Goal: Task Accomplishment & Management: Complete application form

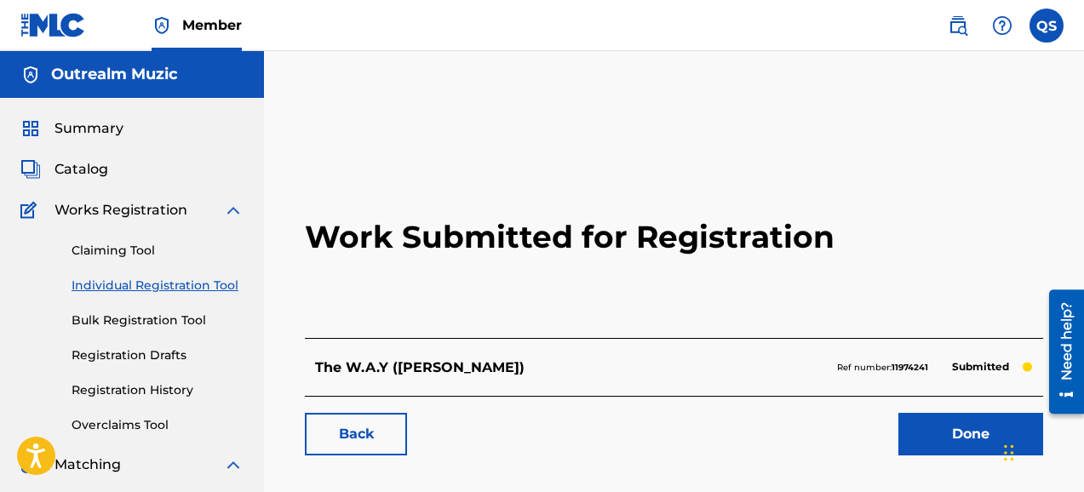
click at [1052, 31] on label at bounding box center [1046, 26] width 34 height 34
click at [1046, 26] on input "QS Queue [PERSON_NAME] [EMAIL_ADDRESS][DOMAIN_NAME] Notification Preferences Pr…" at bounding box center [1046, 26] width 0 height 0
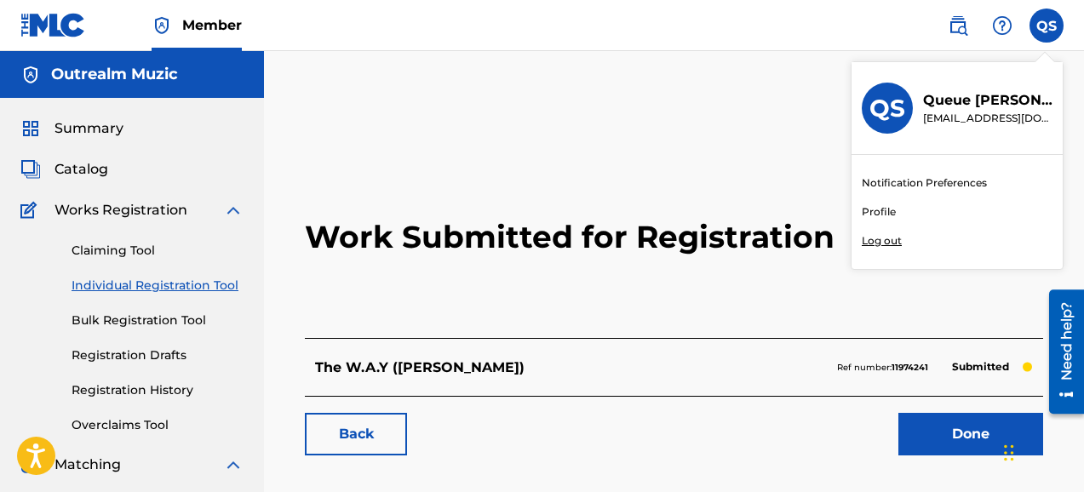
click at [151, 315] on link "Bulk Registration Tool" at bounding box center [157, 321] width 172 height 18
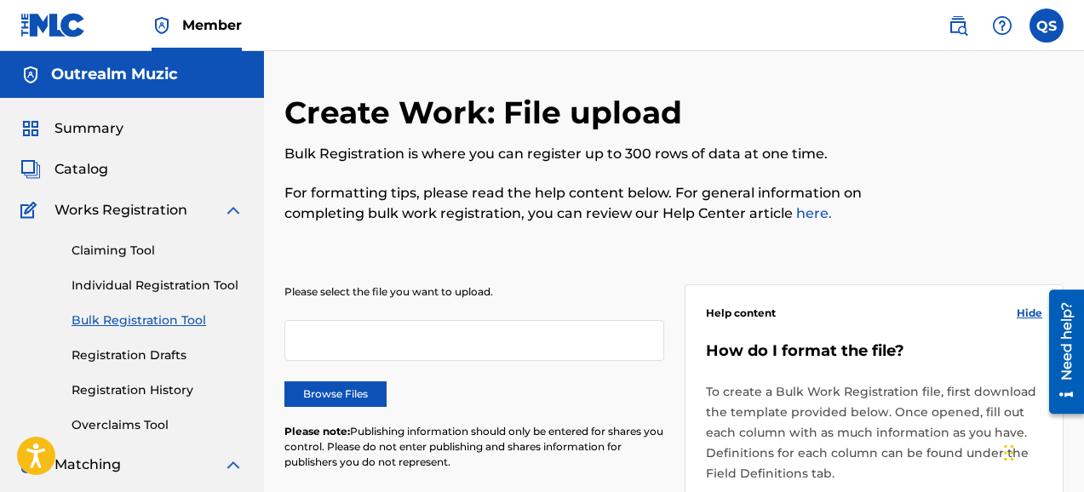
click at [146, 289] on link "Individual Registration Tool" at bounding box center [157, 286] width 172 height 18
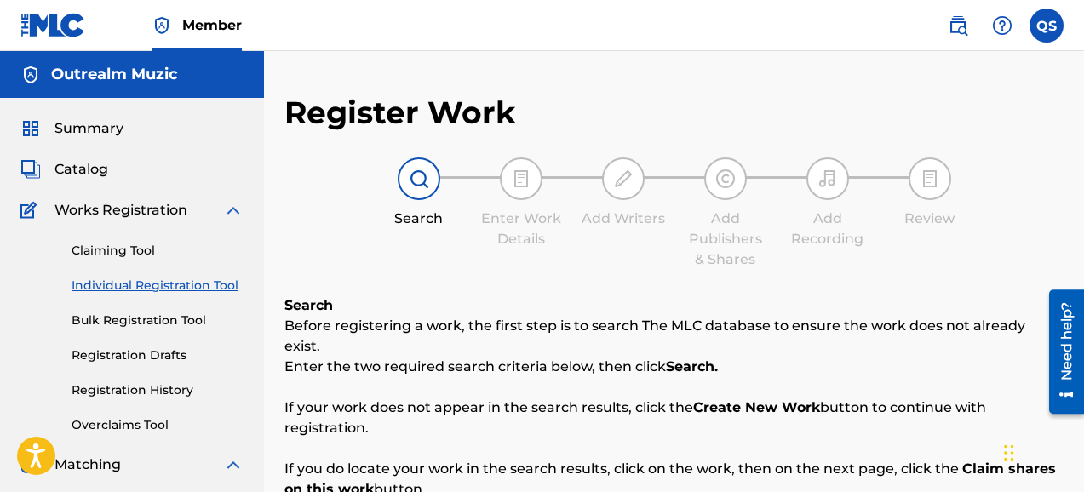
click at [987, 181] on div "Search Enter Work Details Add Writers Add Publishers & Shares Add Recording Rev…" at bounding box center [673, 213] width 779 height 112
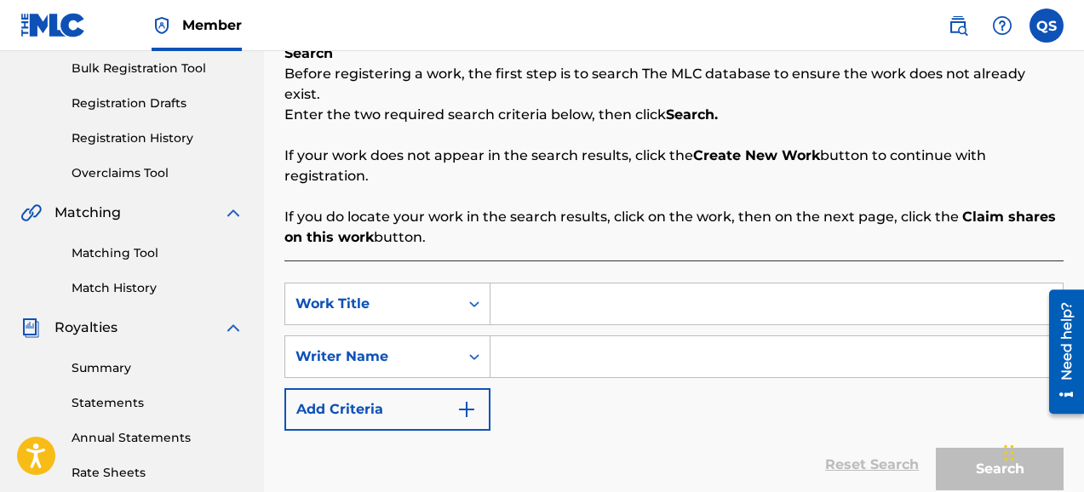
scroll to position [272, 0]
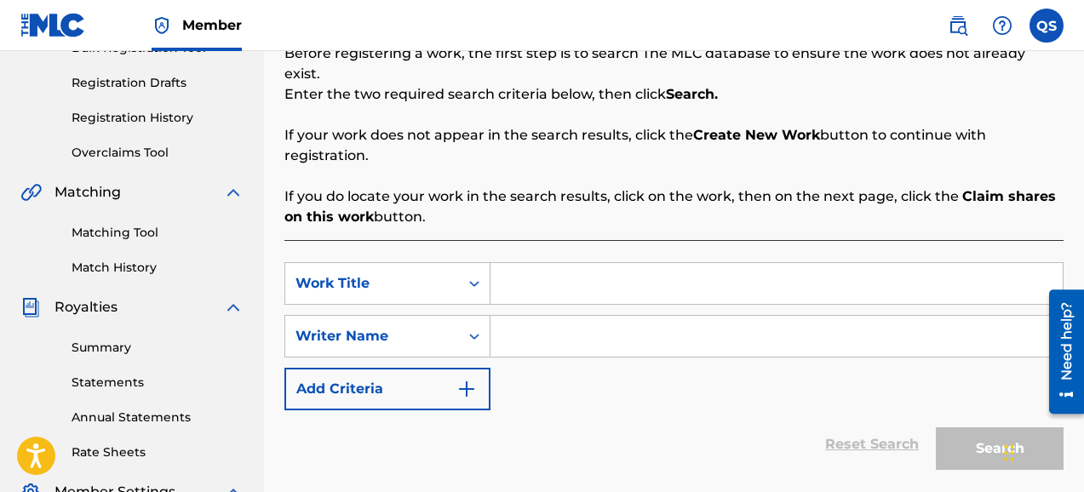
click at [527, 266] on input "Search Form" at bounding box center [776, 283] width 572 height 41
type input "e"
type input "End of Summer(Instrumental)"
click at [512, 316] on input "Search Form" at bounding box center [776, 336] width 572 height 41
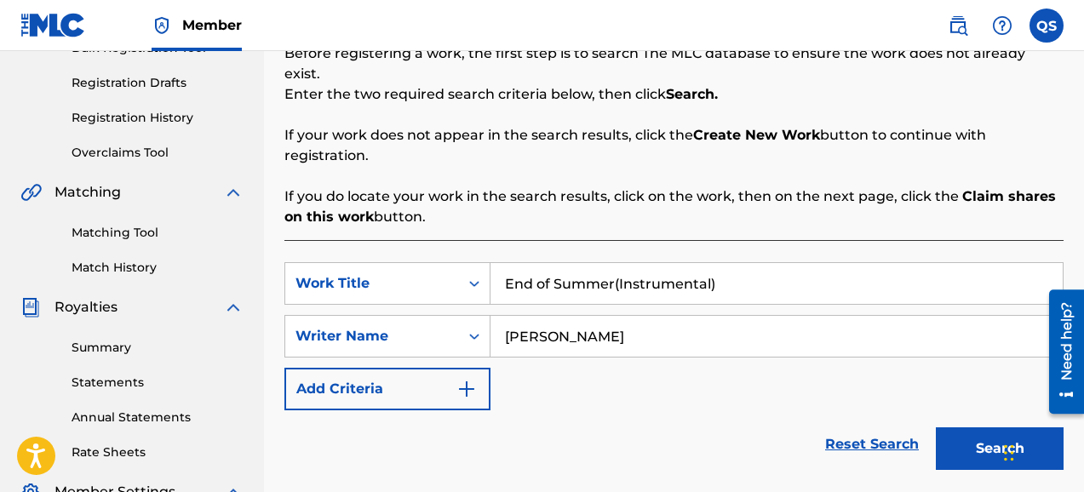
type input "[PERSON_NAME]"
click at [983, 427] on button "Search" at bounding box center [999, 448] width 128 height 43
click at [781, 376] on div "SearchWithCriteriaa3a69030-3ef7-445a-a39f-c932b16deaf6 Work Title End of Summer…" at bounding box center [673, 336] width 779 height 148
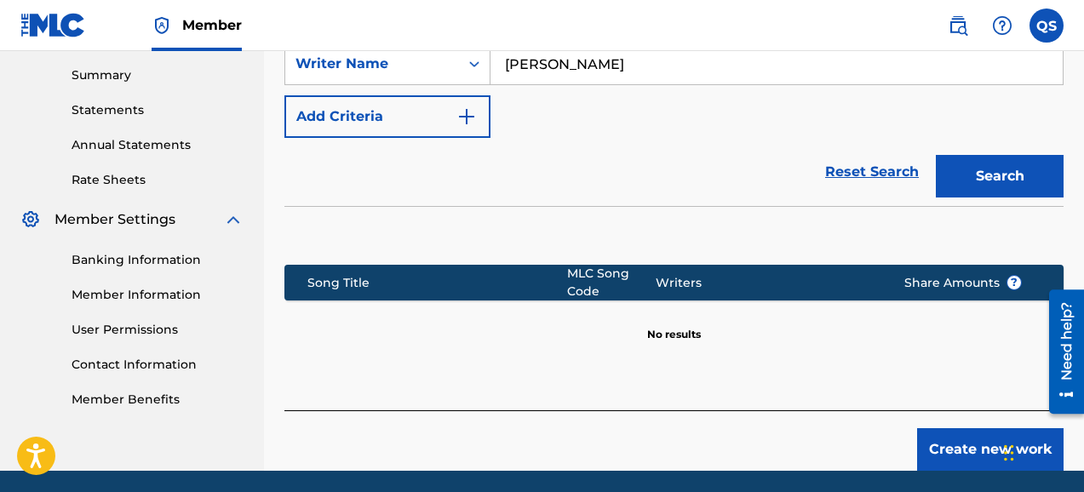
scroll to position [579, 0]
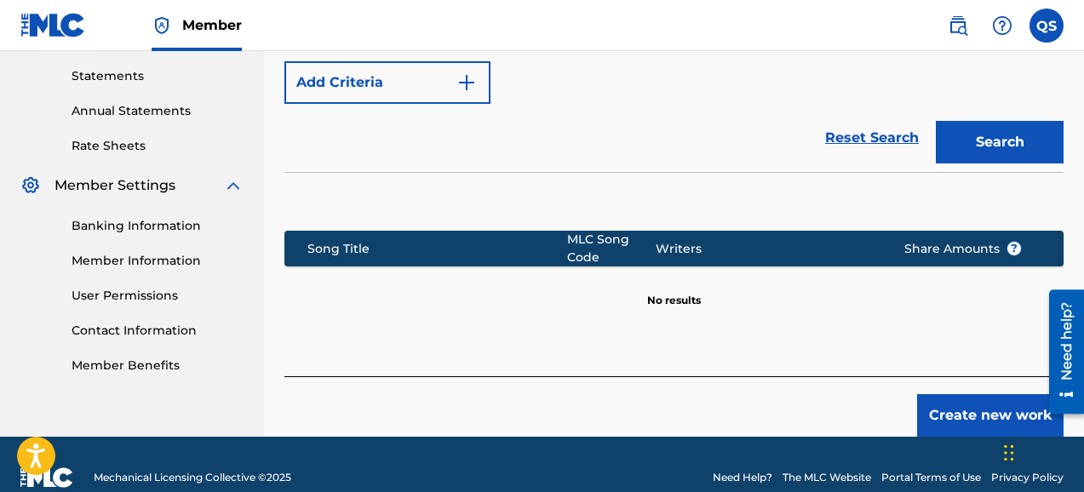
click at [1015, 400] on button "Create new work" at bounding box center [990, 415] width 146 height 43
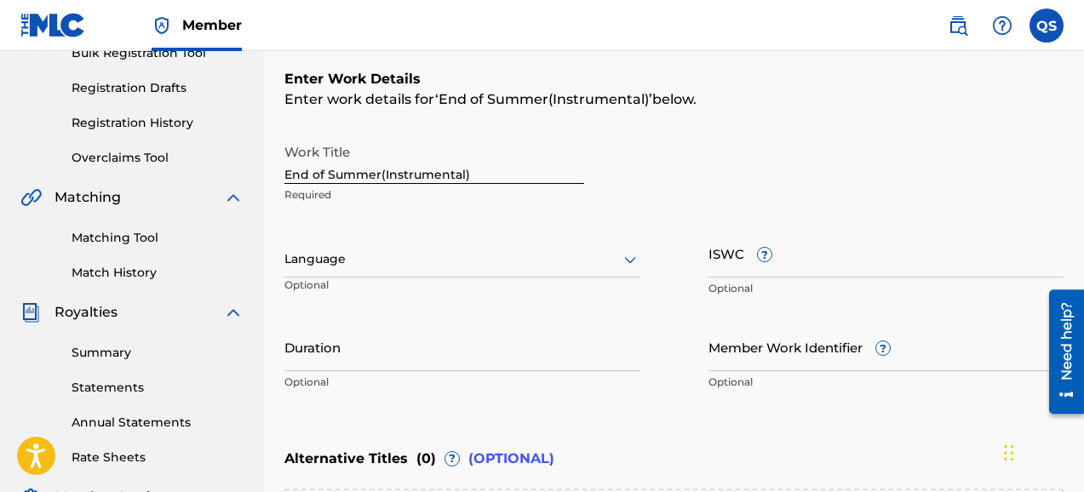
scroll to position [301, 0]
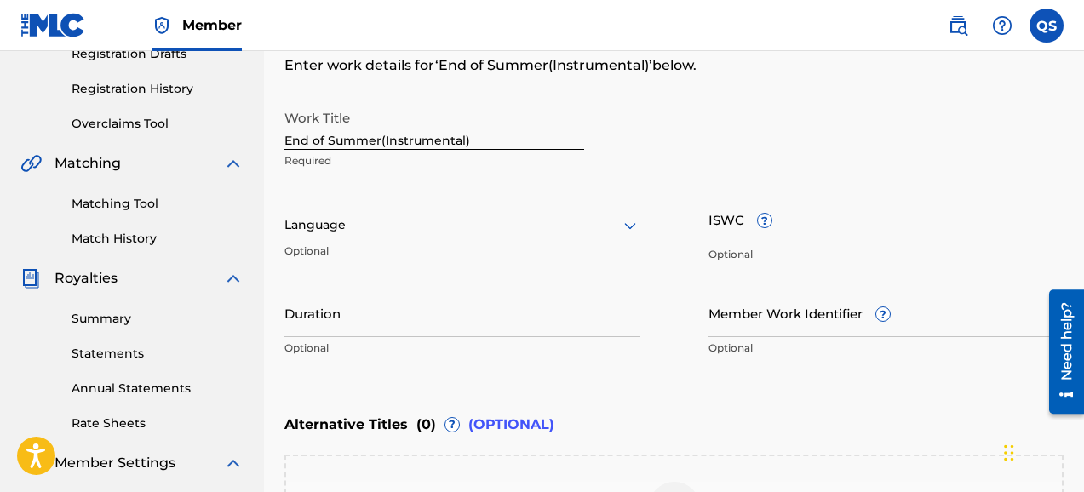
click at [713, 223] on input "ISWC ?" at bounding box center [886, 219] width 356 height 49
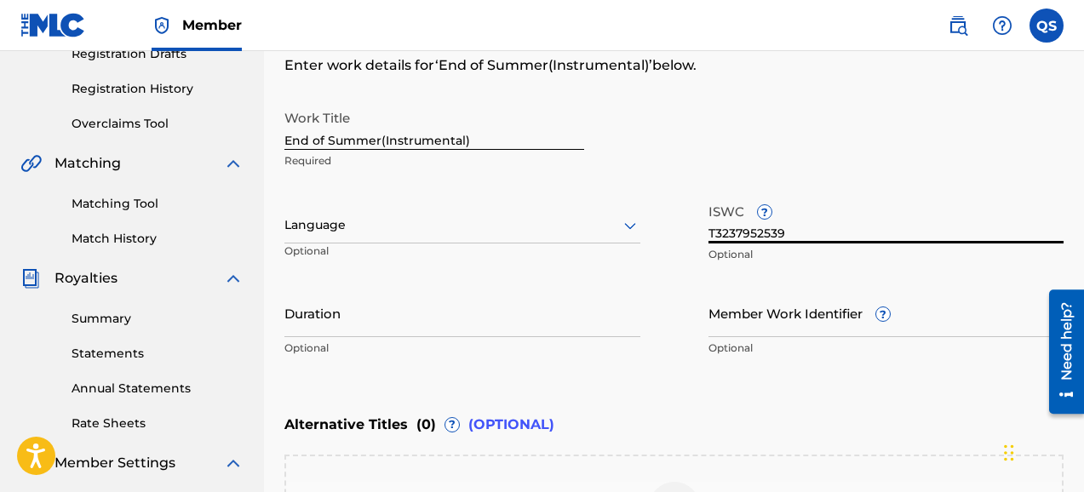
type input "T3237952539"
click at [554, 323] on input "Duration" at bounding box center [462, 313] width 356 height 49
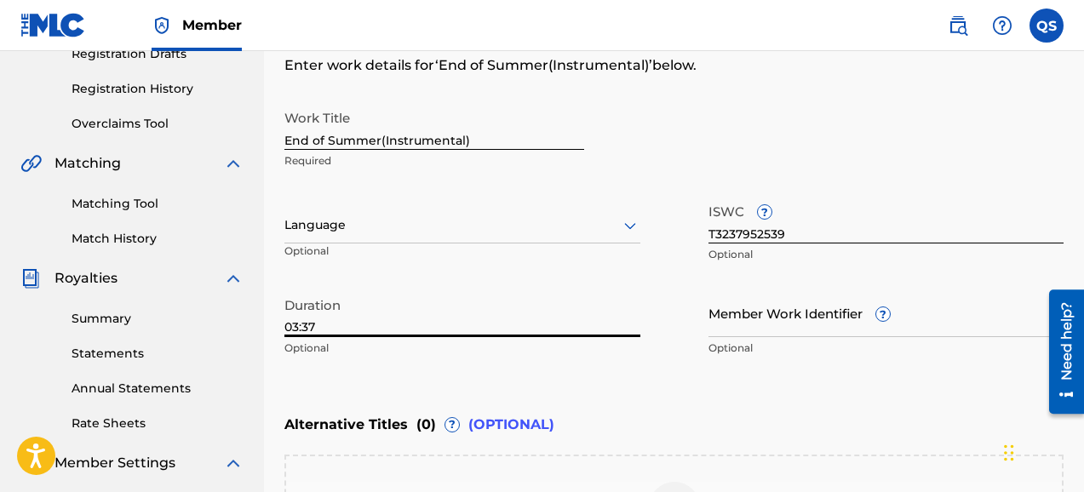
type input "03:37"
click at [676, 259] on div "Work Title End of Summer(Instrumental) Required Language Optional ISWC ? T32379…" at bounding box center [673, 233] width 779 height 264
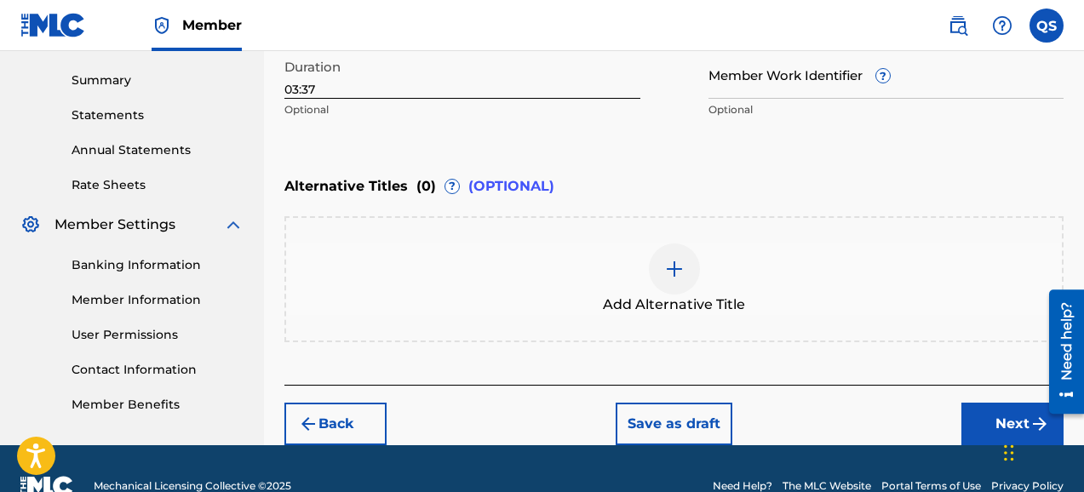
scroll to position [574, 0]
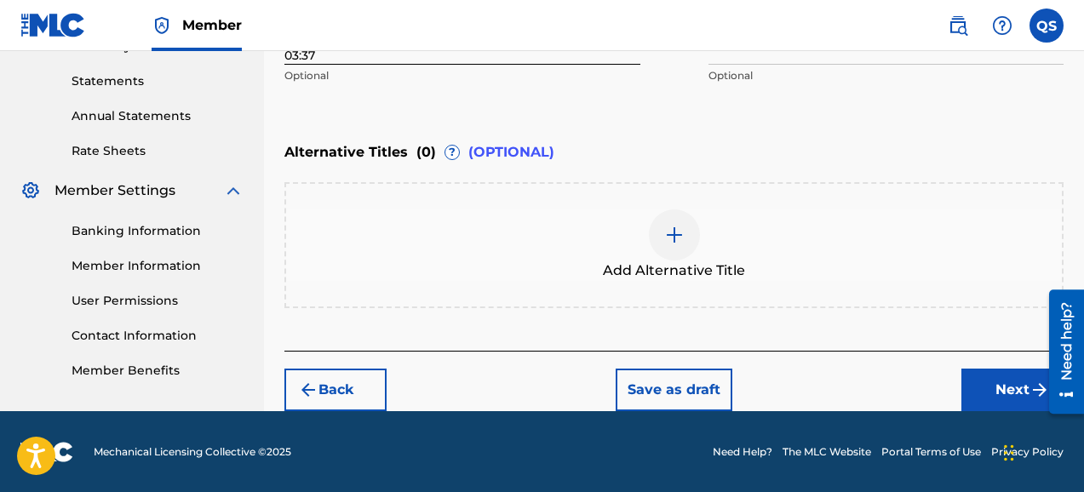
click at [1004, 387] on button "Next" at bounding box center [1012, 390] width 102 height 43
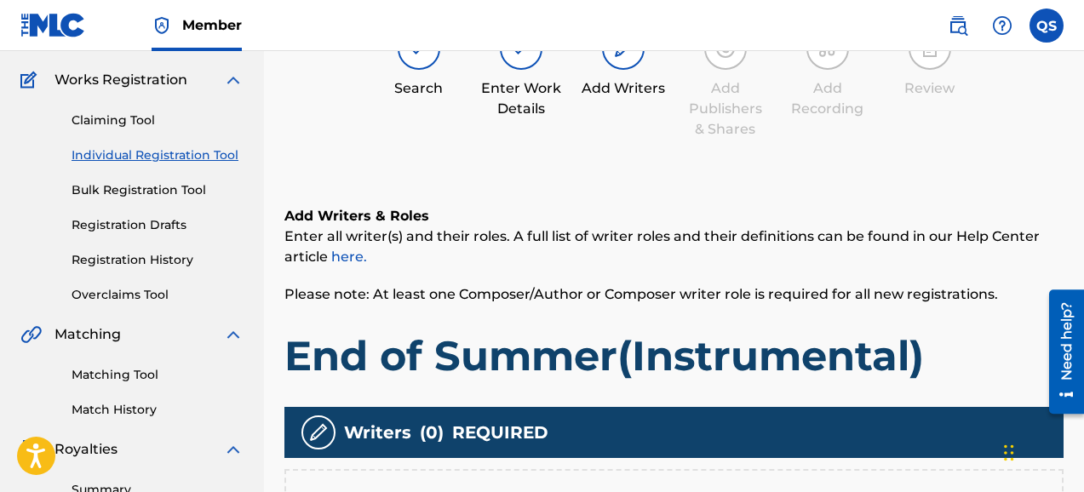
scroll to position [77, 0]
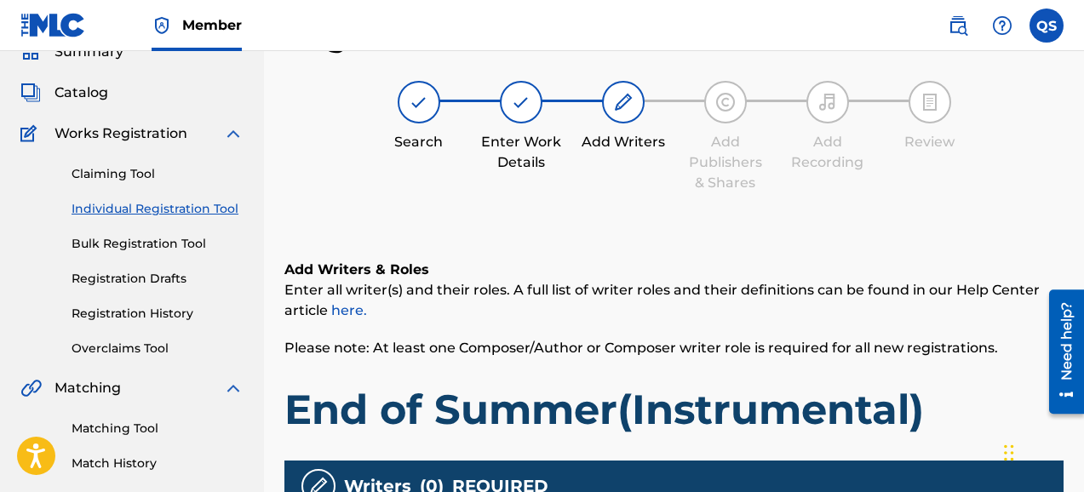
click at [1006, 182] on div "Search Enter Work Details Add Writers Add Publishers & Shares Add Recording Rev…" at bounding box center [673, 137] width 779 height 112
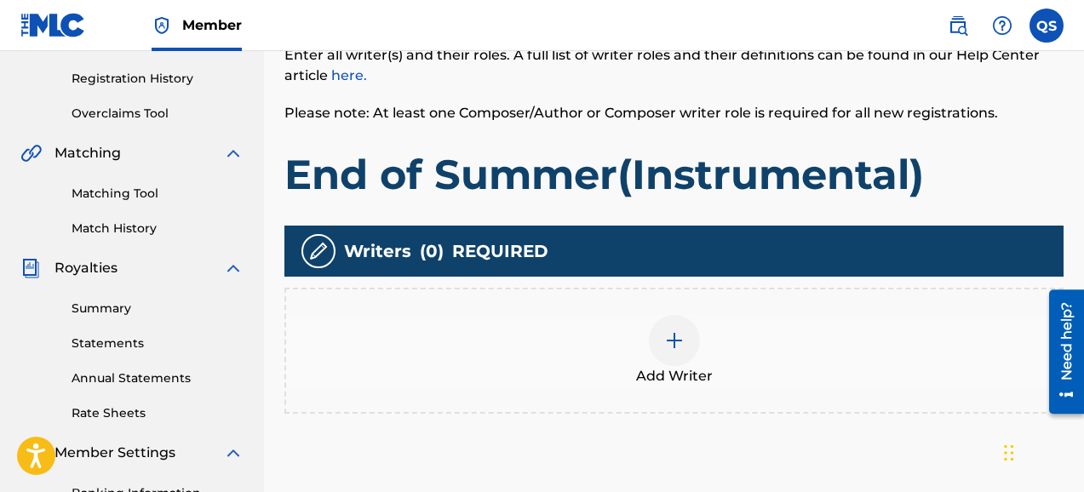
scroll to position [315, 0]
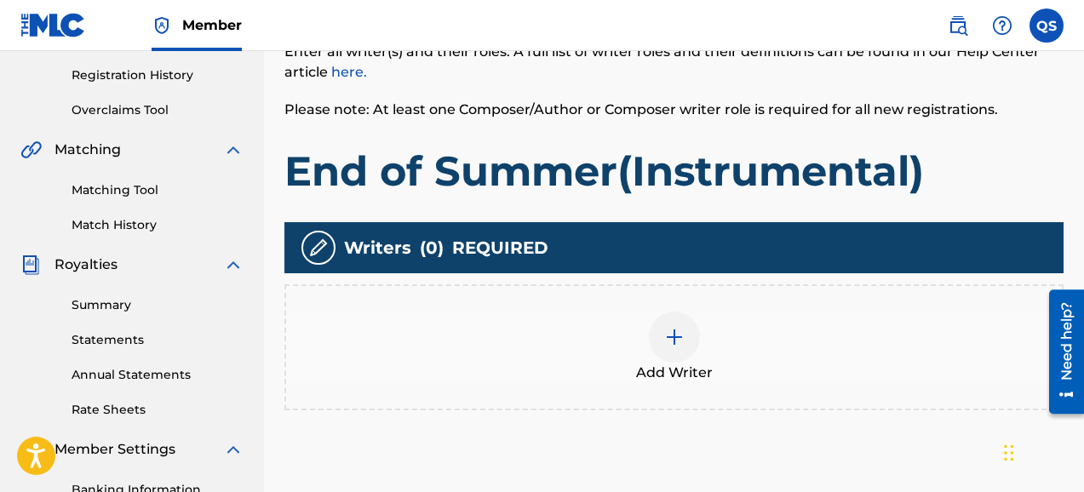
click at [672, 340] on img at bounding box center [674, 337] width 20 height 20
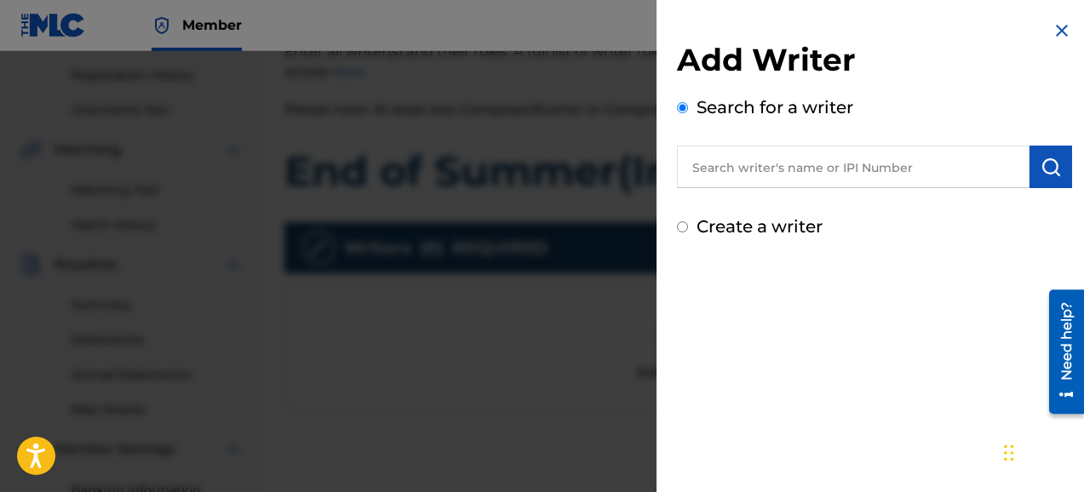
click at [772, 171] on input "text" at bounding box center [853, 167] width 352 height 43
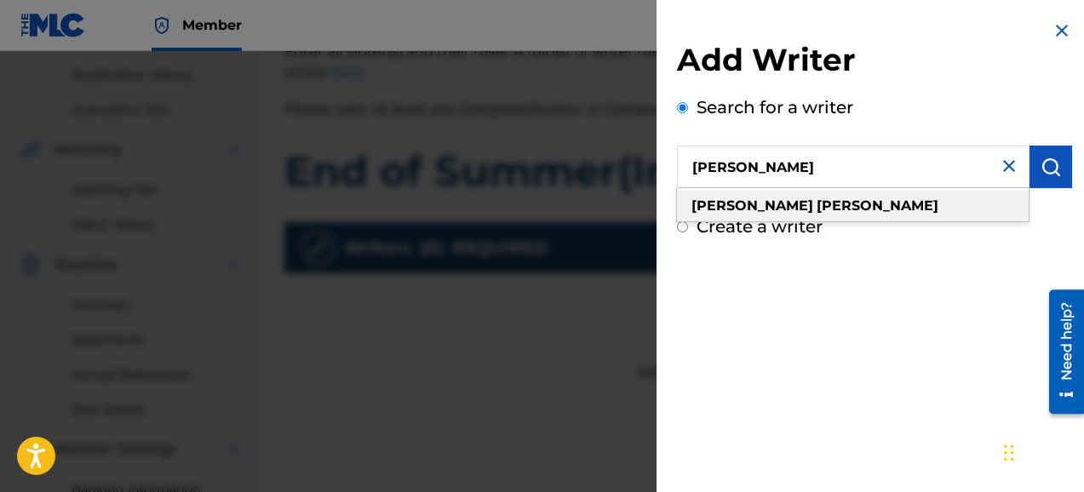
click at [720, 211] on strong "[PERSON_NAME]" at bounding box center [752, 205] width 122 height 16
type input "[PERSON_NAME]"
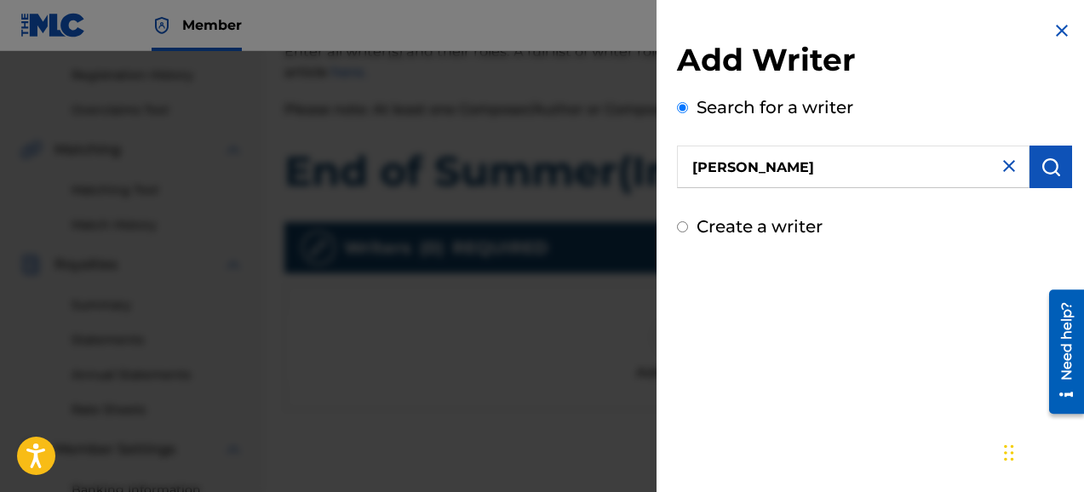
click at [1040, 174] on img "submit" at bounding box center [1050, 167] width 20 height 20
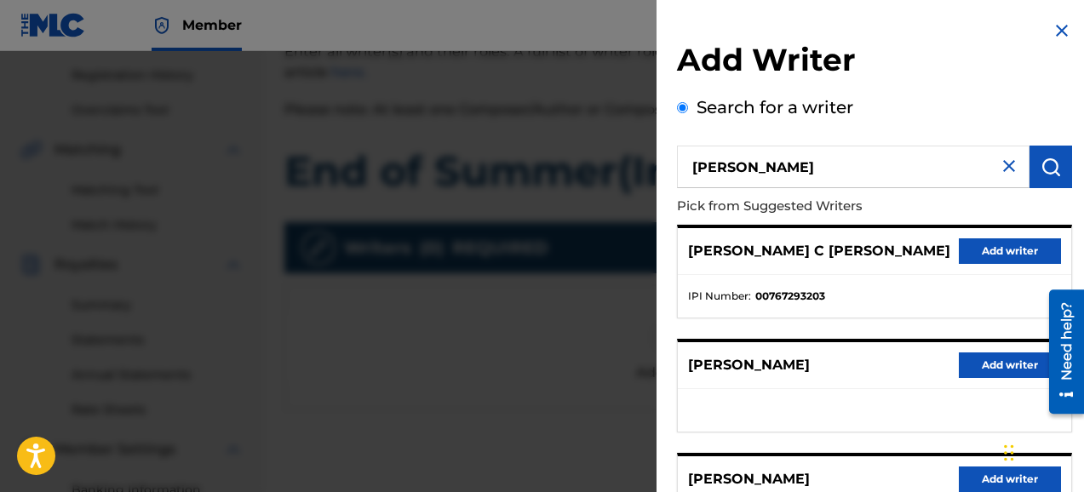
click at [1076, 206] on div "Add Writer Search for a writer [PERSON_NAME] Pick from Suggested Writers [PERSO…" at bounding box center [874, 441] width 436 height 882
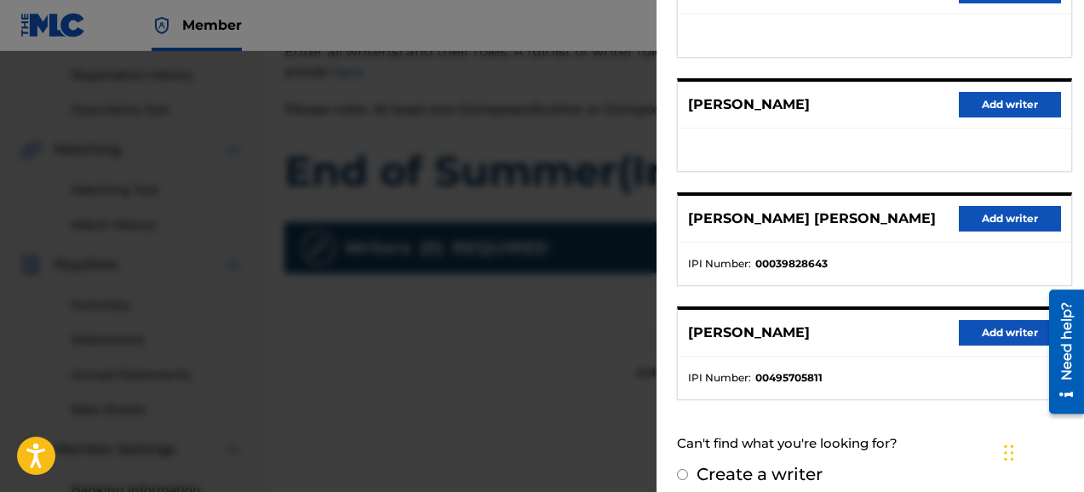
scroll to position [390, 0]
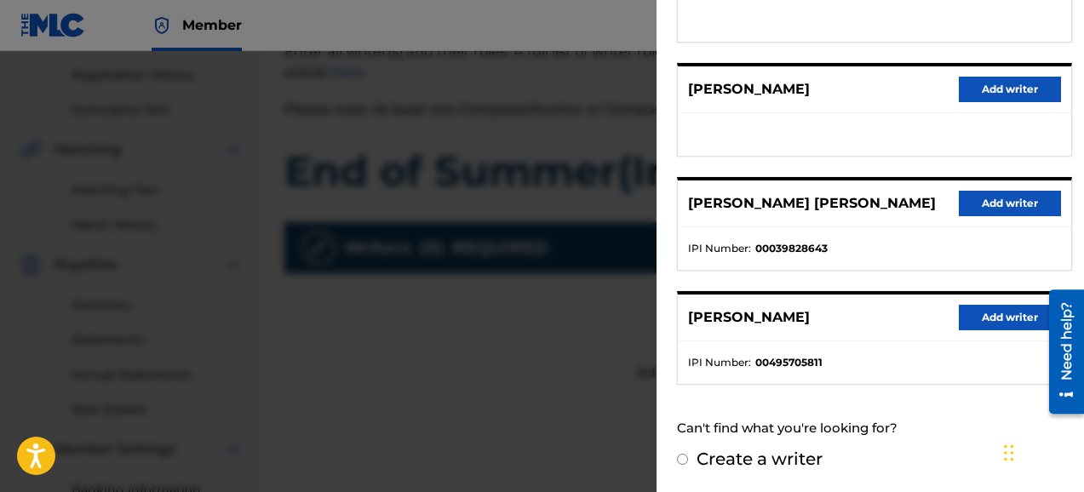
click at [994, 321] on button "Add writer" at bounding box center [1009, 318] width 102 height 26
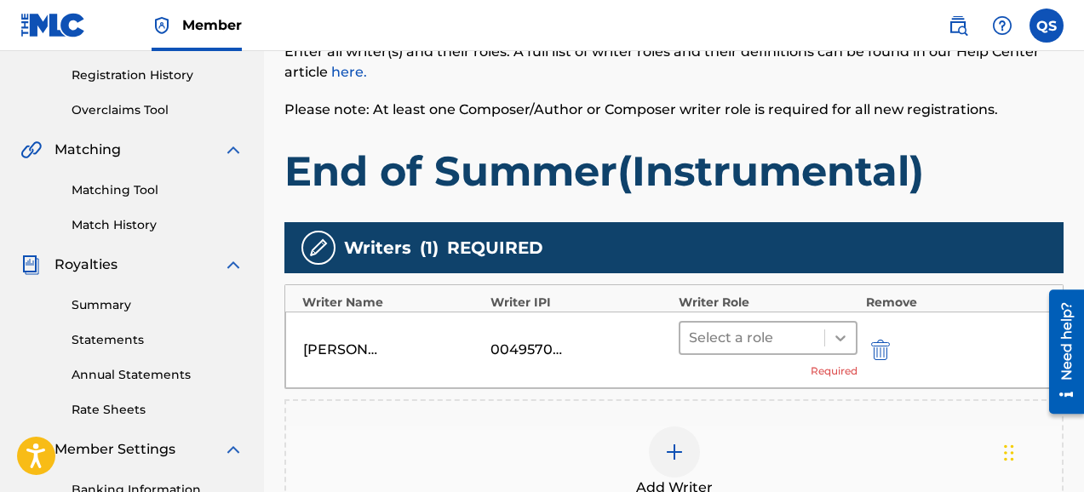
click at [838, 338] on icon at bounding box center [840, 338] width 10 height 6
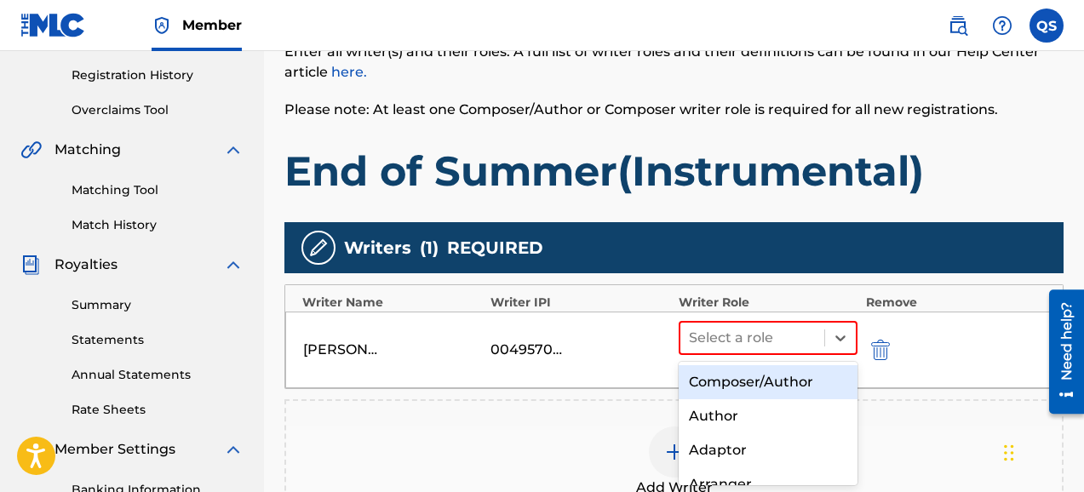
click at [802, 377] on div "Composer/Author" at bounding box center [767, 382] width 179 height 34
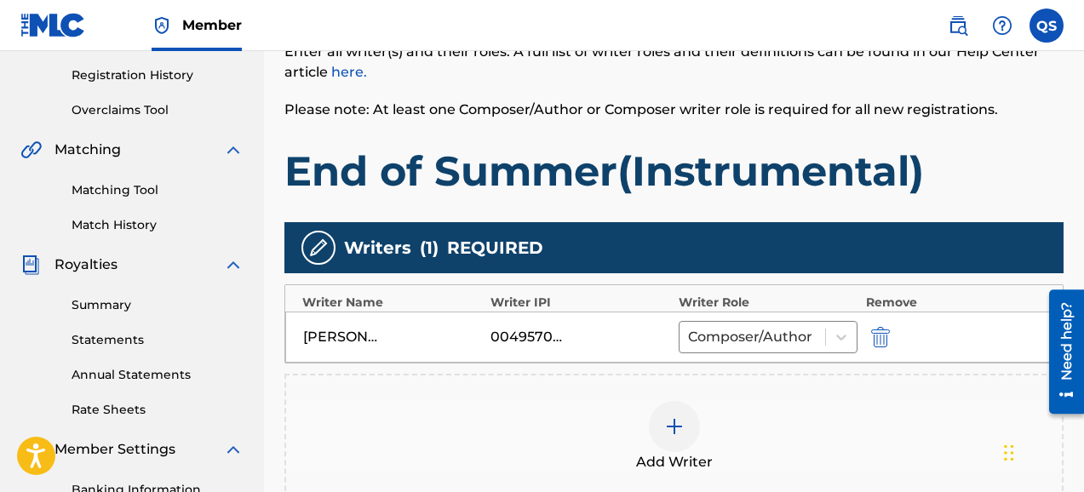
click at [1061, 115] on p "Please note: At least one Composer/Author or Composer writer role is required f…" at bounding box center [673, 110] width 779 height 20
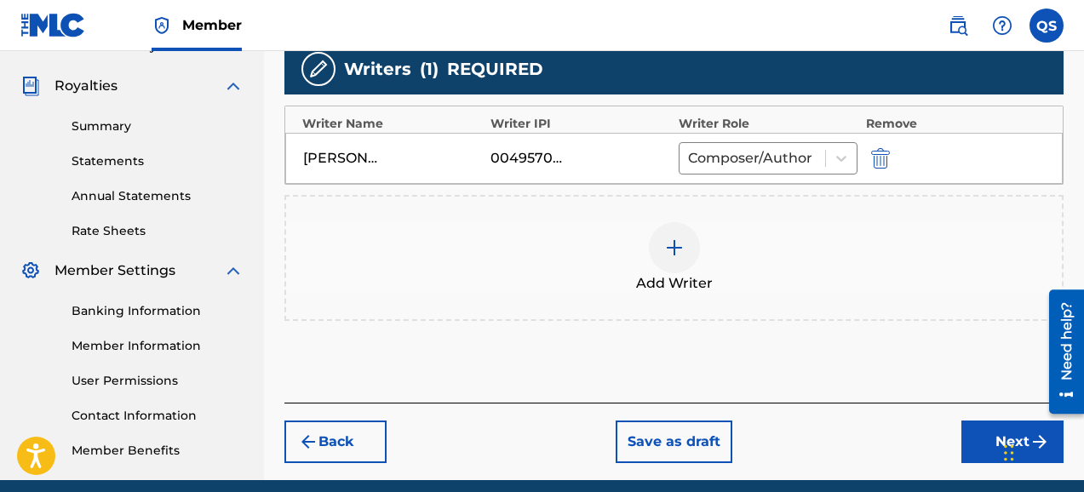
scroll to position [519, 0]
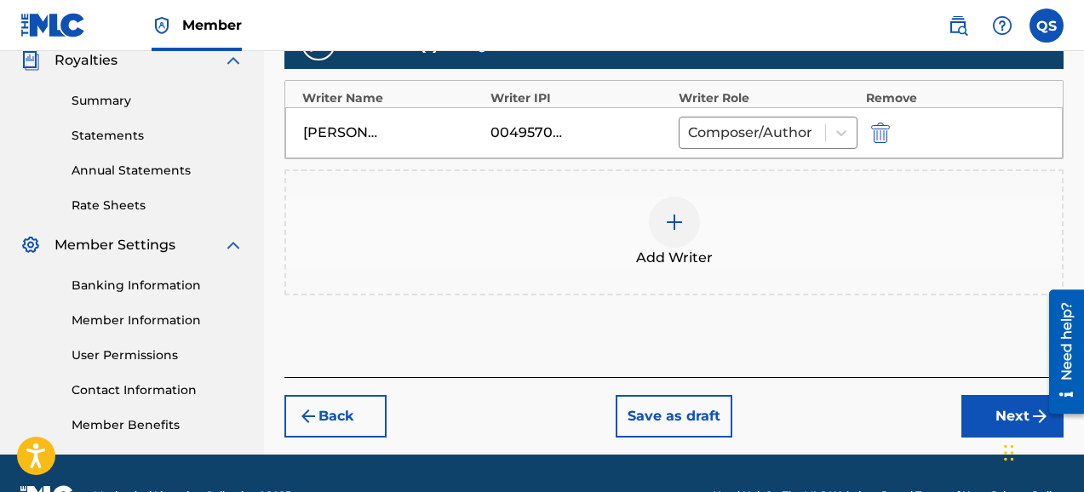
click at [996, 419] on button "Next" at bounding box center [1012, 416] width 102 height 43
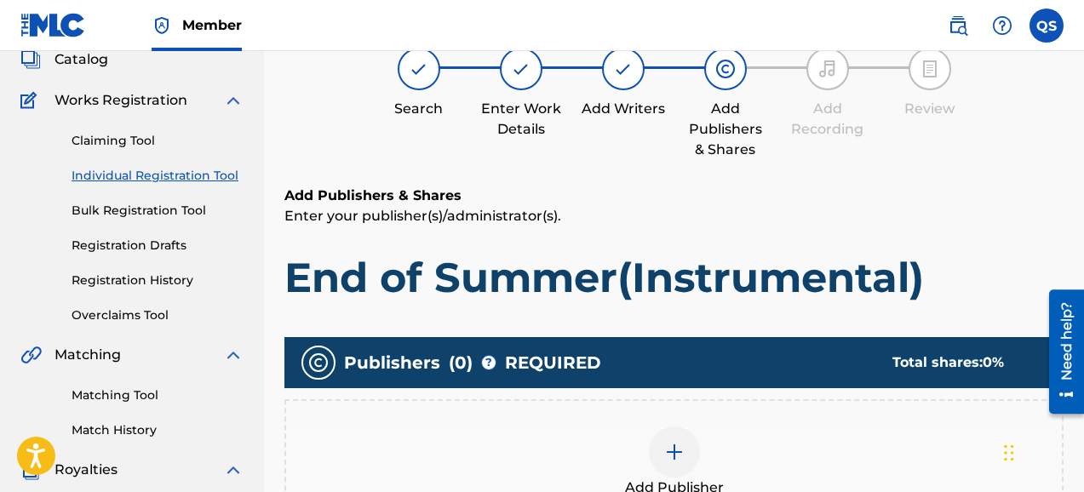
scroll to position [77, 0]
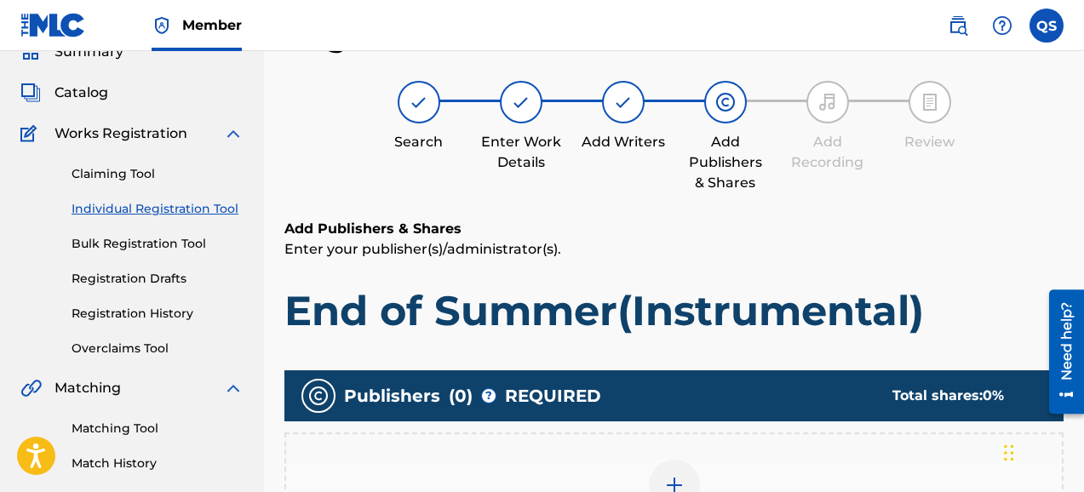
click at [991, 209] on div "Register Work Search Enter Work Details Add Writers Add Publishers & Shares Add…" at bounding box center [673, 384] width 779 height 735
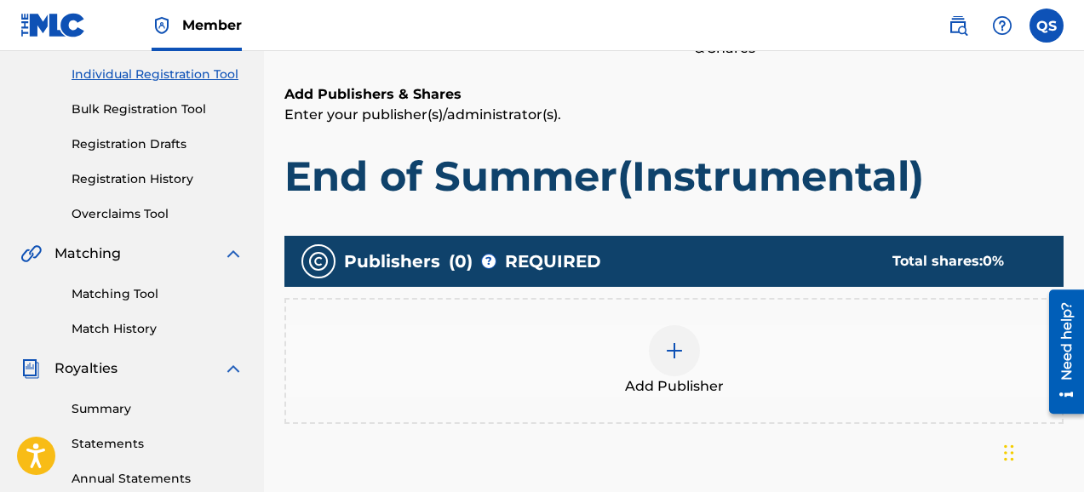
scroll to position [213, 0]
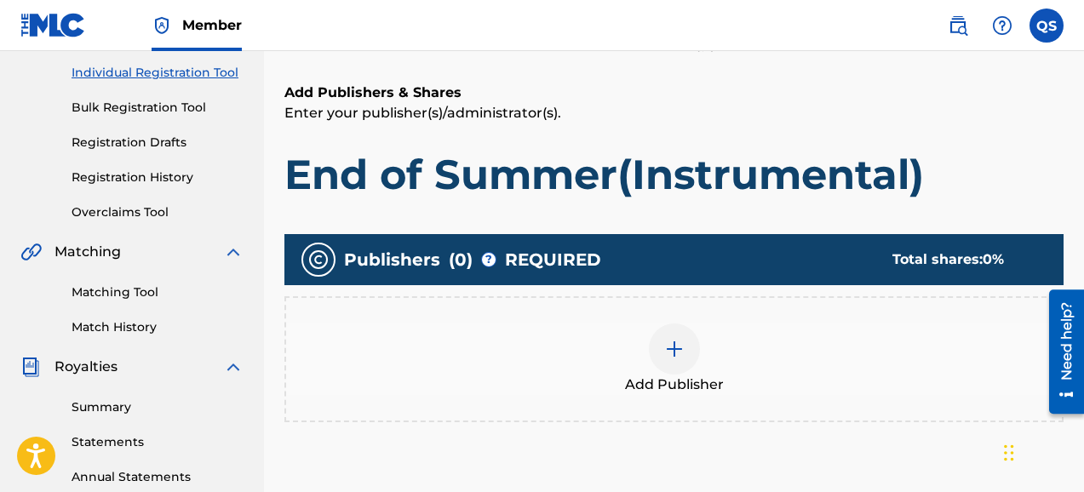
click at [676, 357] on img at bounding box center [674, 349] width 20 height 20
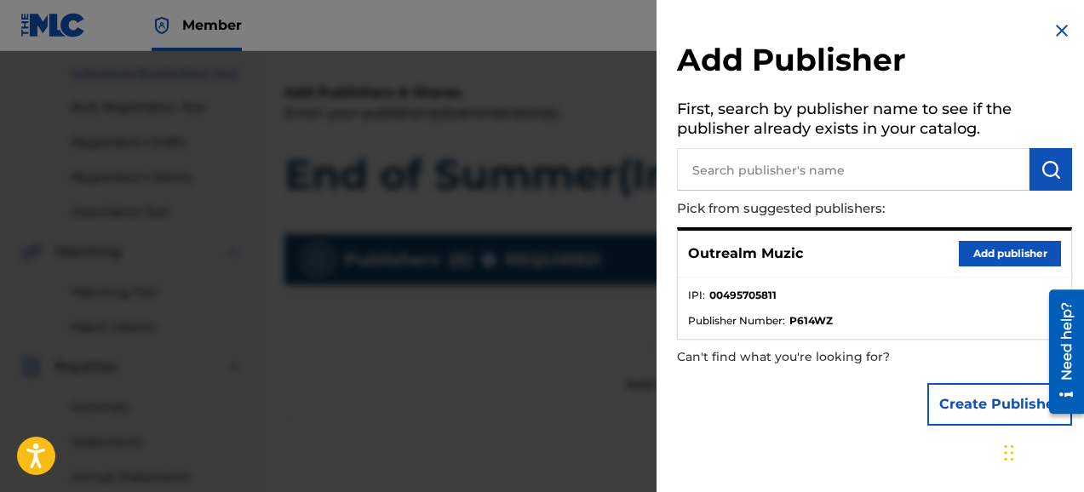
click at [978, 249] on button "Add publisher" at bounding box center [1009, 254] width 102 height 26
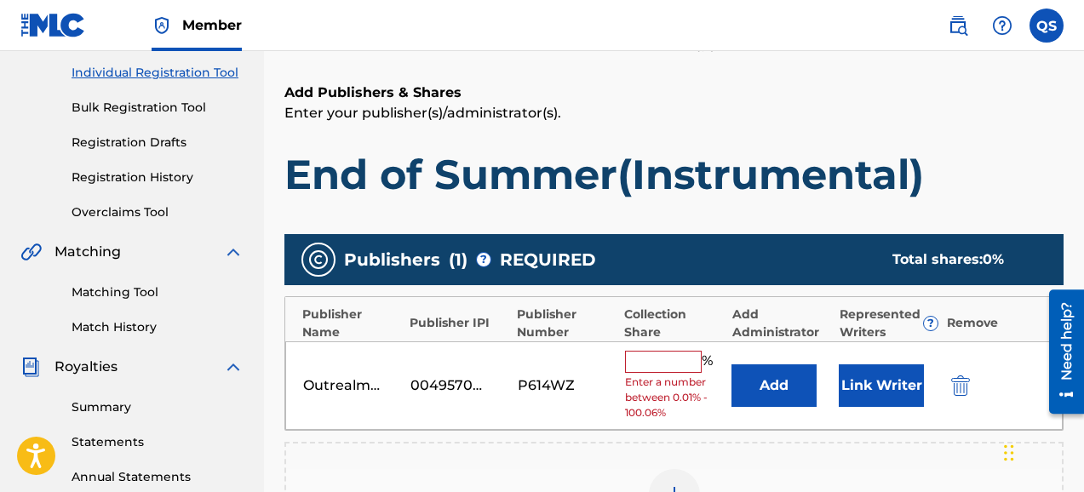
click at [643, 363] on input "text" at bounding box center [663, 362] width 77 height 22
type input "50"
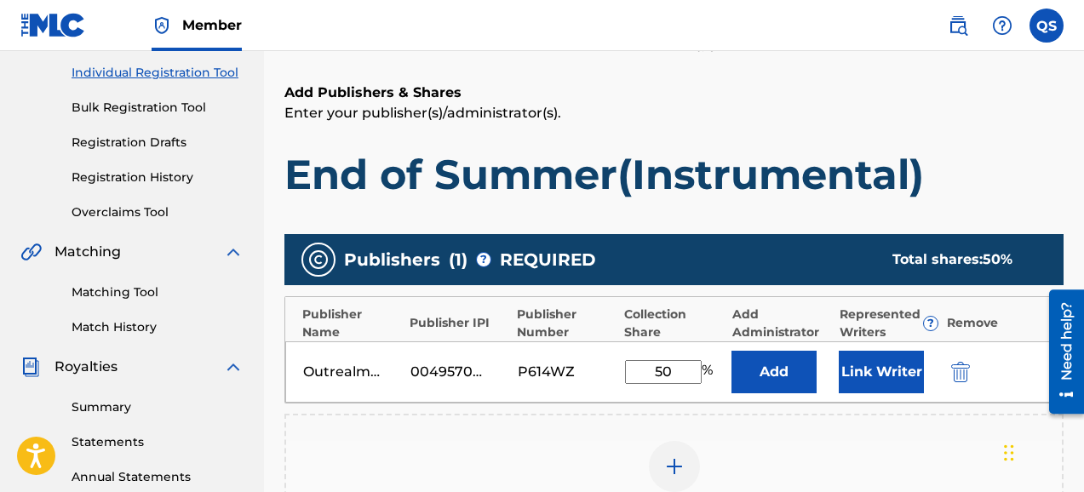
click at [804, 368] on button "Add" at bounding box center [773, 372] width 85 height 43
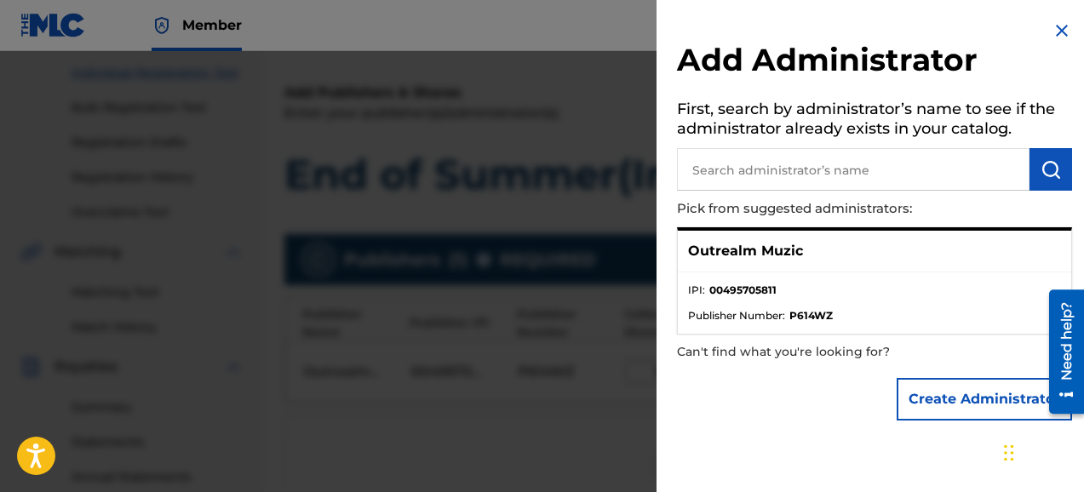
click at [785, 255] on p "Outrealm Muzic" at bounding box center [745, 251] width 115 height 20
click at [872, 180] on input "text" at bounding box center [853, 169] width 352 height 43
click at [1060, 29] on img at bounding box center [1061, 30] width 20 height 20
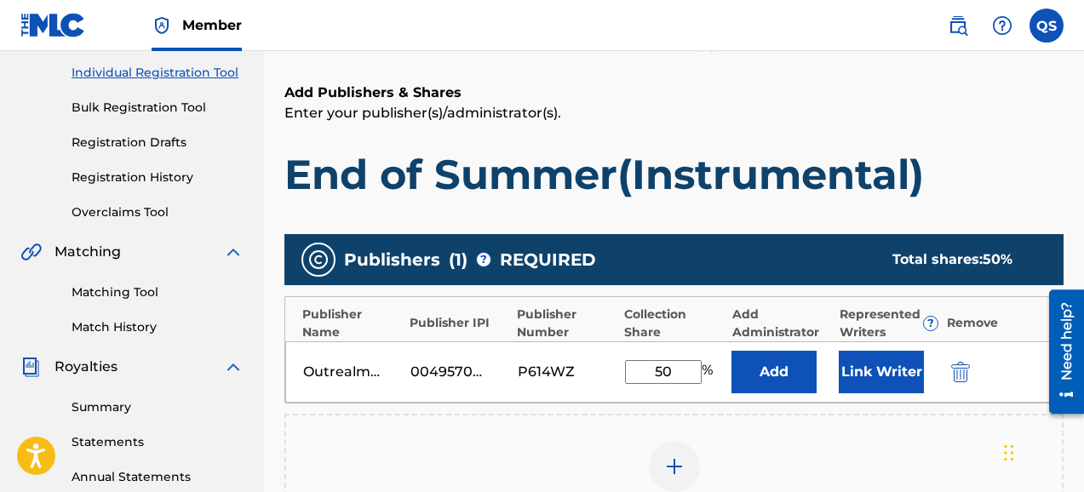
click at [881, 369] on button "Link Writer" at bounding box center [880, 372] width 85 height 43
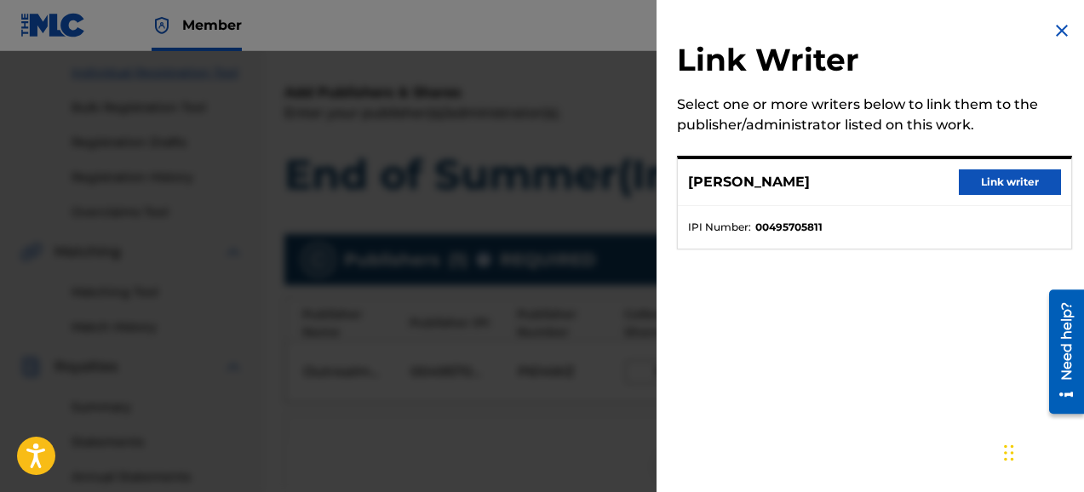
click at [985, 177] on button "Link writer" at bounding box center [1009, 182] width 102 height 26
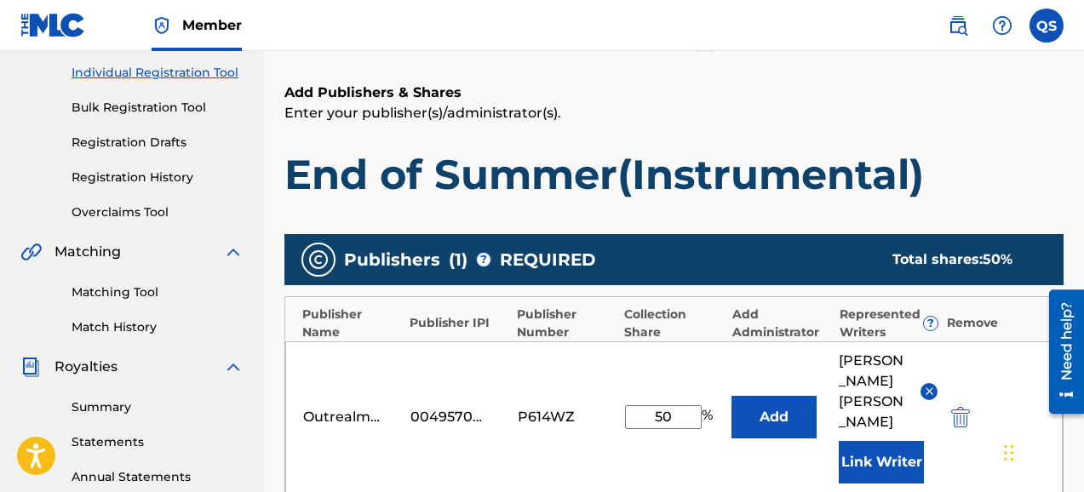
click at [1067, 160] on div "Register Work Search Enter Work Details Add Writers Add Publishers & Shares Add…" at bounding box center [674, 352] width 820 height 942
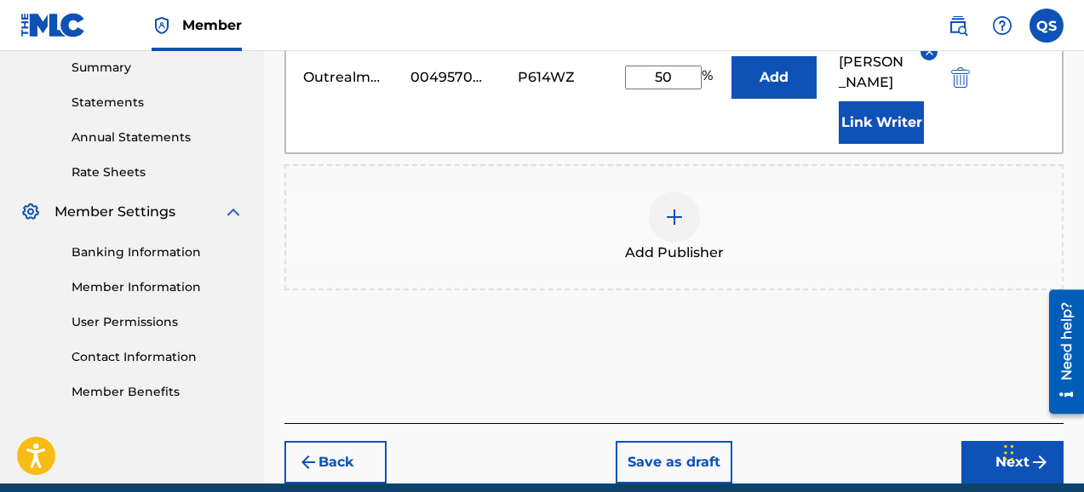
scroll to position [585, 0]
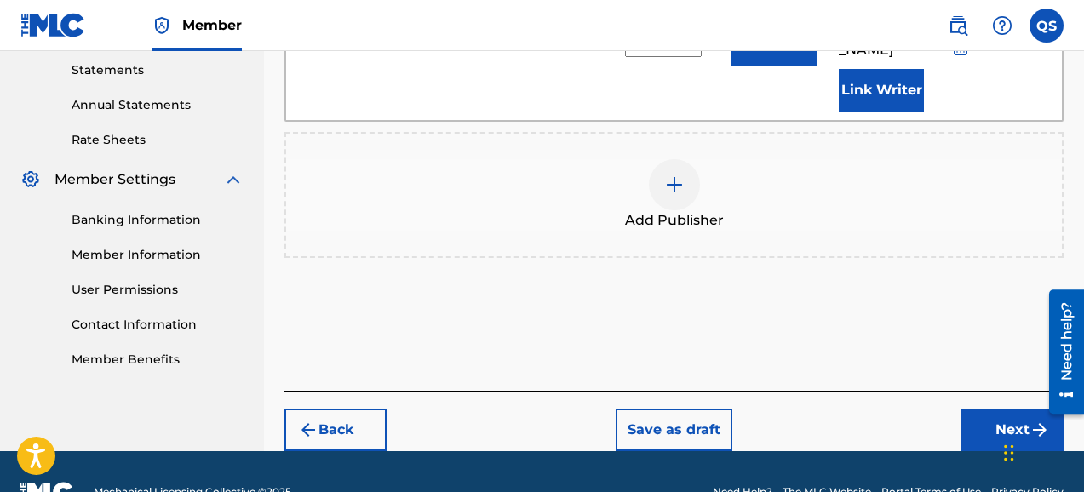
click at [1002, 409] on button "Next" at bounding box center [1012, 430] width 102 height 43
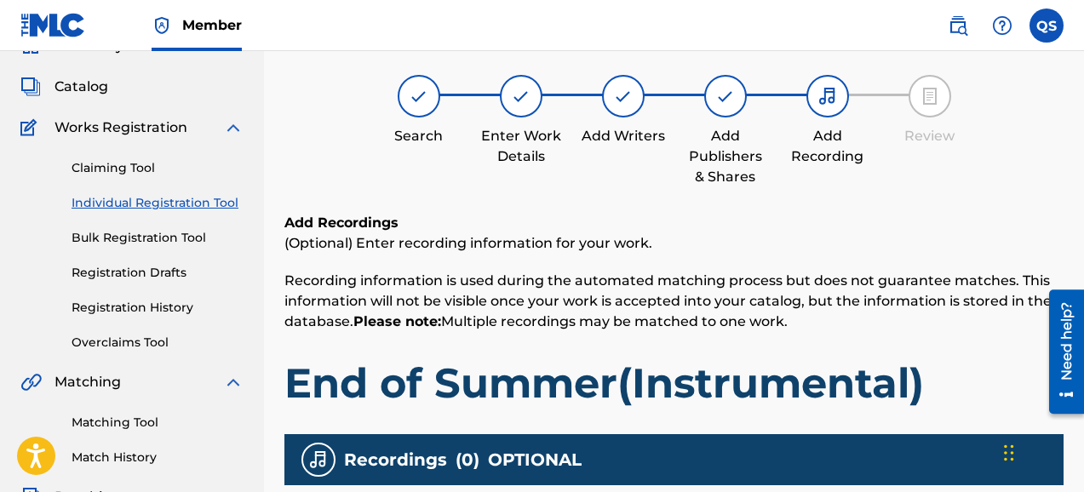
scroll to position [77, 0]
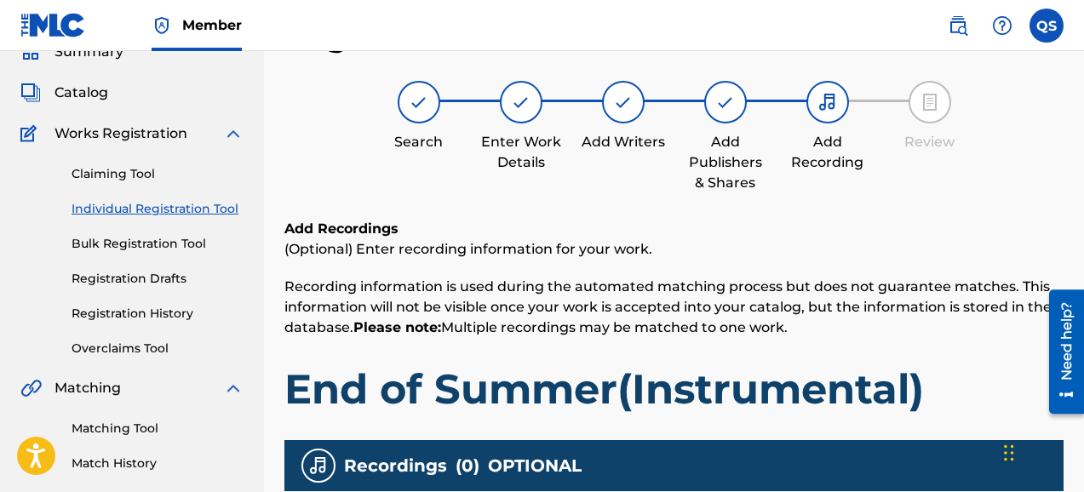
click at [1038, 131] on div "Search Enter Work Details Add Writers Add Publishers & Shares Add Recording Rev…" at bounding box center [673, 137] width 779 height 112
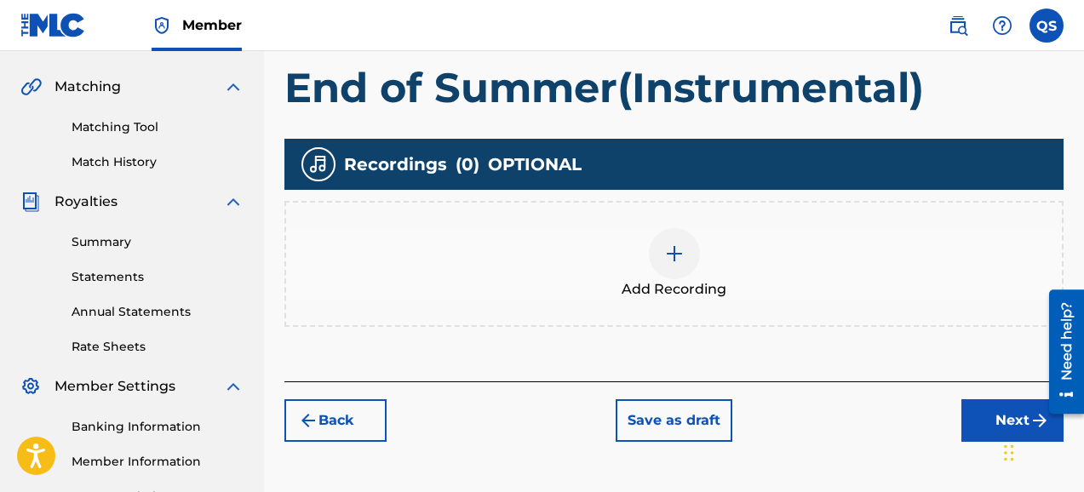
scroll to position [383, 0]
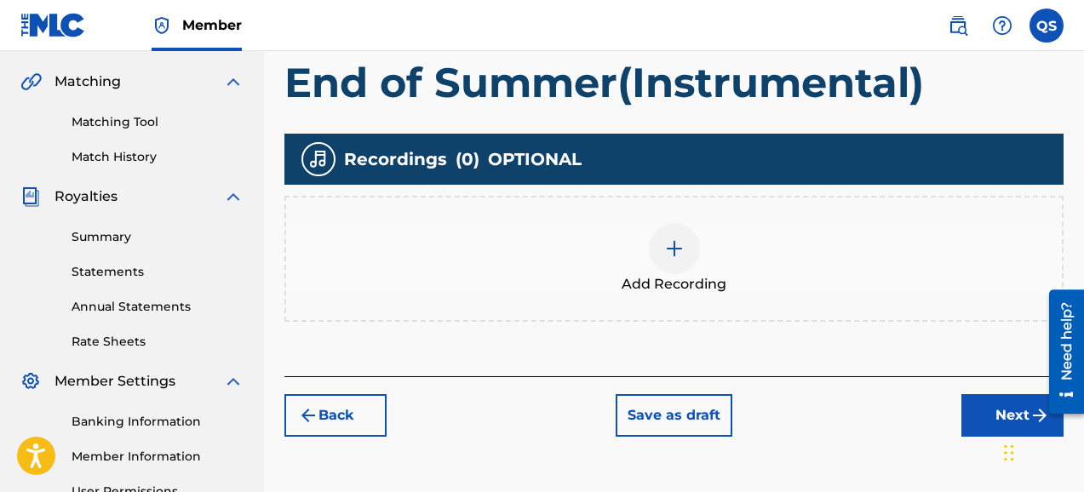
click at [668, 253] on img at bounding box center [674, 248] width 20 height 20
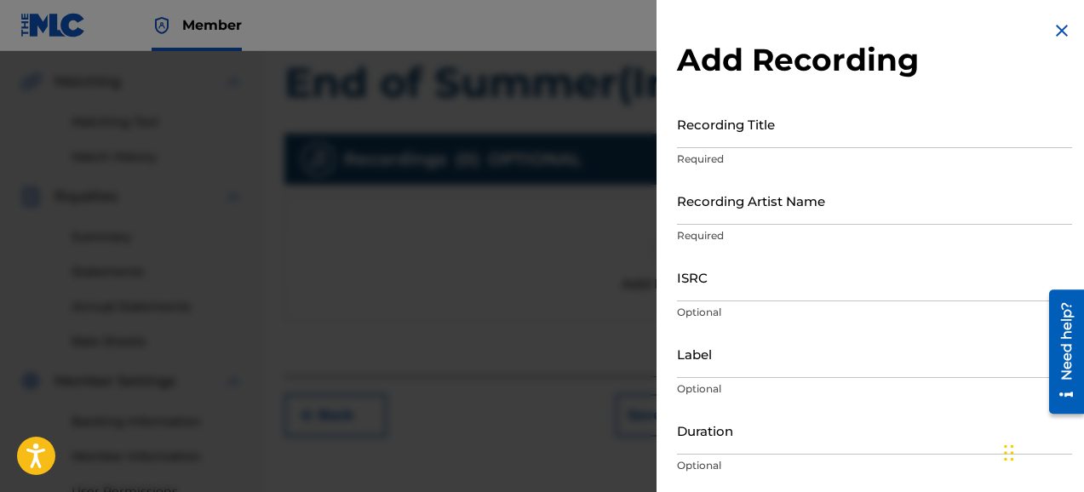
click at [741, 129] on input "Recording Title" at bounding box center [874, 124] width 395 height 49
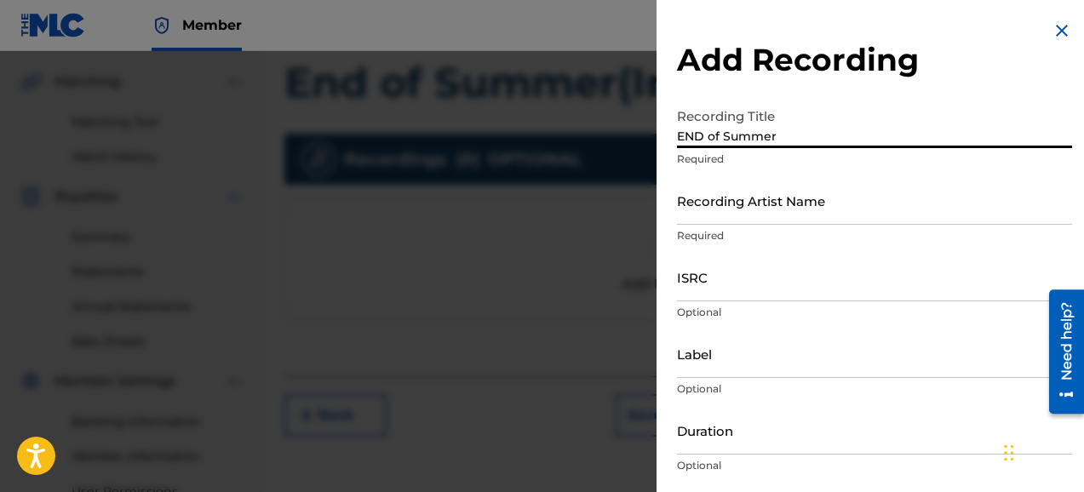
click at [700, 140] on input "END of Summer" at bounding box center [874, 124] width 395 height 49
click at [786, 140] on input "End of Summer" at bounding box center [874, 124] width 395 height 49
type input "End of Summer (Instrumental)"
click at [741, 214] on input "Recording Artist Name" at bounding box center [874, 200] width 395 height 49
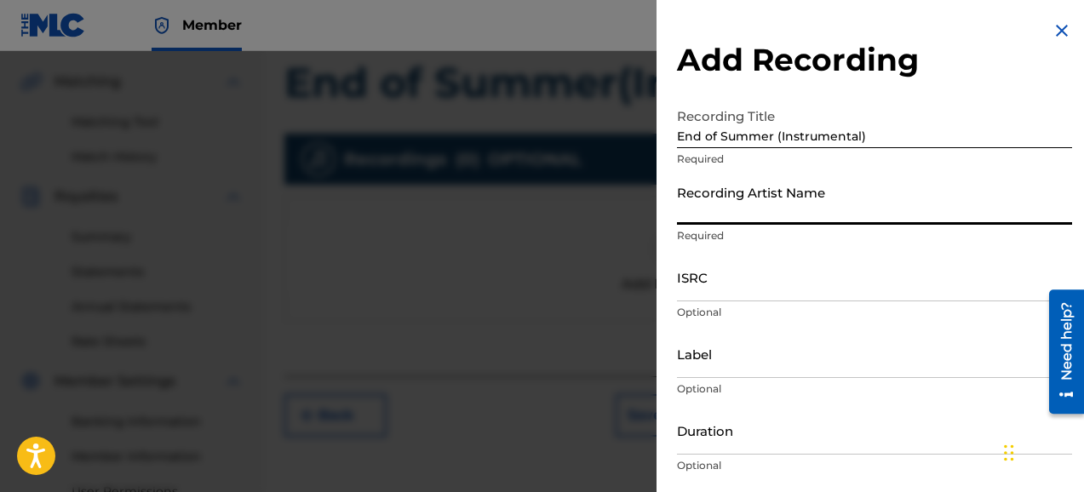
type input "QUEUEBEATS"
click at [729, 359] on input "Label" at bounding box center [874, 353] width 395 height 49
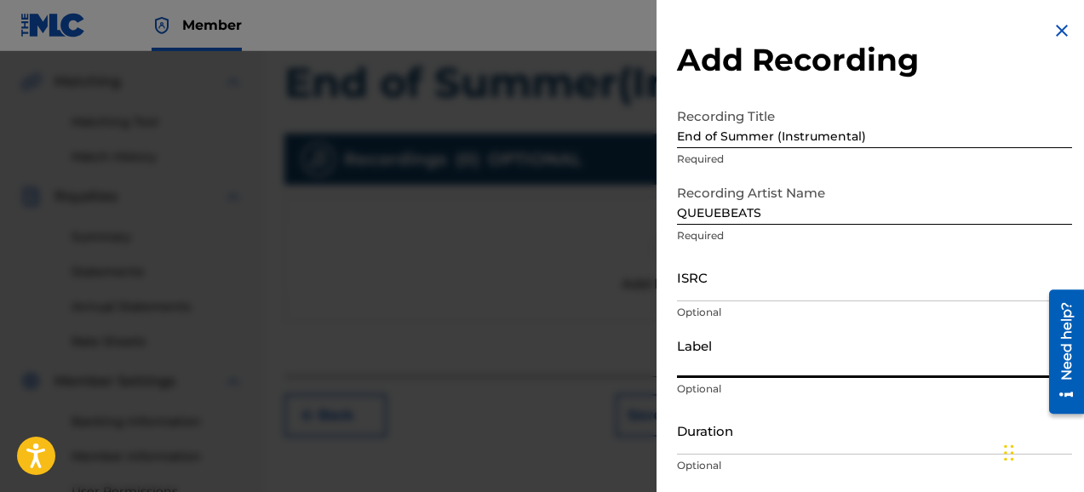
type input "QueuebeaTs"
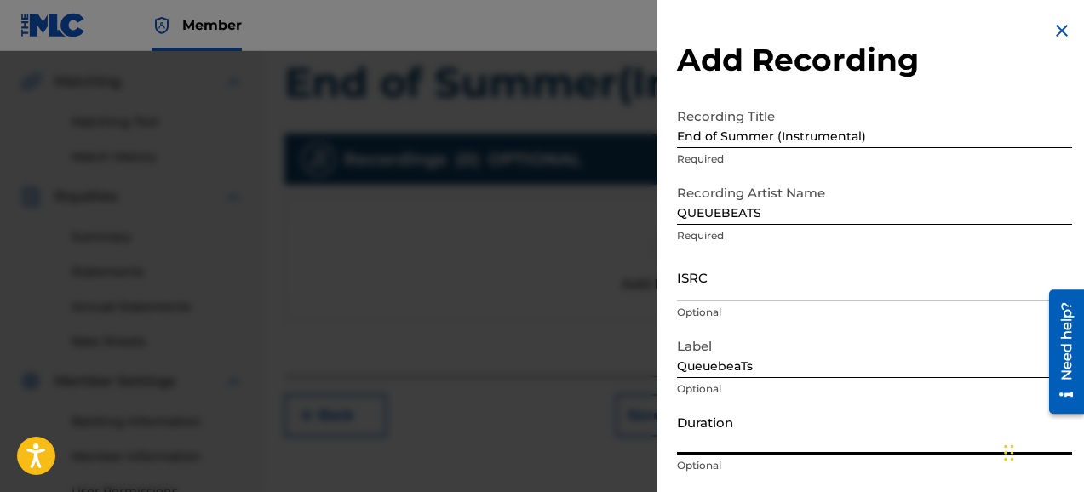
click at [754, 438] on input "Duration" at bounding box center [874, 430] width 395 height 49
type input "03:38"
click at [844, 478] on div "Duration 03:38 Optional" at bounding box center [874, 444] width 395 height 77
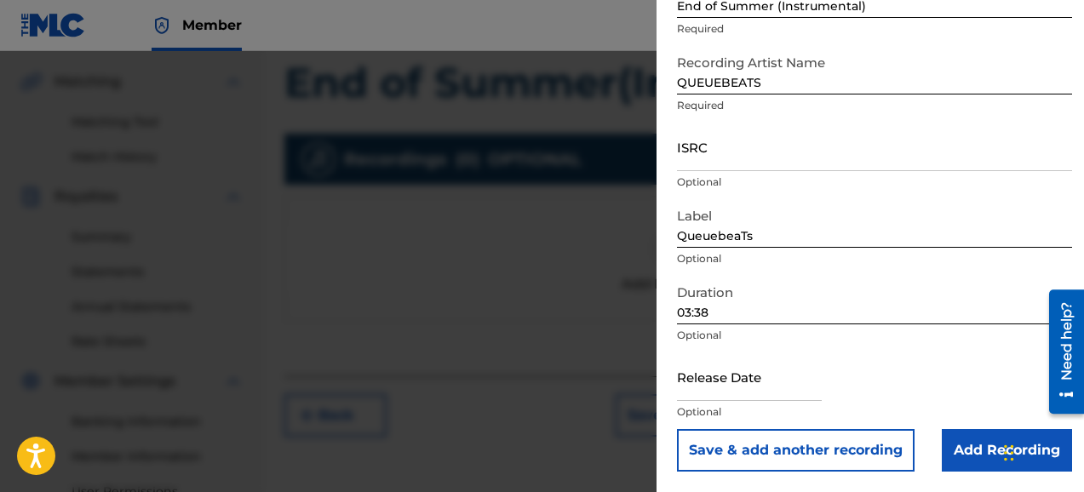
scroll to position [417, 0]
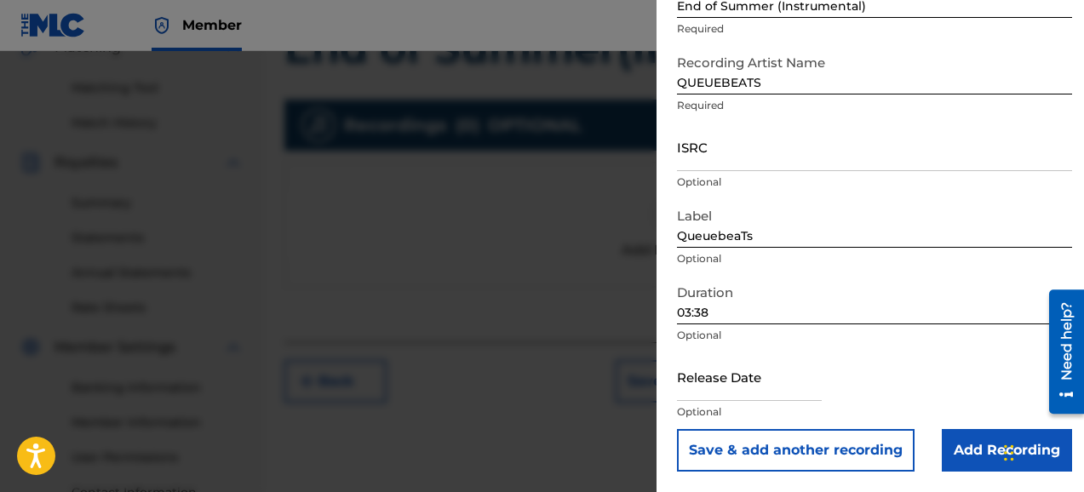
click at [733, 391] on input "text" at bounding box center [749, 376] width 145 height 49
select select "7"
select select "2025"
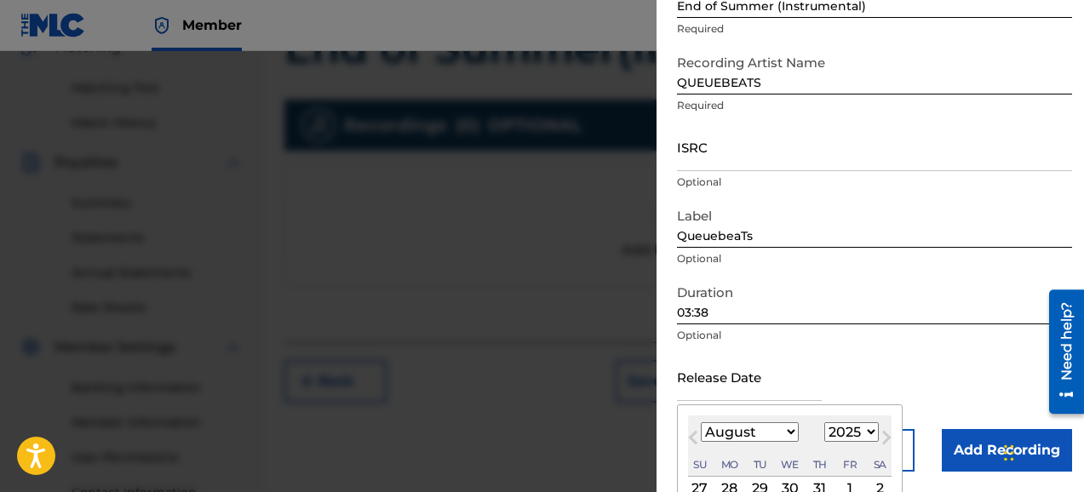
click at [786, 438] on select "January February March April May June July August September October November De…" at bounding box center [750, 432] width 98 height 20
select select "8"
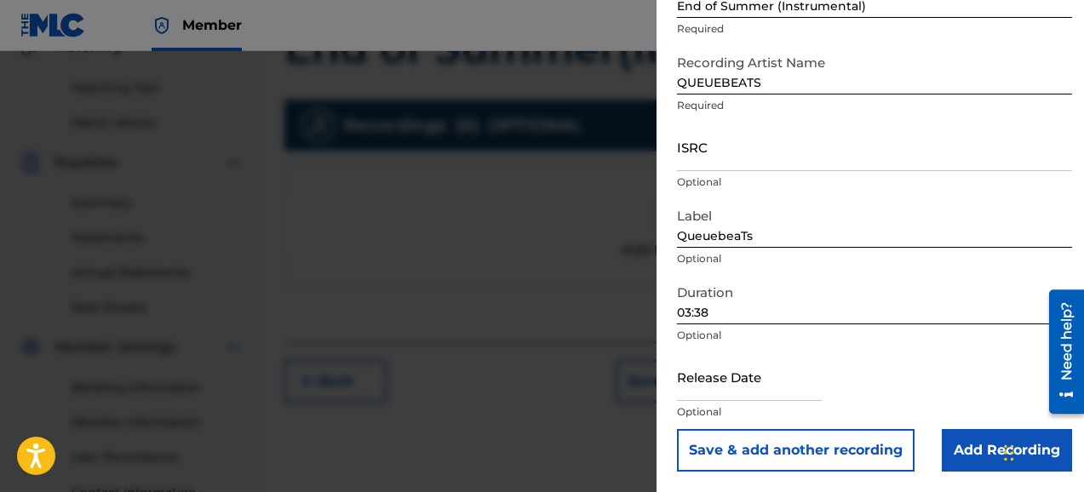
click at [939, 399] on div "Release Date Optional" at bounding box center [874, 390] width 395 height 77
select select "7"
select select "2025"
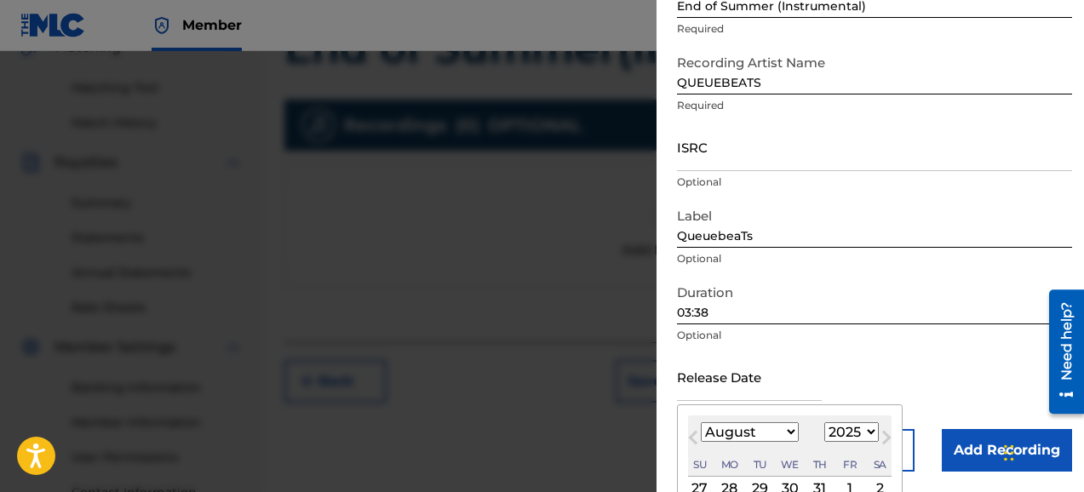
click at [752, 386] on input "text" at bounding box center [749, 376] width 145 height 49
click at [787, 432] on select "January February March April May June July August September October November De…" at bounding box center [750, 432] width 98 height 20
select select "8"
click at [866, 434] on select "1899 1900 1901 1902 1903 1904 1905 1906 1907 1908 1909 1910 1911 1912 1913 1914…" at bounding box center [851, 432] width 54 height 20
select select "2021"
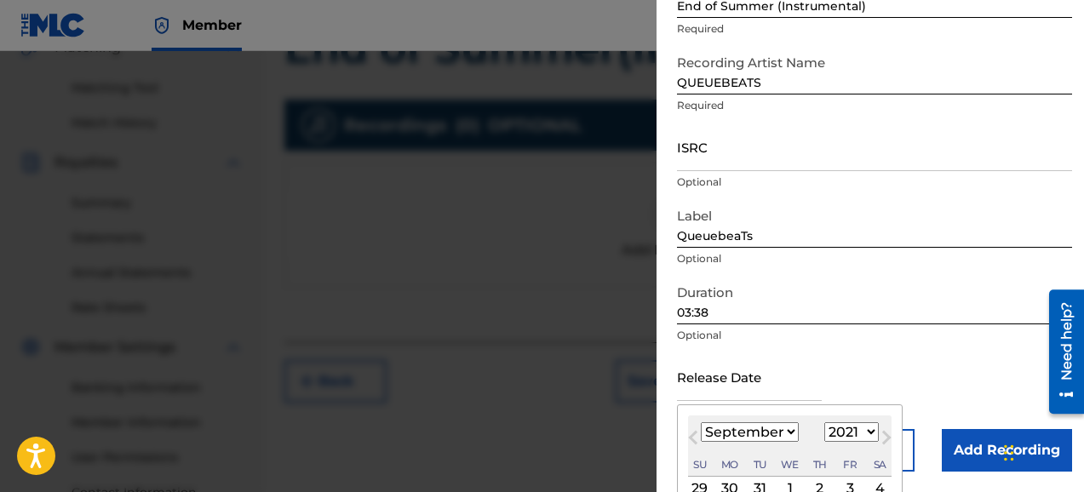
click at [806, 482] on div "29 30 31 1 2 3 4" at bounding box center [789, 488] width 203 height 23
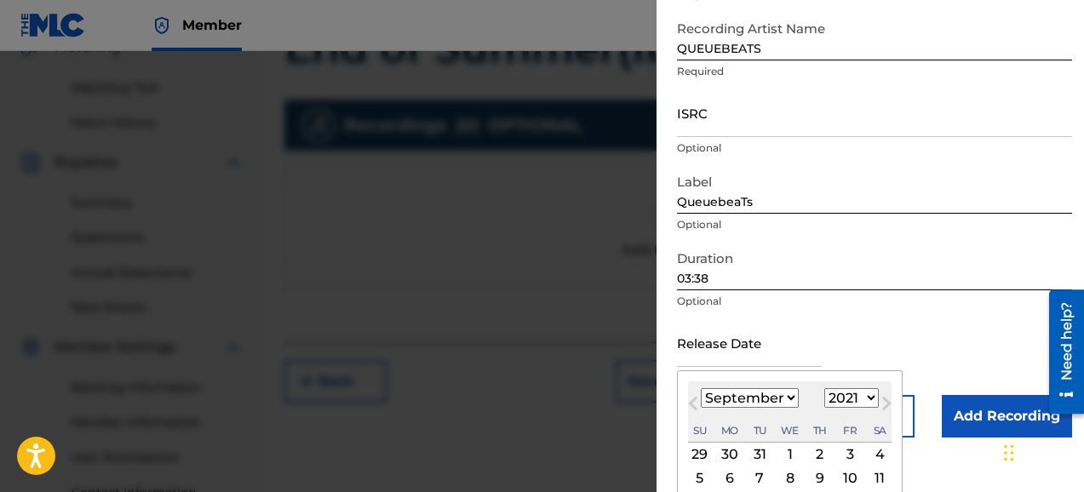
scroll to position [198, 0]
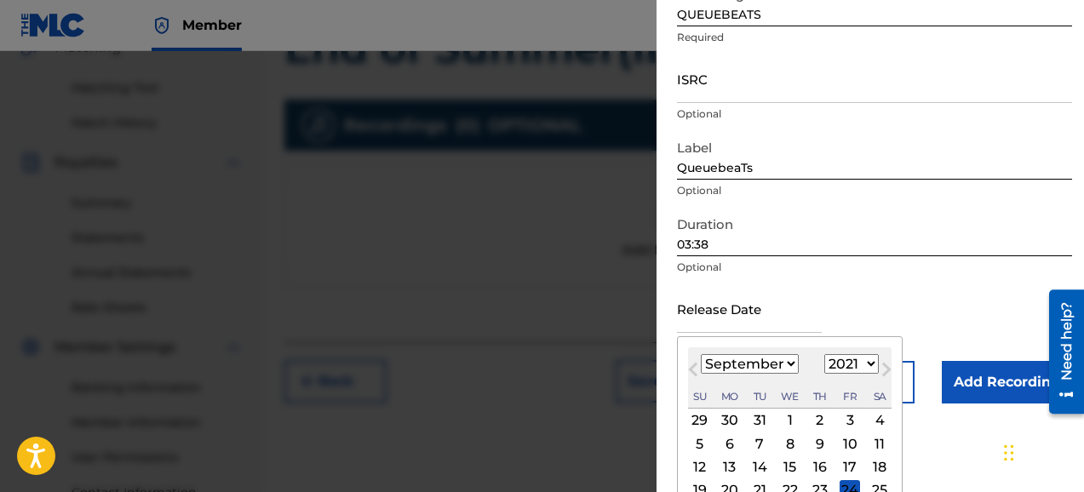
click at [847, 447] on div "10" at bounding box center [849, 443] width 20 height 20
type input "[DATE]"
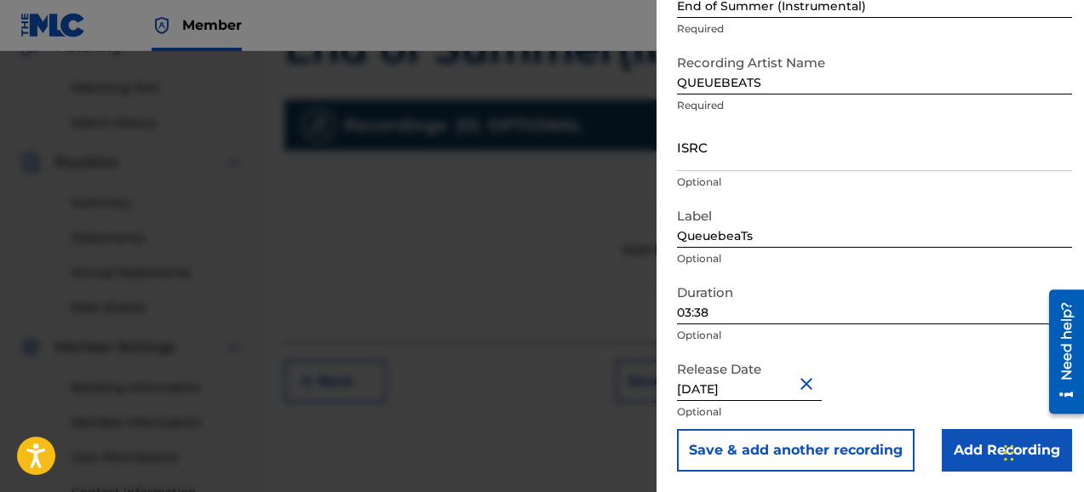
click at [971, 449] on input "Add Recording" at bounding box center [1006, 450] width 130 height 43
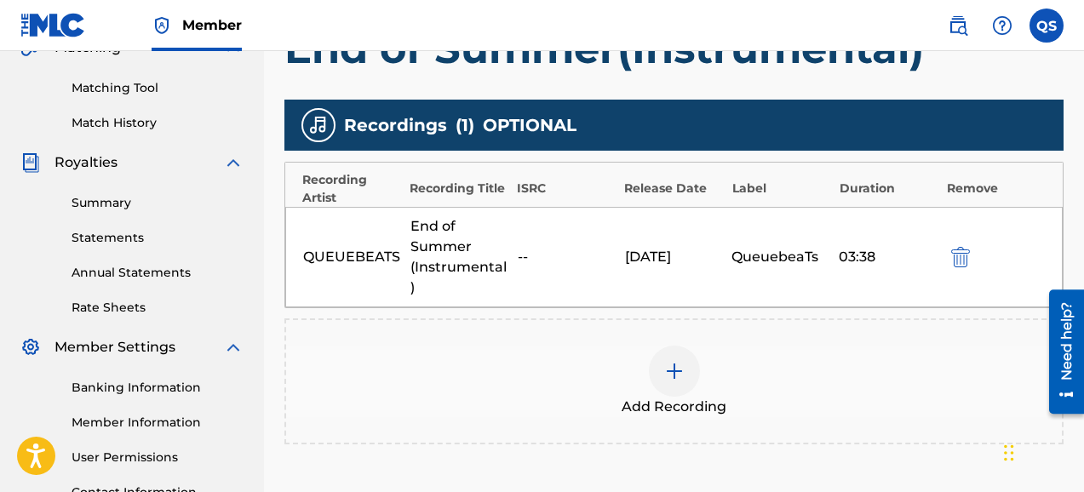
click at [935, 413] on div "Add Recording" at bounding box center [673, 381] width 775 height 71
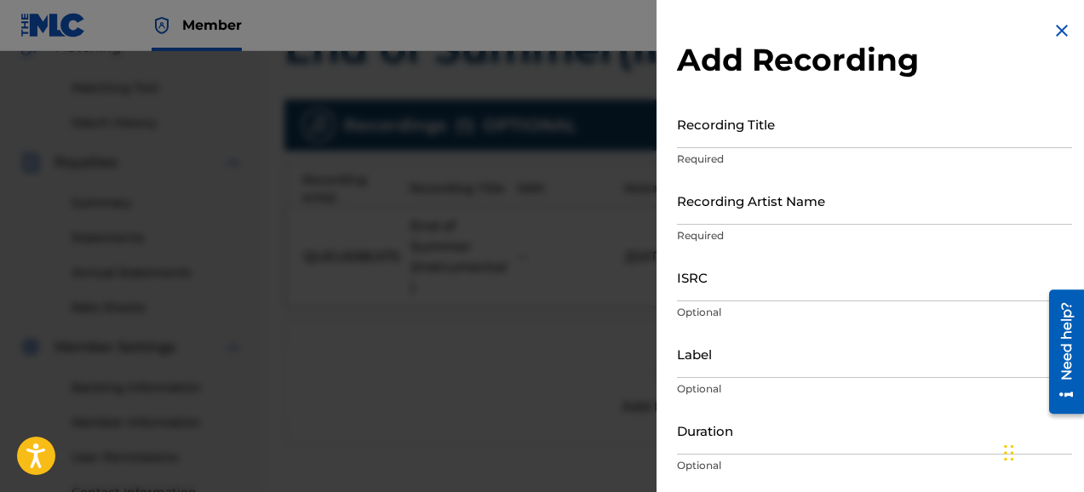
click at [1056, 34] on img at bounding box center [1061, 30] width 20 height 20
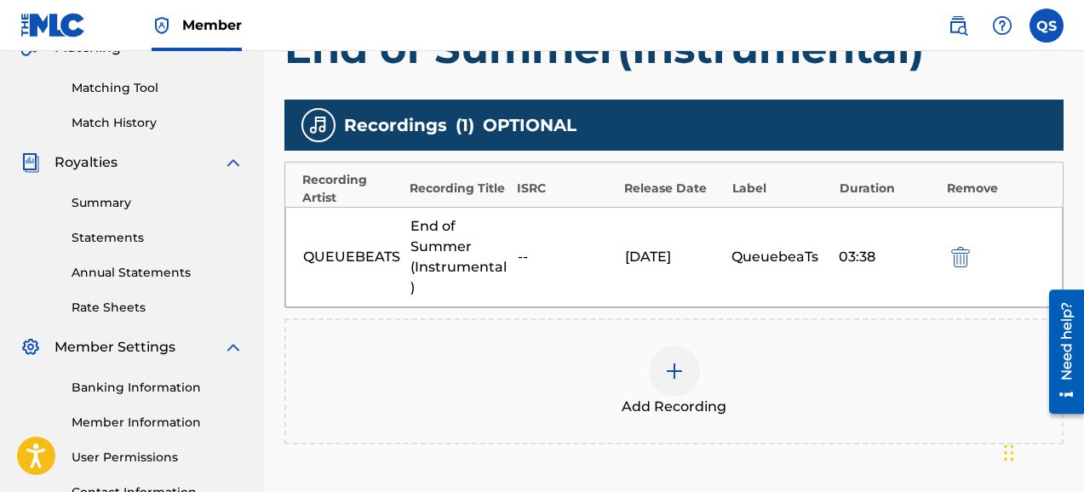
click at [1078, 134] on div "Register Work Search Enter Work Details Add Writers Add Publishers & Shares Add…" at bounding box center [674, 118] width 820 height 883
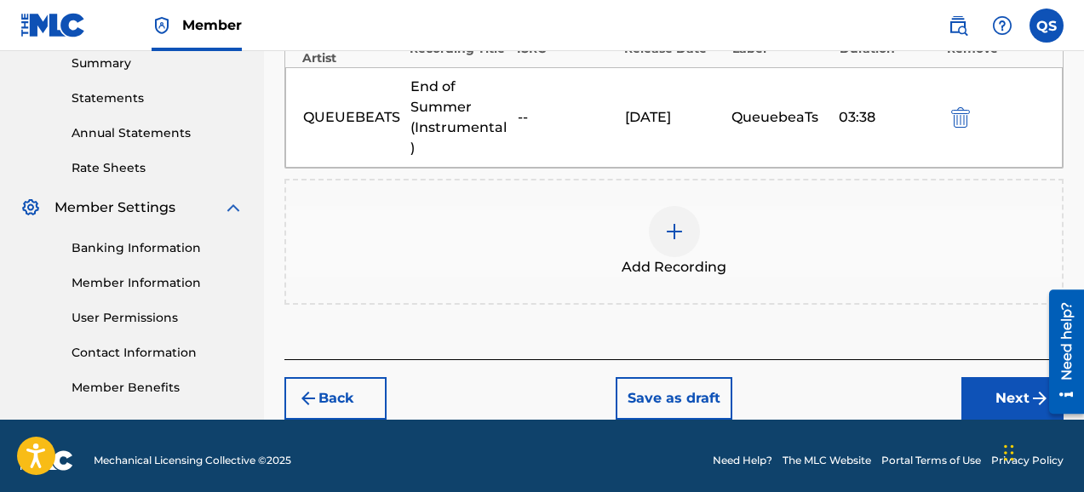
scroll to position [566, 0]
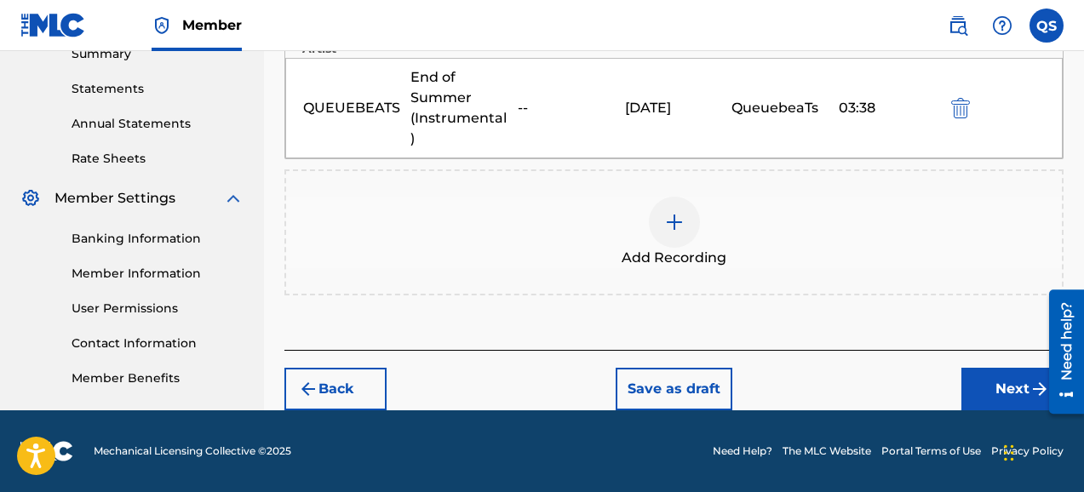
click at [995, 386] on button "Next" at bounding box center [1012, 389] width 102 height 43
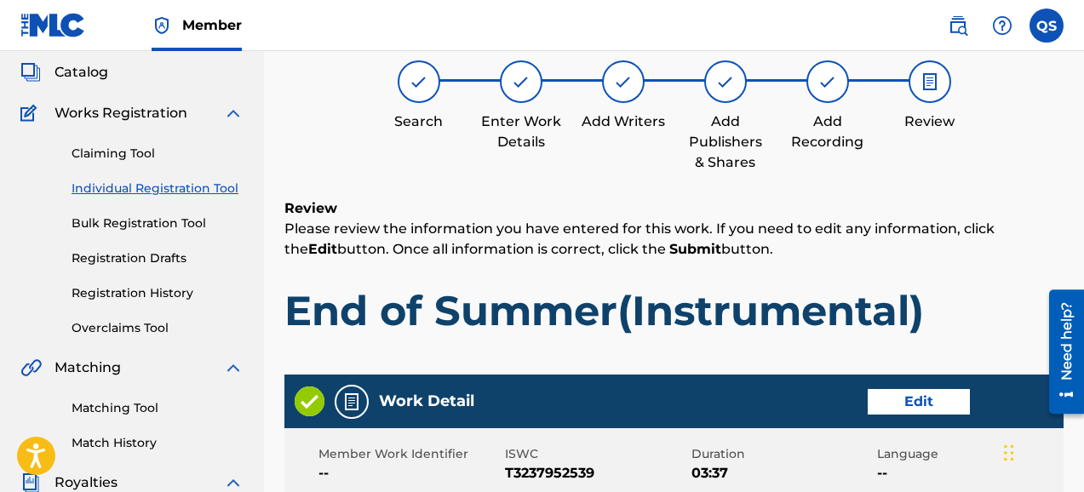
scroll to position [77, 0]
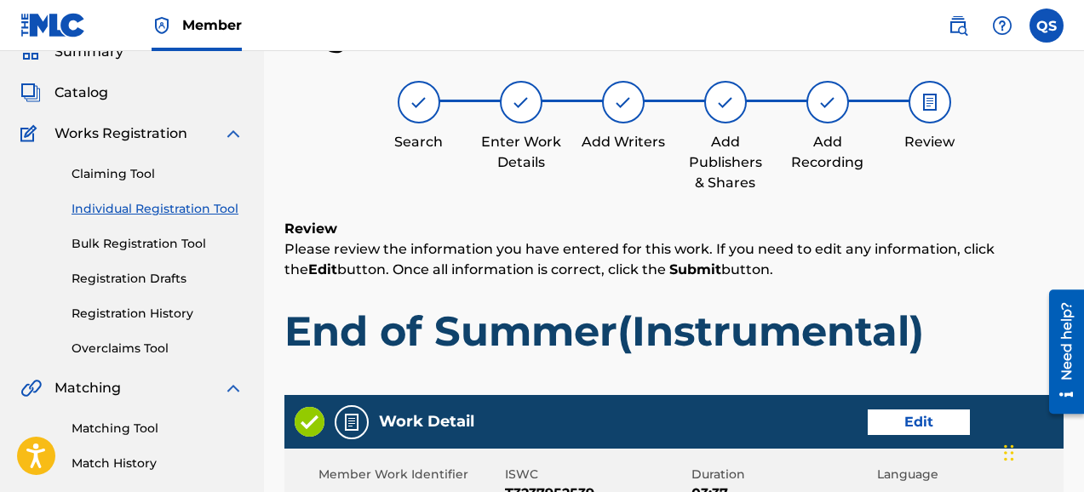
click at [1051, 136] on div "Search Enter Work Details Add Writers Add Publishers & Shares Add Recording Rev…" at bounding box center [673, 137] width 779 height 112
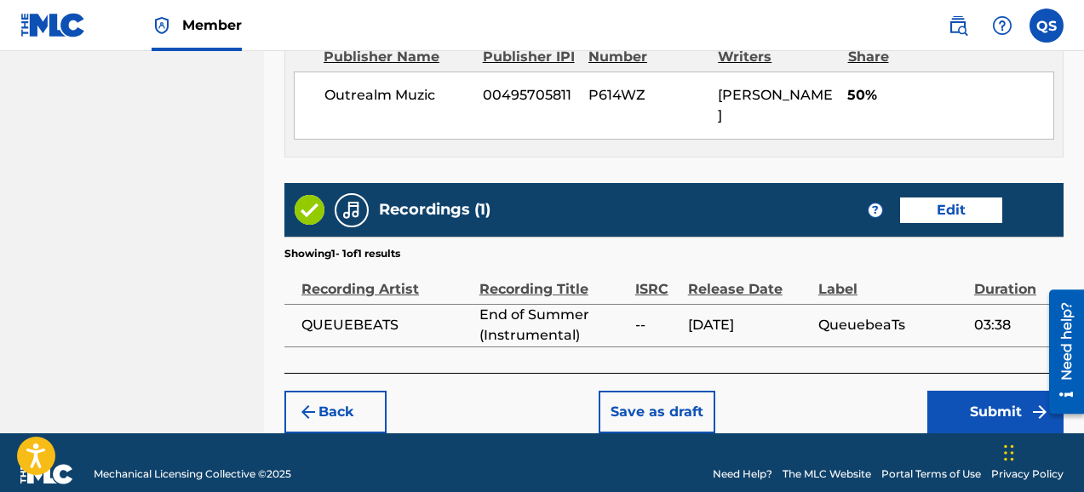
scroll to position [966, 0]
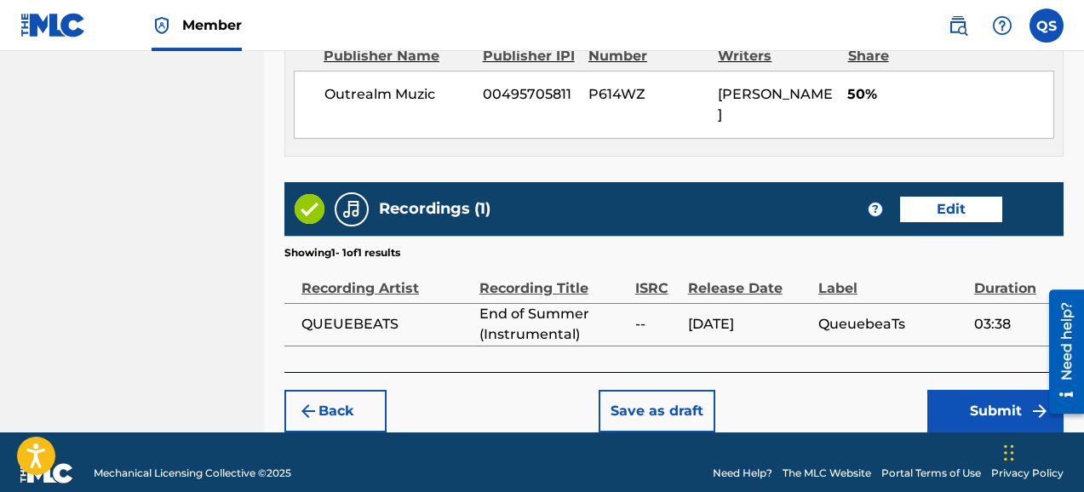
click at [992, 392] on button "Submit" at bounding box center [995, 411] width 136 height 43
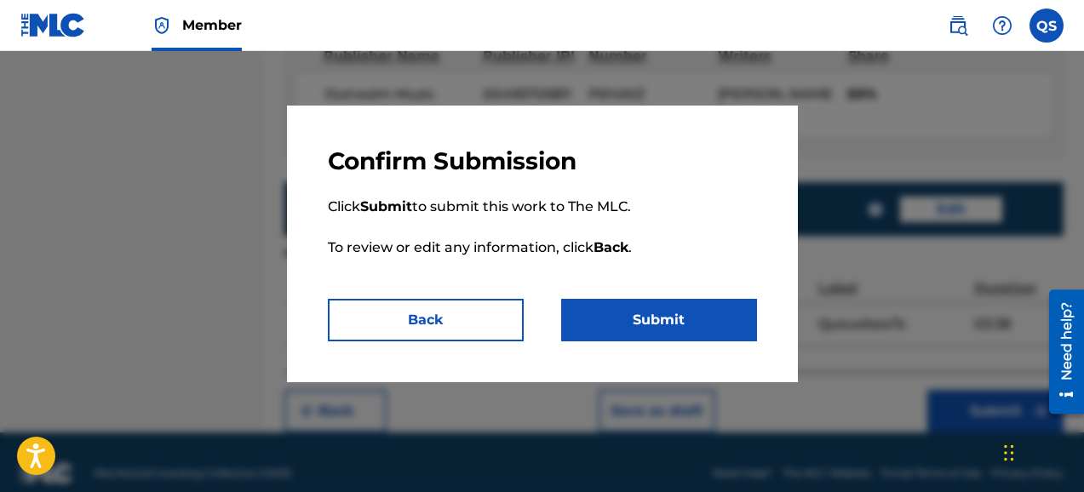
click at [663, 321] on button "Submit" at bounding box center [659, 320] width 196 height 43
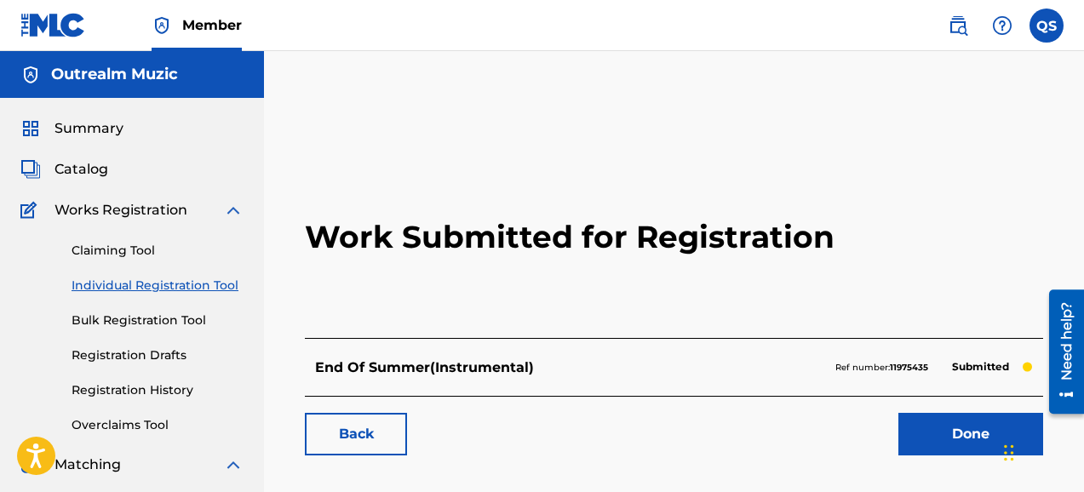
click at [950, 438] on link "Done" at bounding box center [970, 434] width 145 height 43
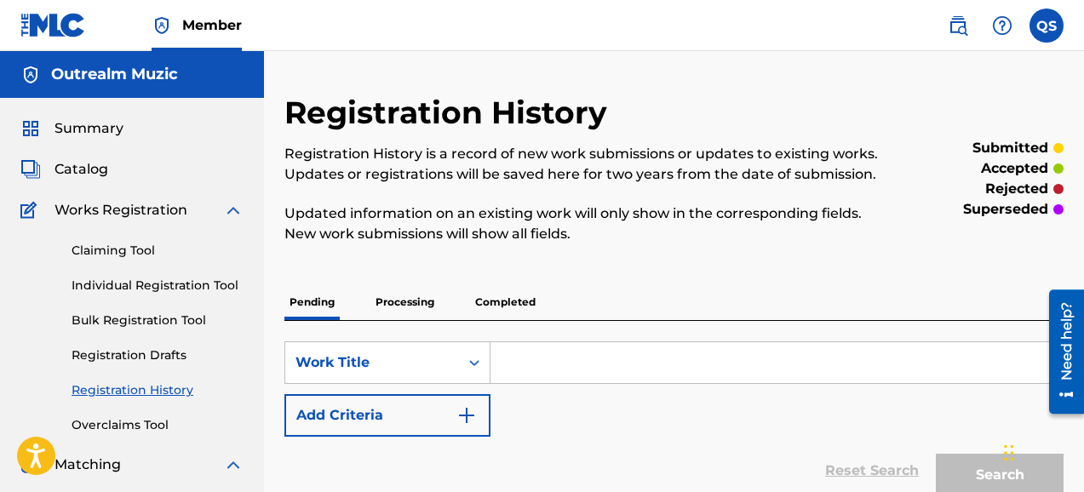
click at [138, 285] on link "Individual Registration Tool" at bounding box center [157, 286] width 172 height 18
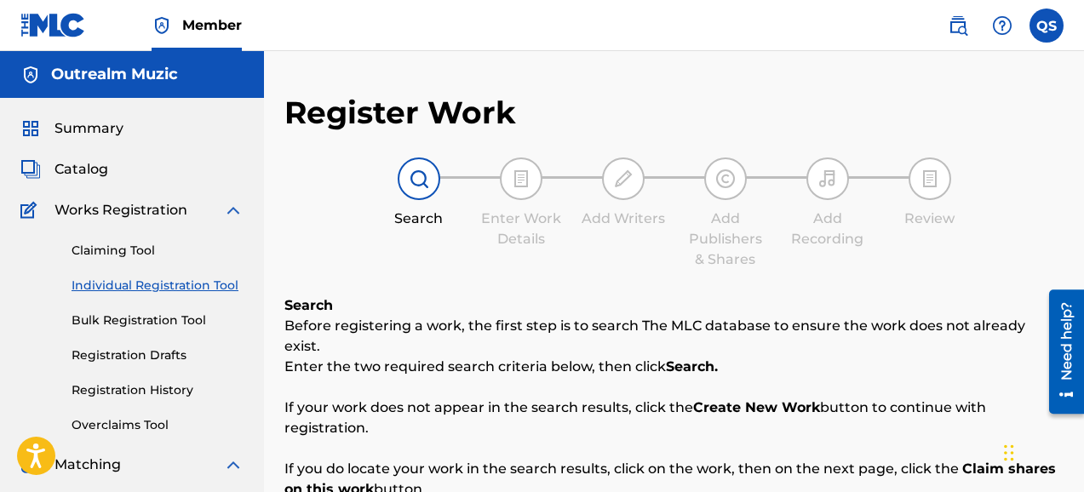
click at [1027, 185] on div "Search Enter Work Details Add Writers Add Publishers & Shares Add Recording Rev…" at bounding box center [673, 213] width 779 height 112
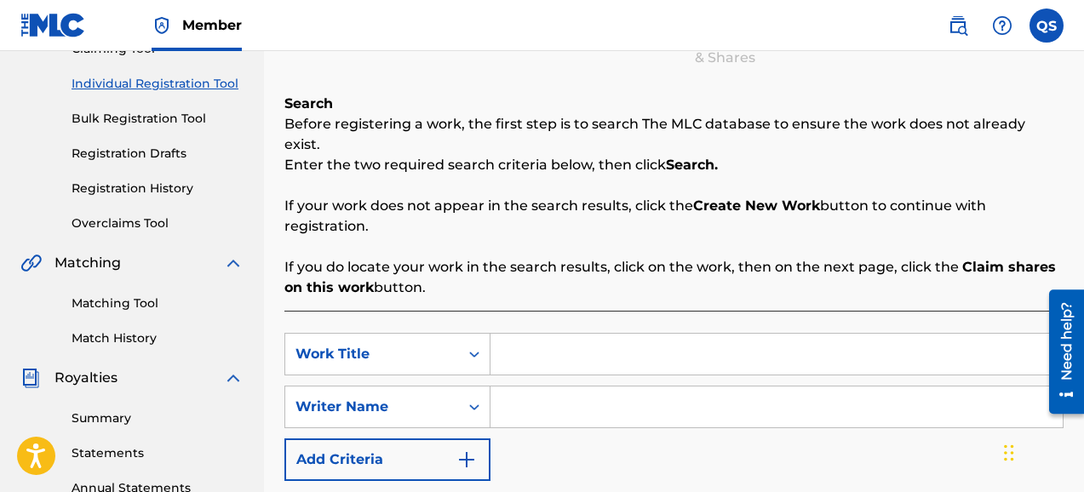
scroll to position [204, 0]
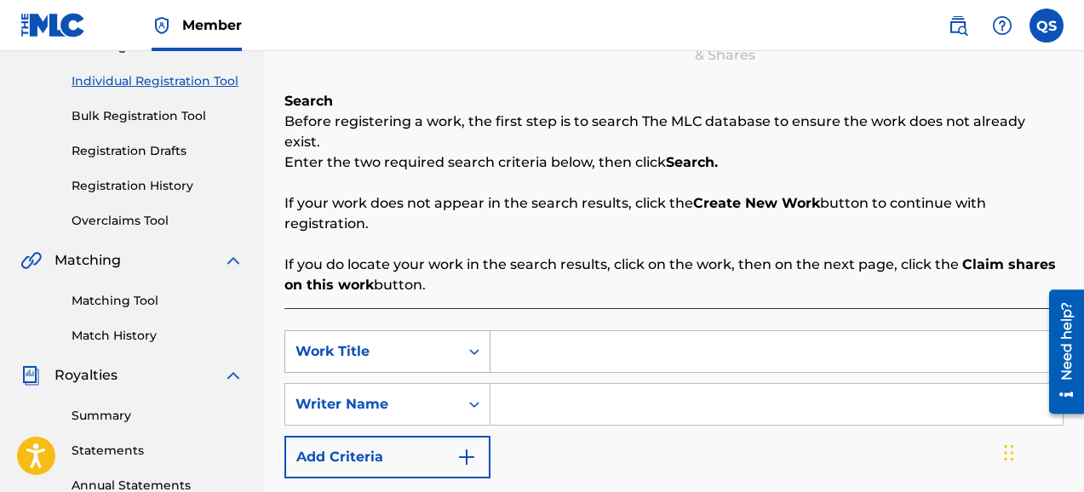
click at [475, 343] on icon "Search Form" at bounding box center [474, 351] width 17 height 17
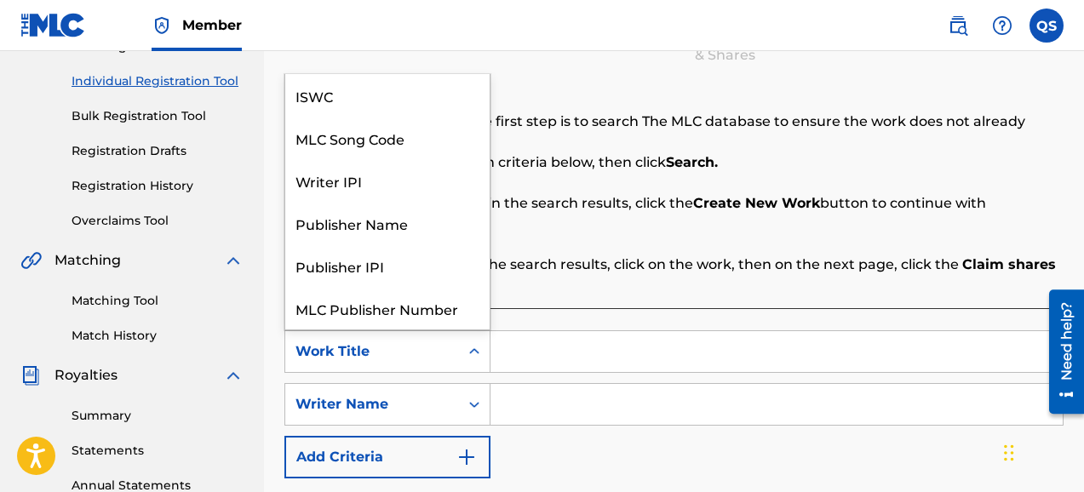
scroll to position [43, 0]
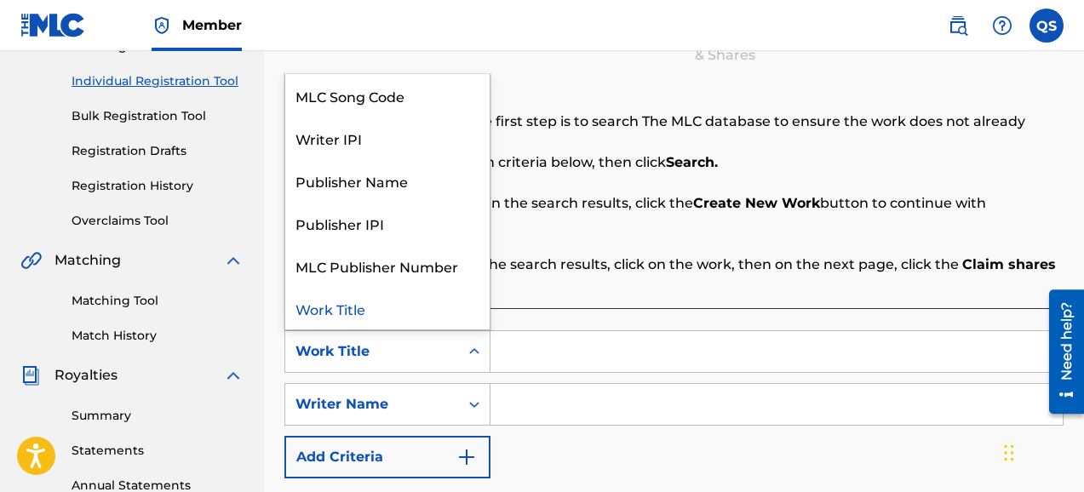
click at [542, 340] on input "Search Form" at bounding box center [776, 351] width 572 height 41
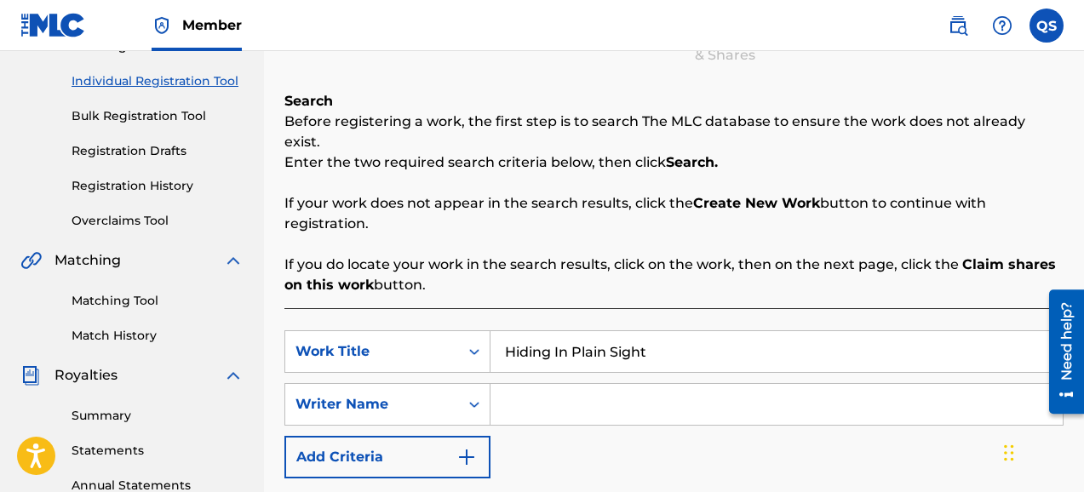
type input "Hiding In Plain Sight"
click at [525, 400] on input "Search Form" at bounding box center [776, 404] width 572 height 41
type input "[PERSON_NAME]"
click at [736, 438] on div "SearchWithCriteriaa3a69030-3ef7-445a-a39f-c932b16deaf6 Work Title Hiding In Pla…" at bounding box center [673, 404] width 779 height 148
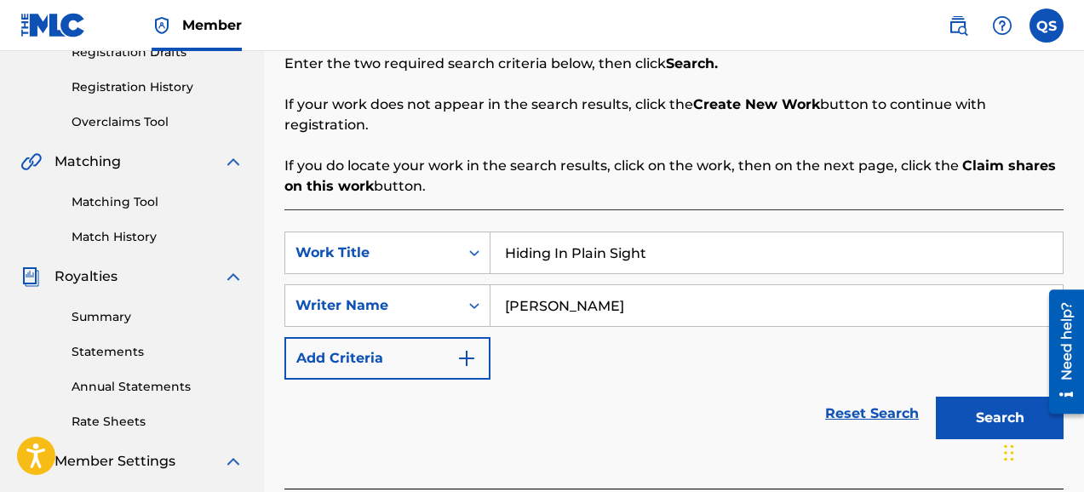
scroll to position [306, 0]
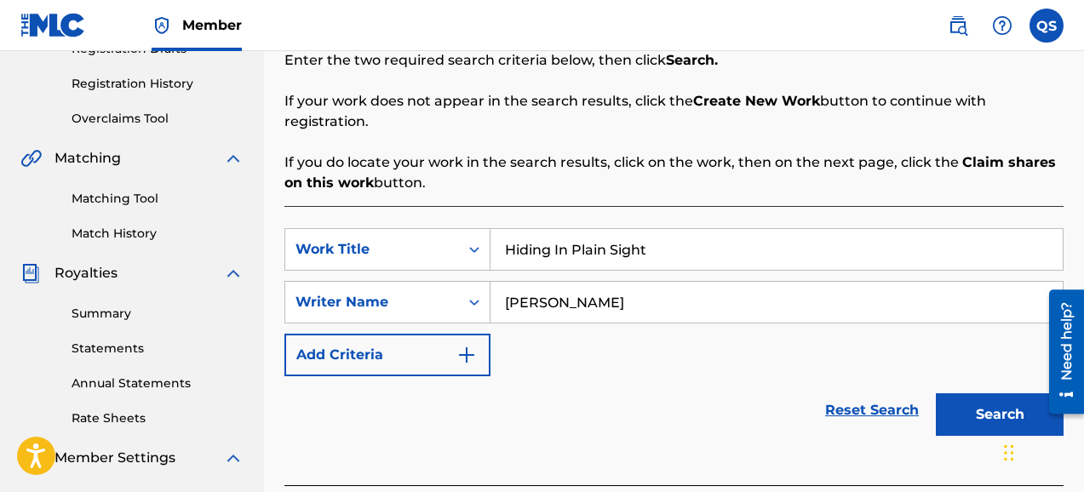
click at [1002, 393] on button "Search" at bounding box center [999, 414] width 128 height 43
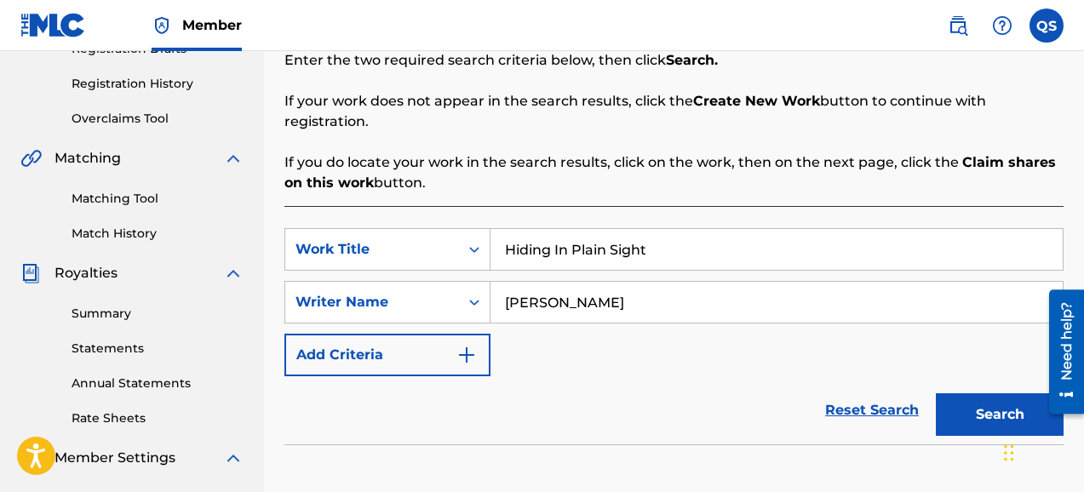
click at [753, 376] on div "Reset Search Search" at bounding box center [673, 410] width 779 height 68
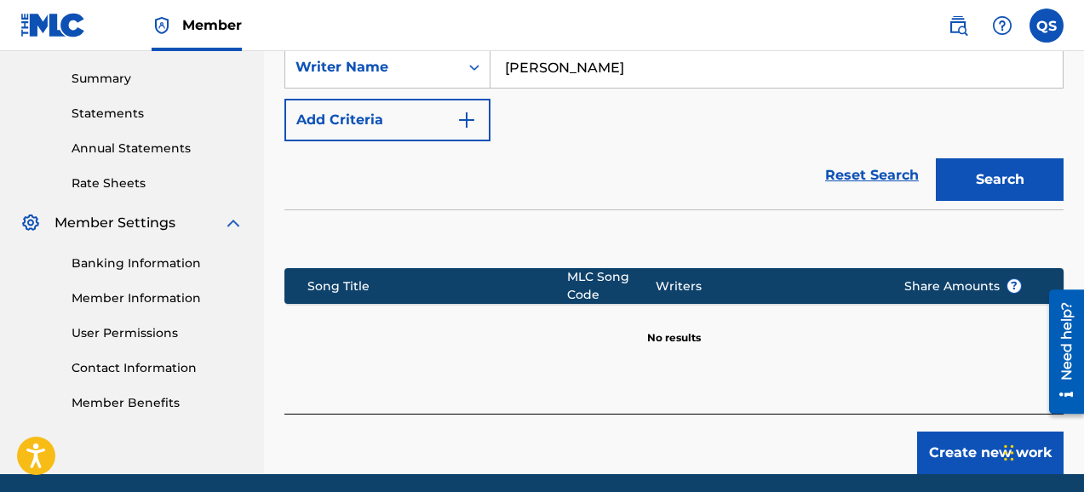
scroll to position [545, 0]
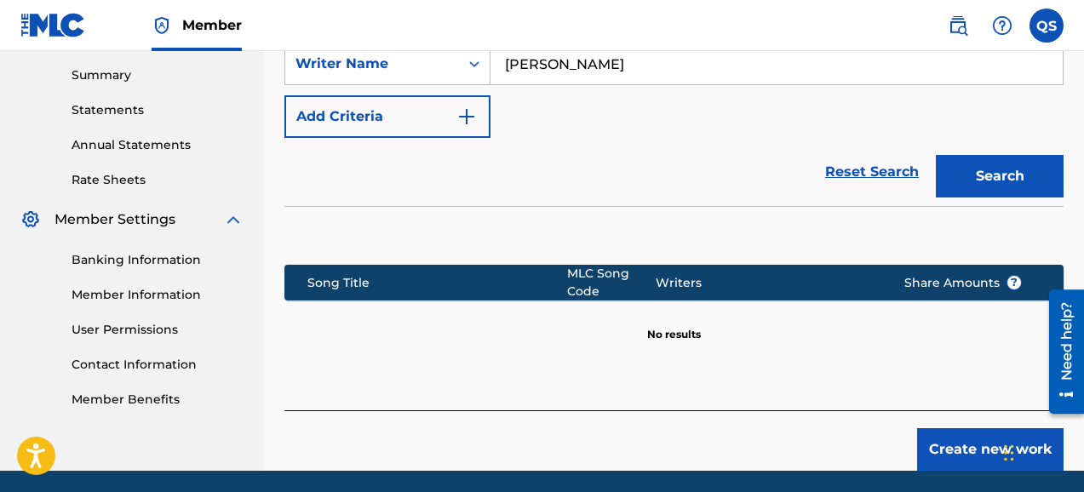
click at [983, 428] on button "Create new work" at bounding box center [990, 449] width 146 height 43
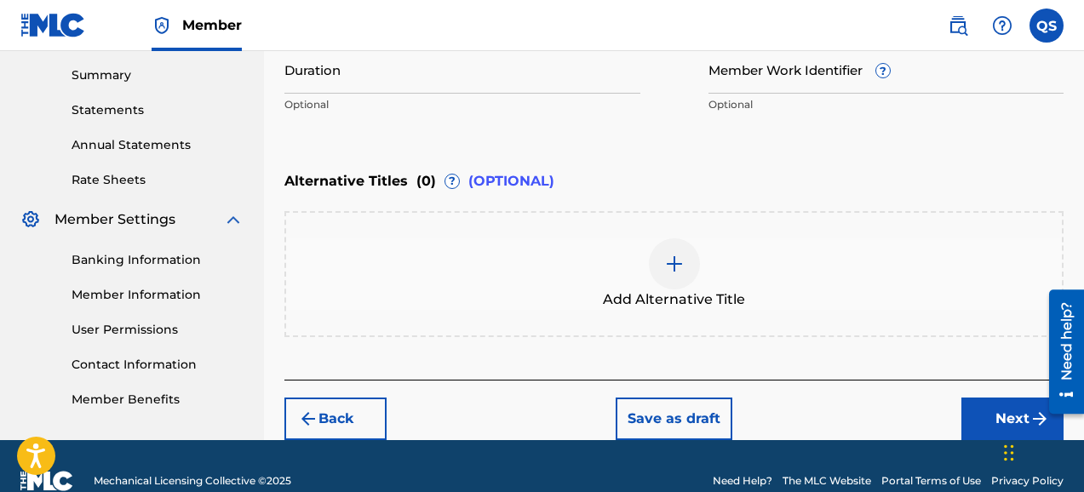
click at [1082, 39] on nav "Member QS QS Queue [PERSON_NAME] [EMAIL_ADDRESS][DOMAIN_NAME] Notification Pref…" at bounding box center [542, 25] width 1084 height 51
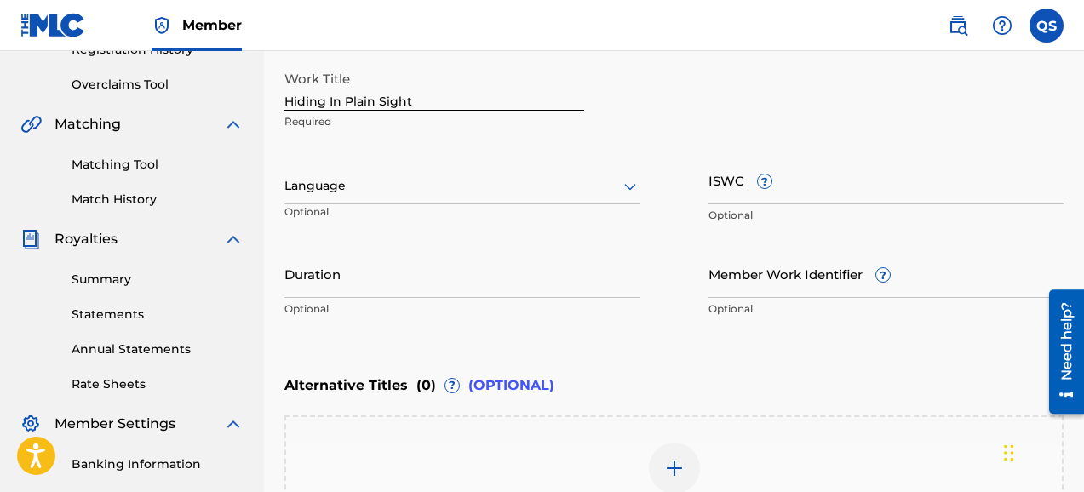
scroll to position [306, 0]
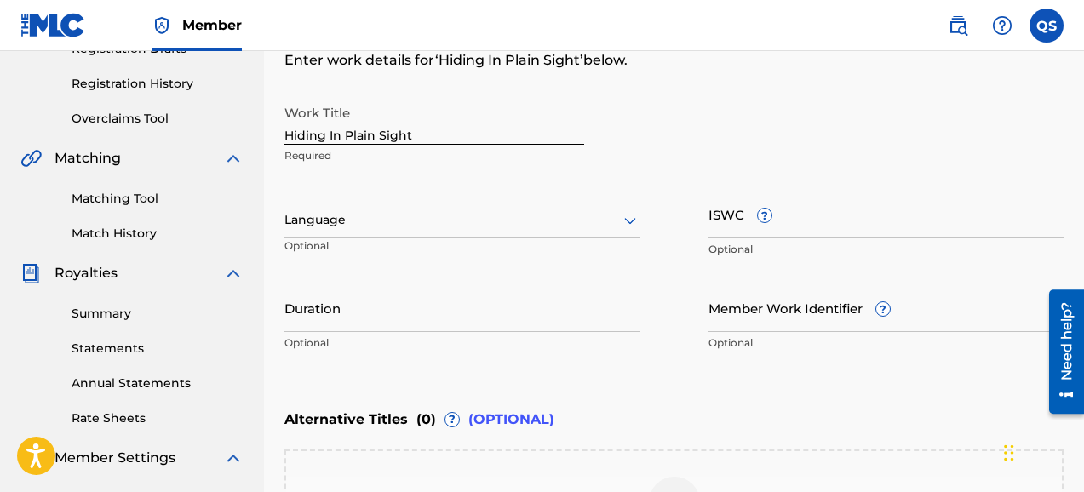
click at [856, 218] on input "ISWC ?" at bounding box center [886, 214] width 356 height 49
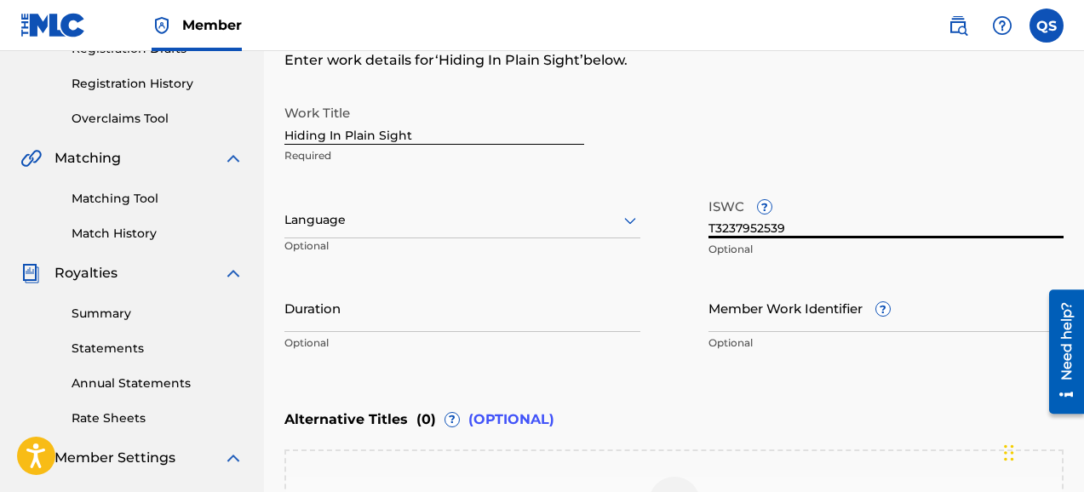
type input "T3237952539"
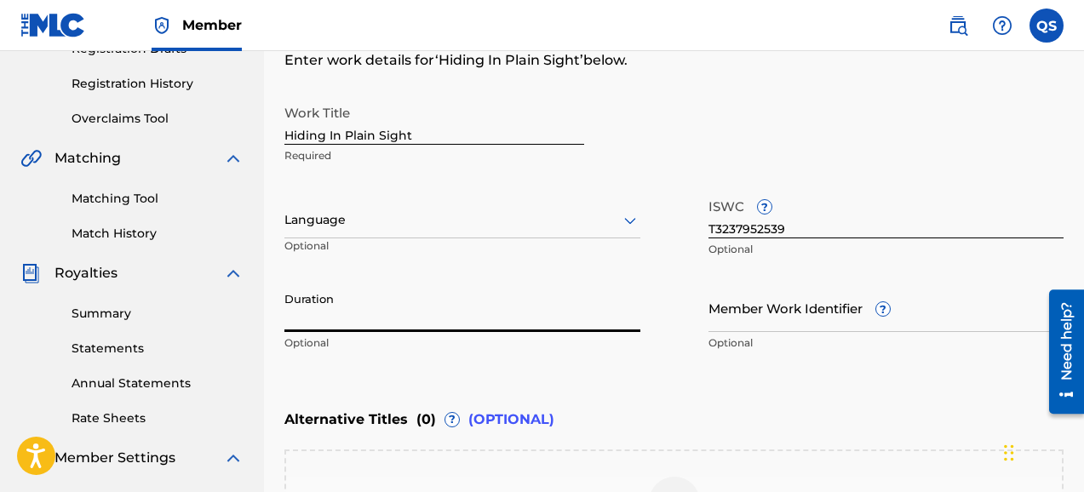
click at [366, 317] on input "Duration" at bounding box center [462, 307] width 356 height 49
type input "03:32"
click at [670, 357] on div "Work Title Hiding In Plain Sight Required Language Optional ISWC ? T3237952539 …" at bounding box center [673, 228] width 779 height 264
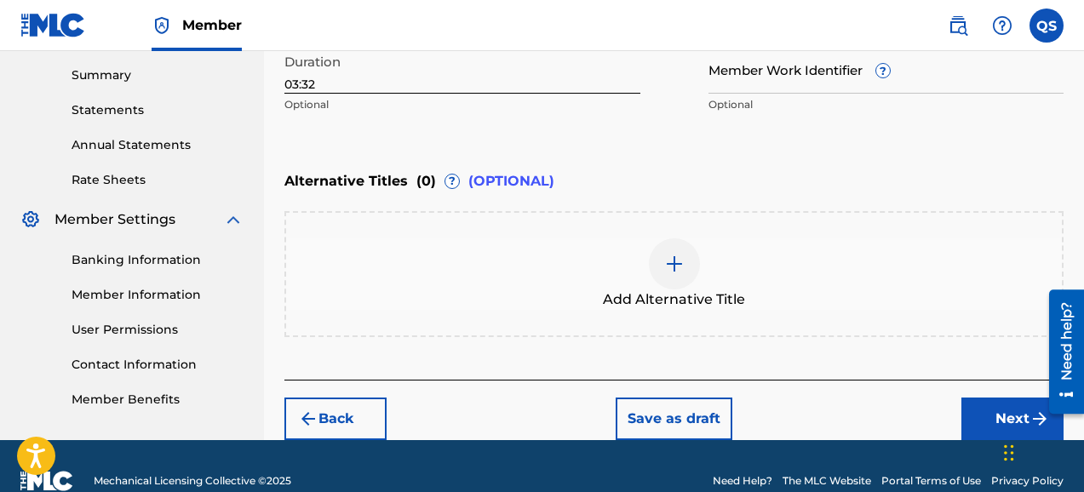
scroll to position [574, 0]
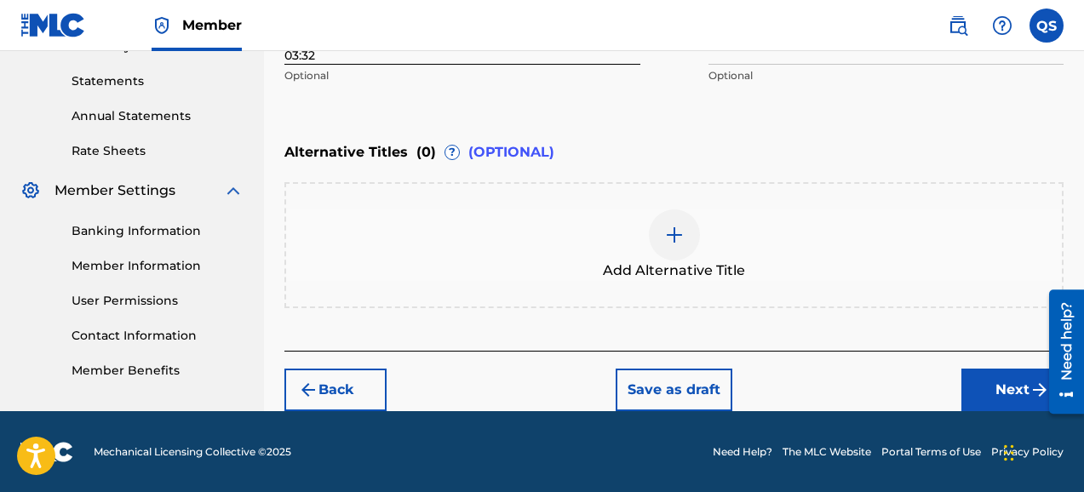
click at [1006, 389] on button "Next" at bounding box center [1012, 390] width 102 height 43
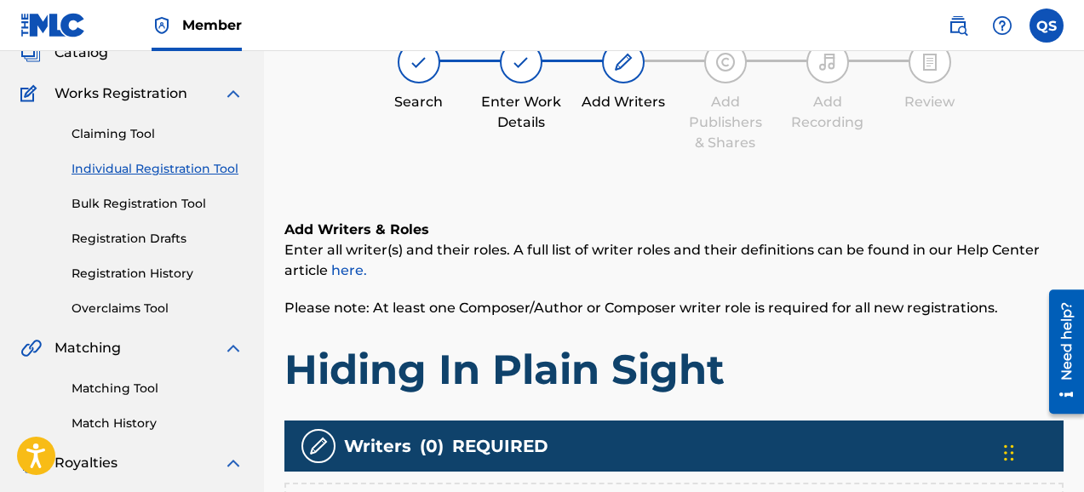
scroll to position [77, 0]
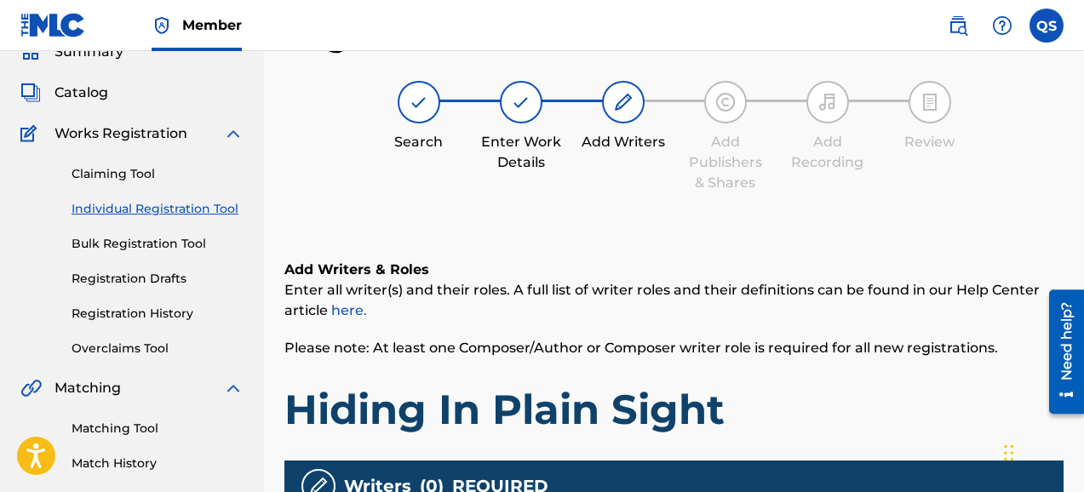
click at [998, 197] on div "Register Work Search Enter Work Details Add Writers Add Publishers & Shares Add…" at bounding box center [673, 404] width 779 height 774
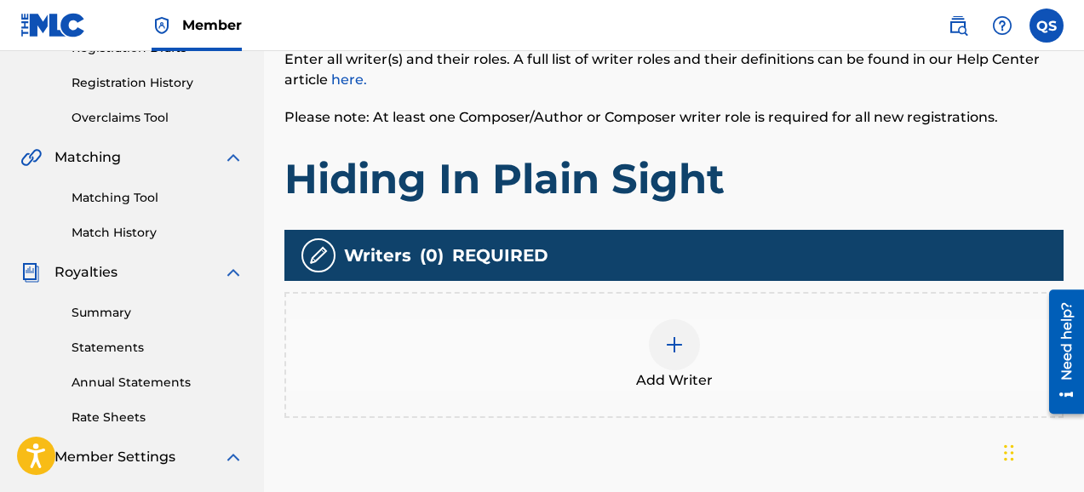
scroll to position [315, 0]
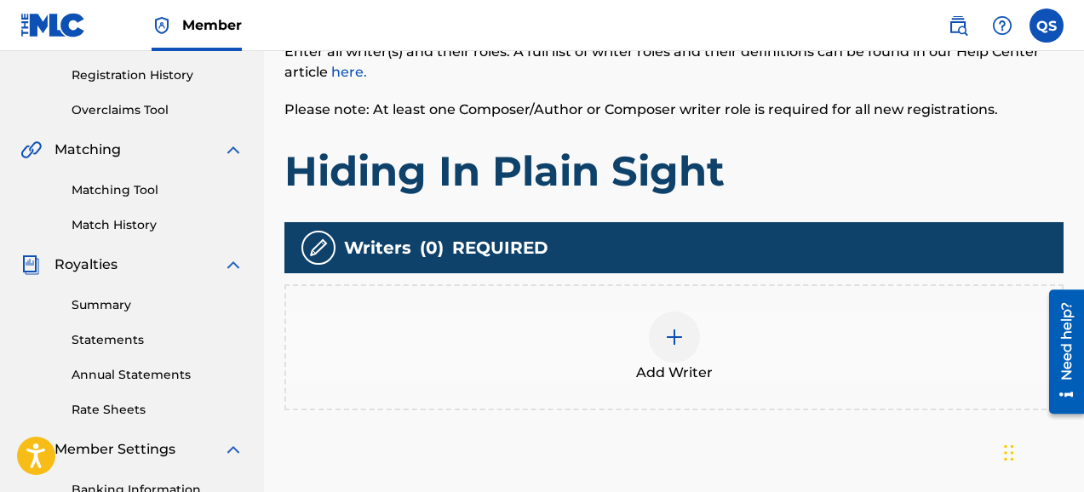
click at [676, 338] on img at bounding box center [674, 337] width 20 height 20
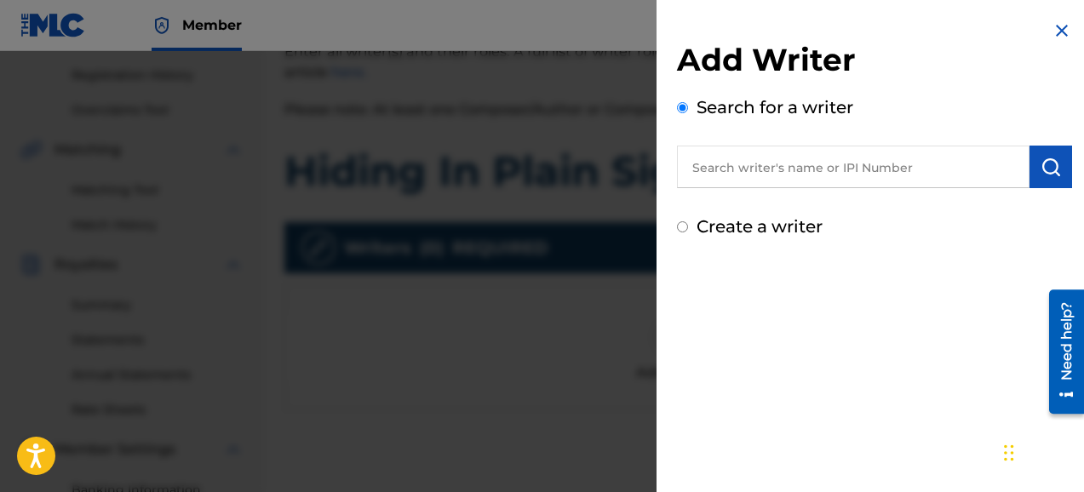
click at [1046, 163] on img "submit" at bounding box center [1050, 167] width 20 height 20
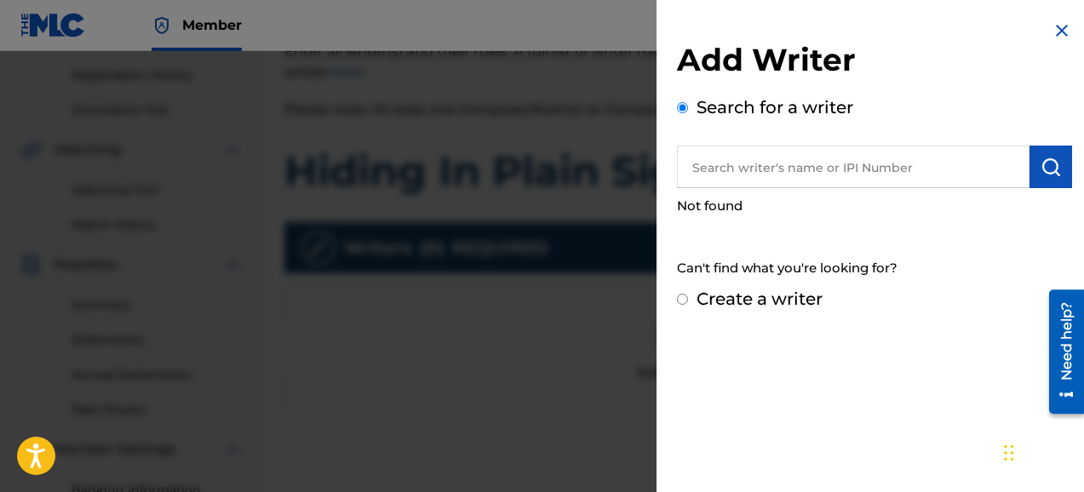
click at [851, 189] on div "Not found" at bounding box center [874, 206] width 395 height 37
click at [838, 174] on input "text" at bounding box center [853, 167] width 352 height 43
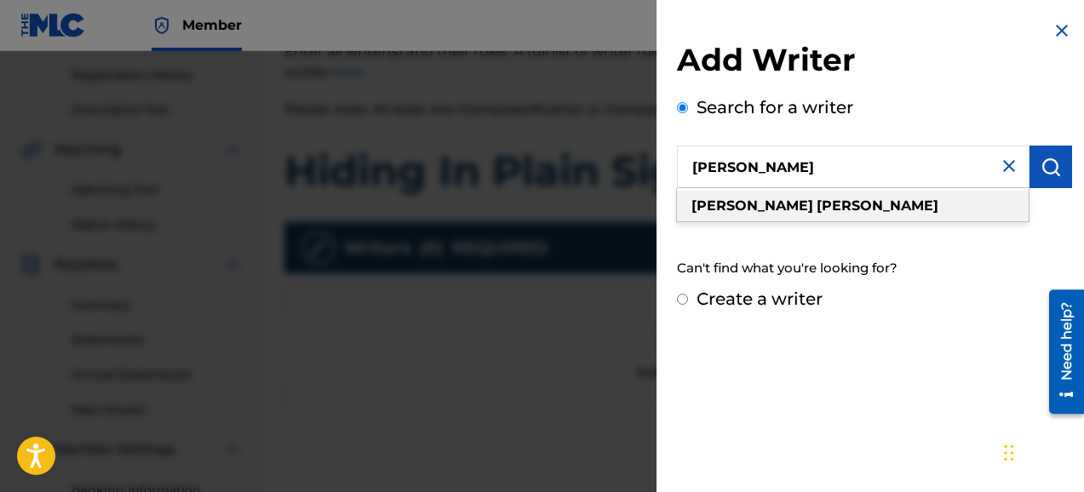
click at [816, 204] on strong "[PERSON_NAME]" at bounding box center [877, 205] width 122 height 16
type input "[PERSON_NAME]"
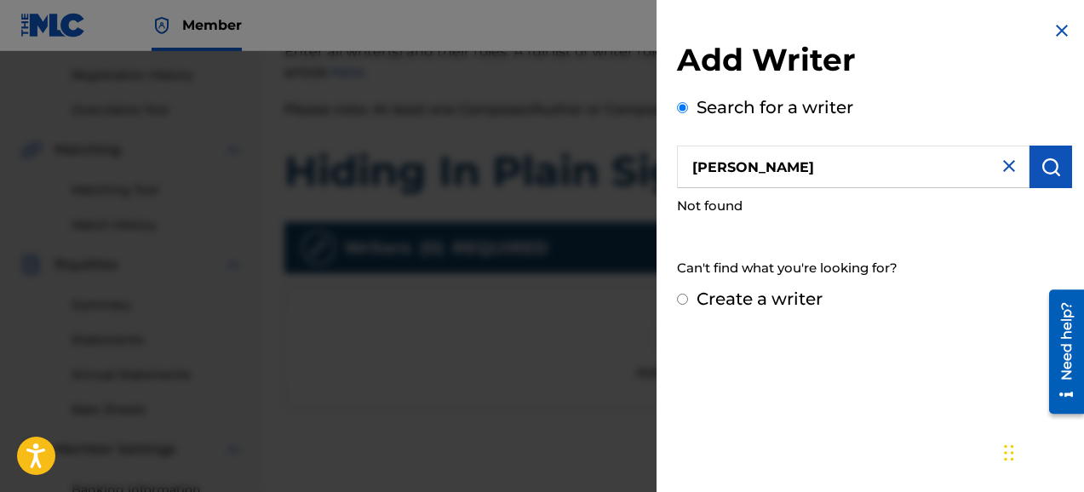
click at [1047, 172] on img "submit" at bounding box center [1050, 167] width 20 height 20
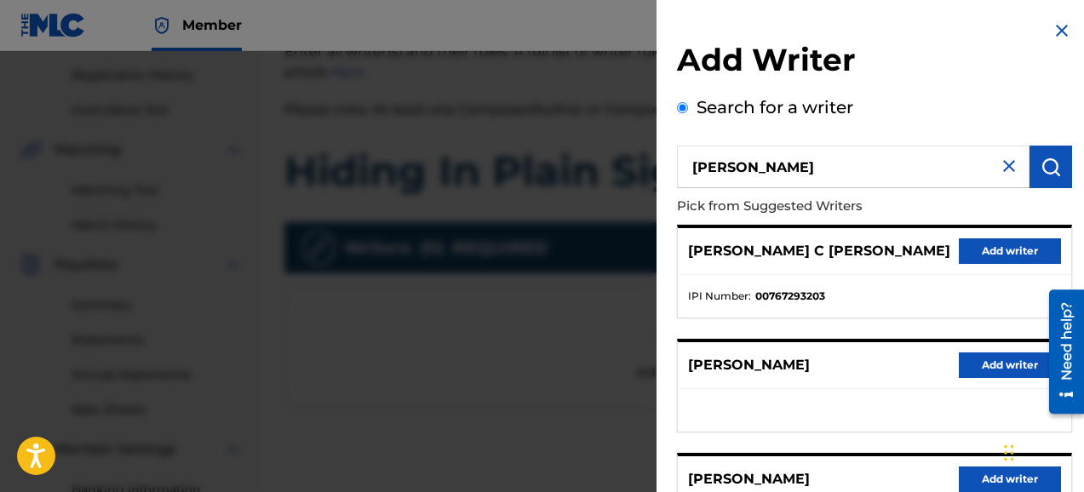
click at [1074, 216] on div "Add Writer Search for a writer [PERSON_NAME] Pick from Suggested Writers [PERSO…" at bounding box center [874, 441] width 436 height 882
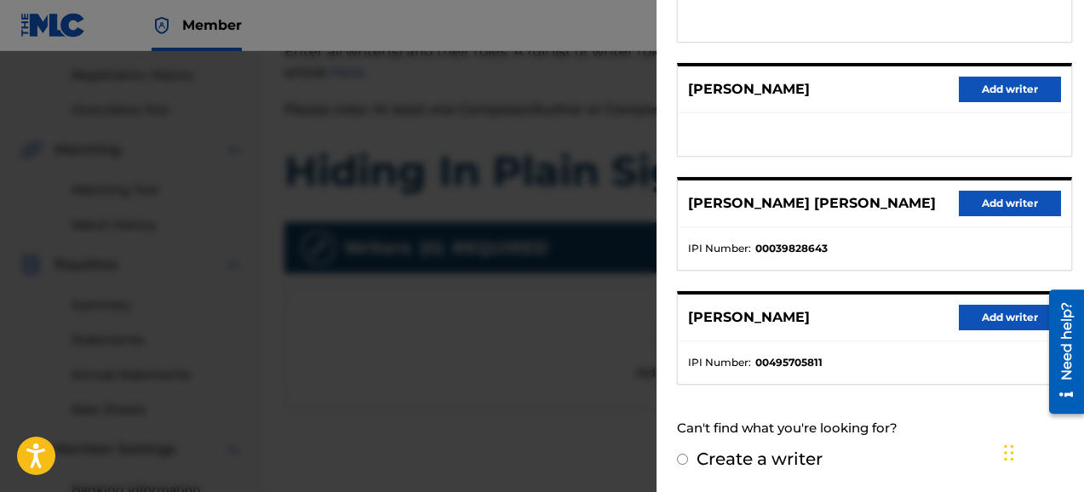
scroll to position [349, 0]
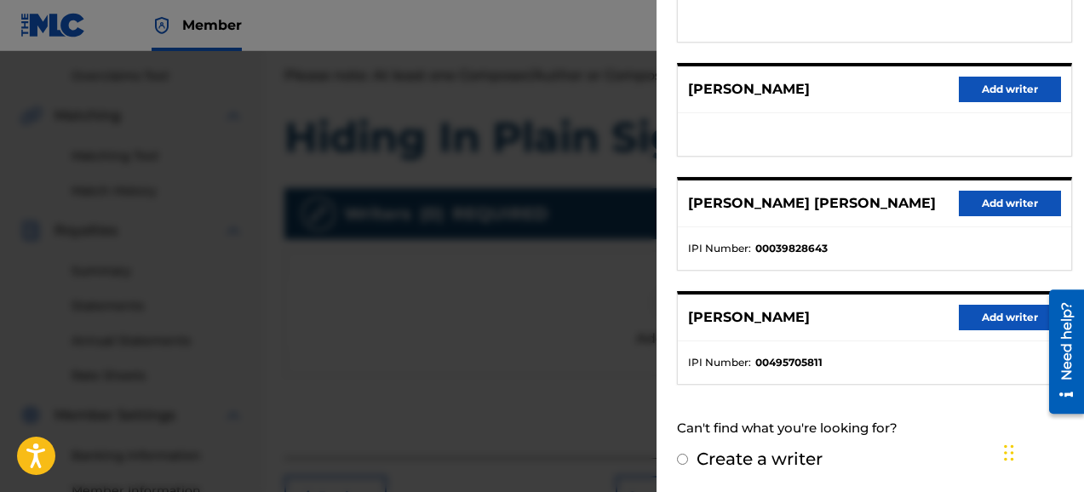
click at [1005, 317] on button "Add writer" at bounding box center [1009, 318] width 102 height 26
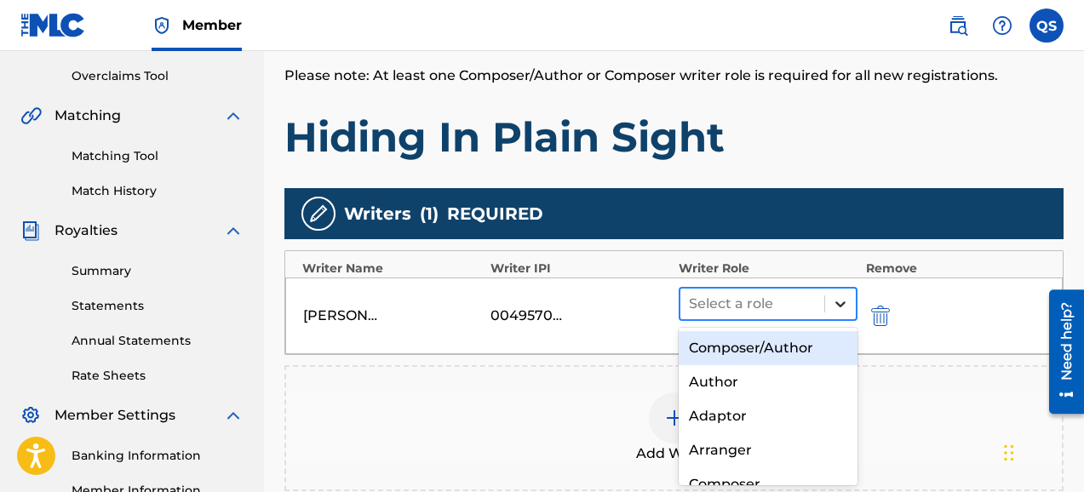
click at [834, 308] on icon at bounding box center [840, 303] width 17 height 17
click at [815, 344] on div "Composer/Author" at bounding box center [767, 348] width 179 height 34
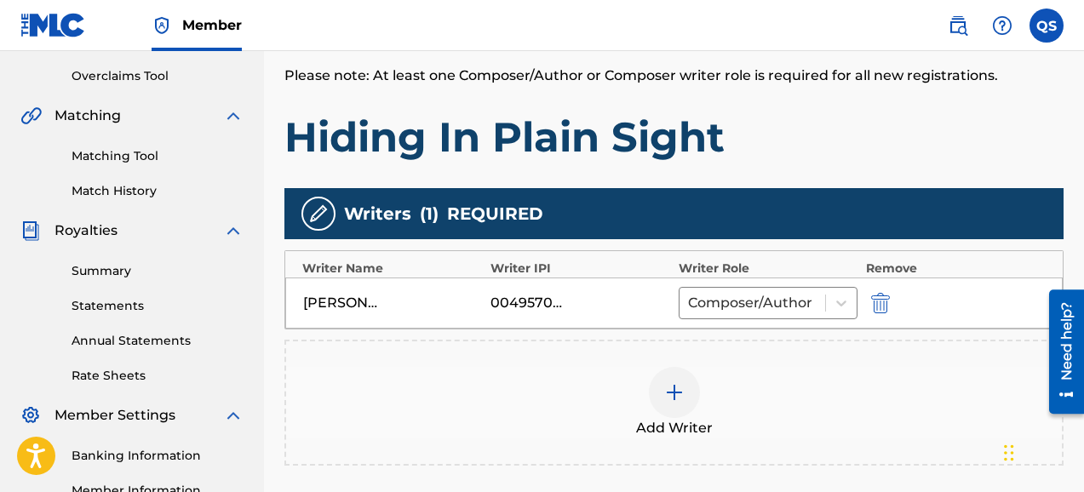
click at [1070, 129] on div "Register Work Search Enter Work Details Add Writers Add Publishers & Shares Add…" at bounding box center [674, 185] width 820 height 880
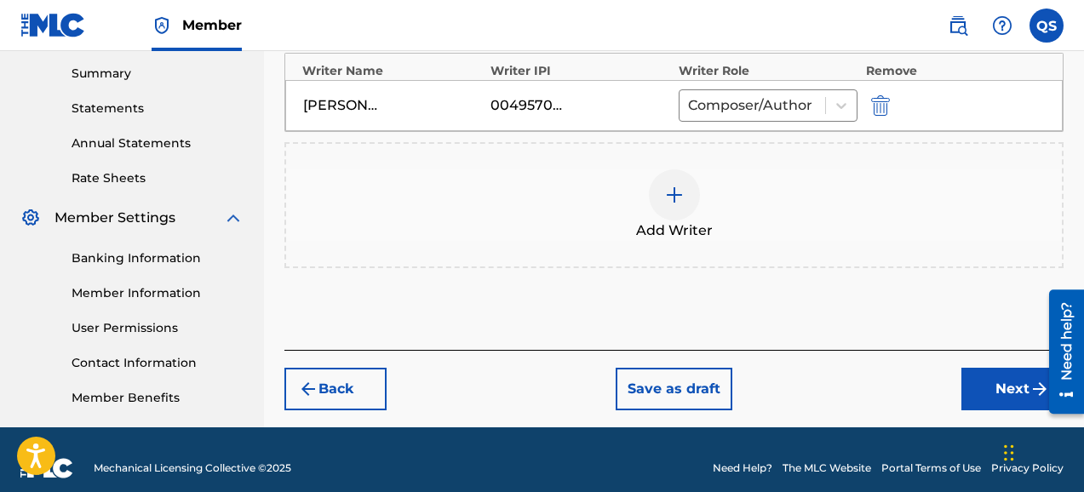
scroll to position [563, 0]
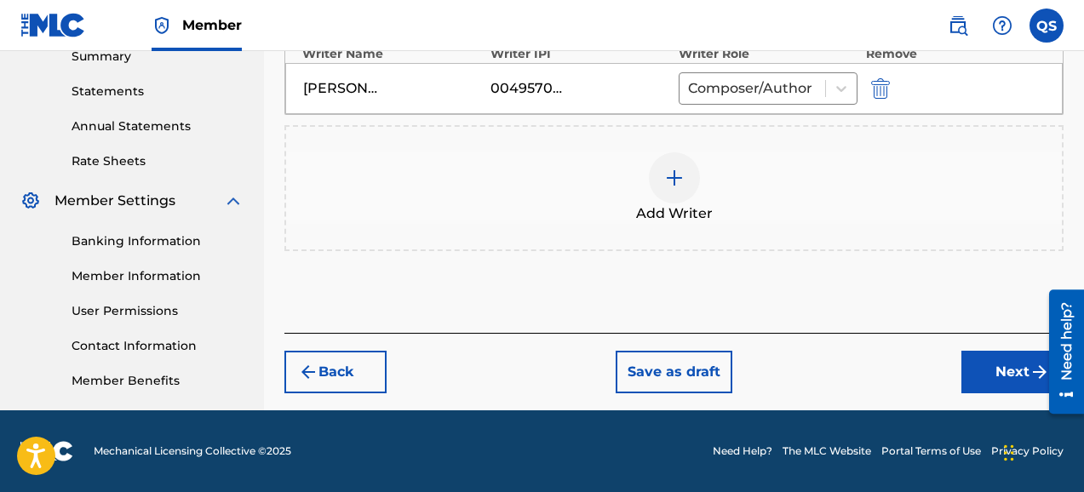
click at [1009, 372] on button "Next" at bounding box center [1012, 372] width 102 height 43
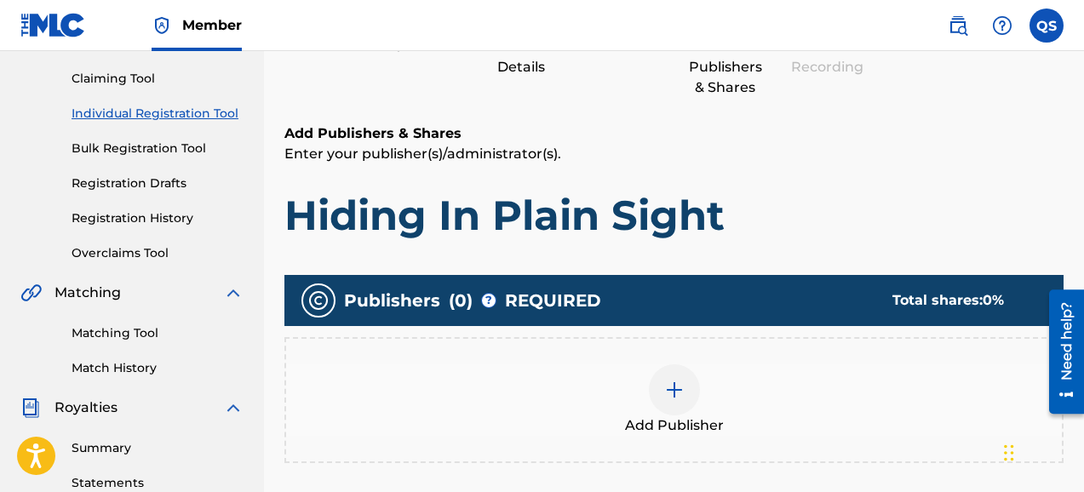
scroll to position [179, 0]
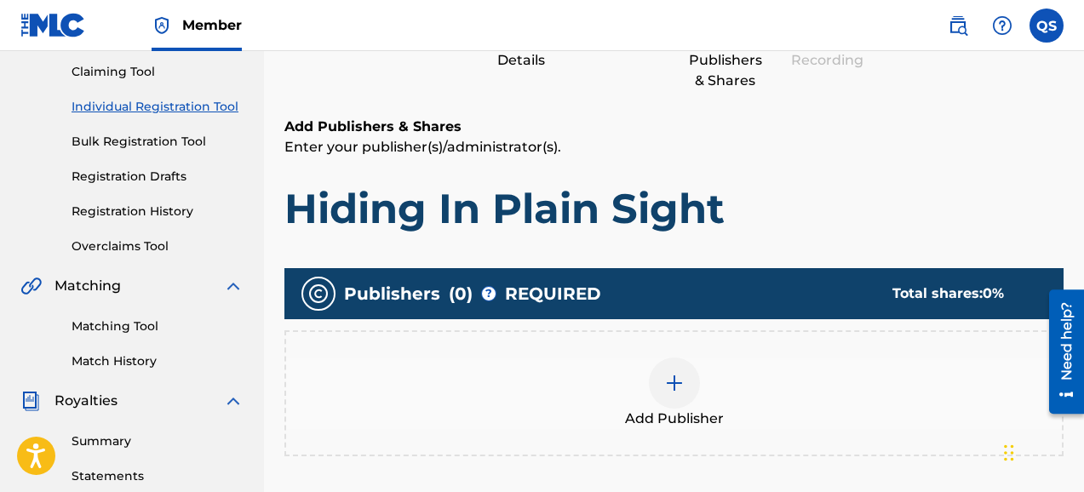
click at [676, 389] on img at bounding box center [674, 383] width 20 height 20
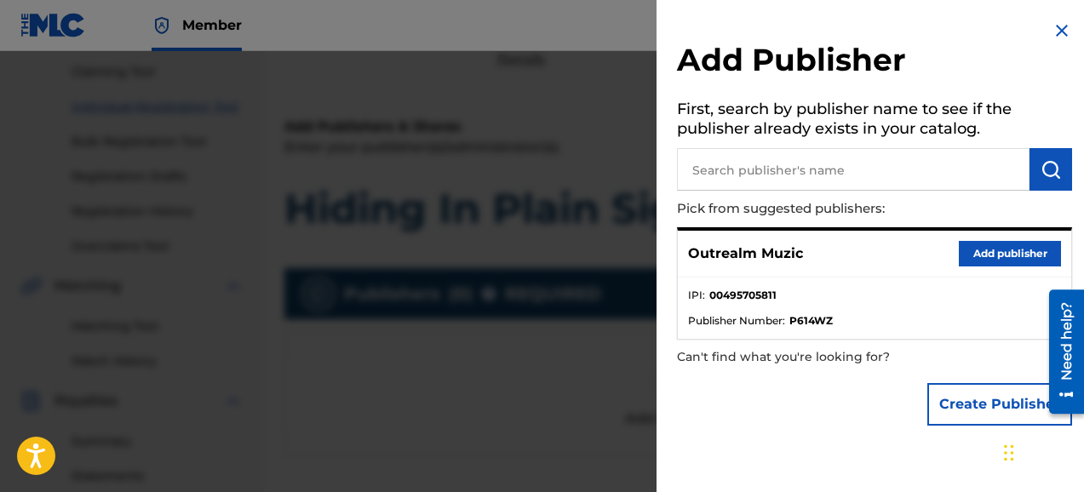
click at [985, 255] on button "Add publisher" at bounding box center [1009, 254] width 102 height 26
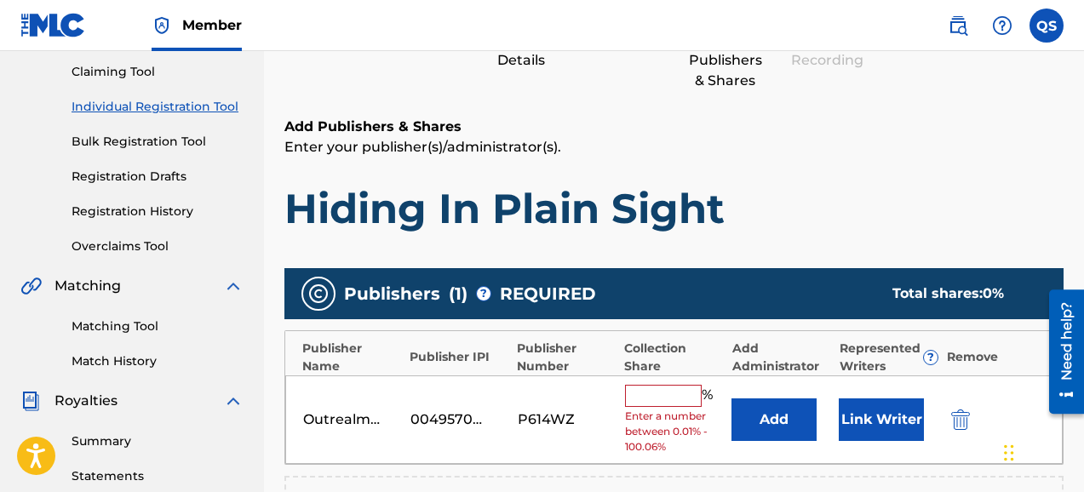
click at [886, 416] on button "Link Writer" at bounding box center [880, 419] width 85 height 43
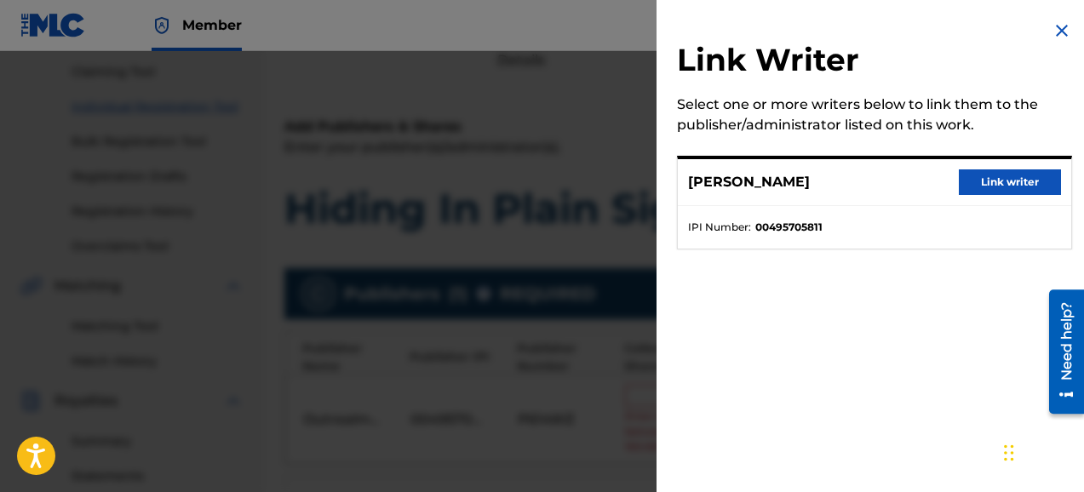
click at [1006, 186] on button "Link writer" at bounding box center [1009, 182] width 102 height 26
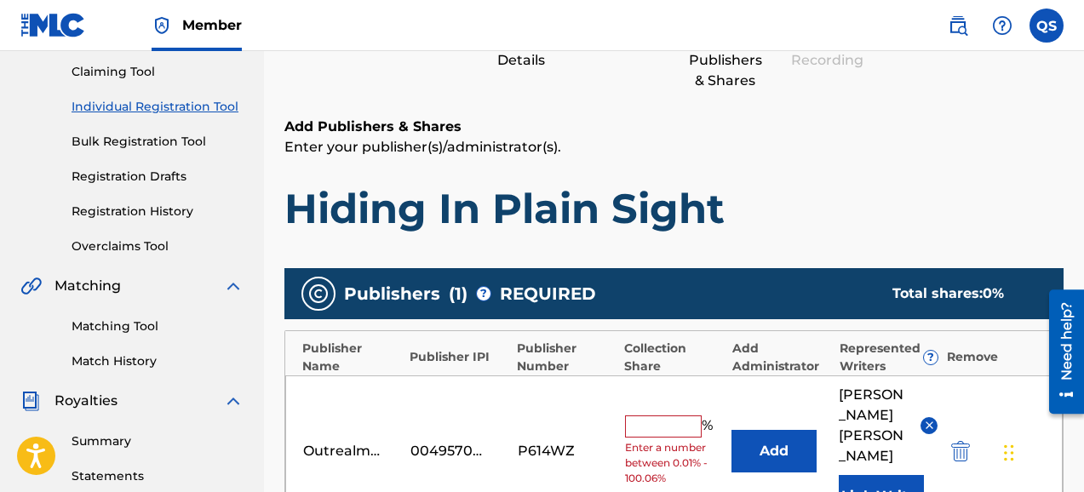
click at [1050, 198] on h1 "Hiding In Plain Sight" at bounding box center [673, 208] width 779 height 51
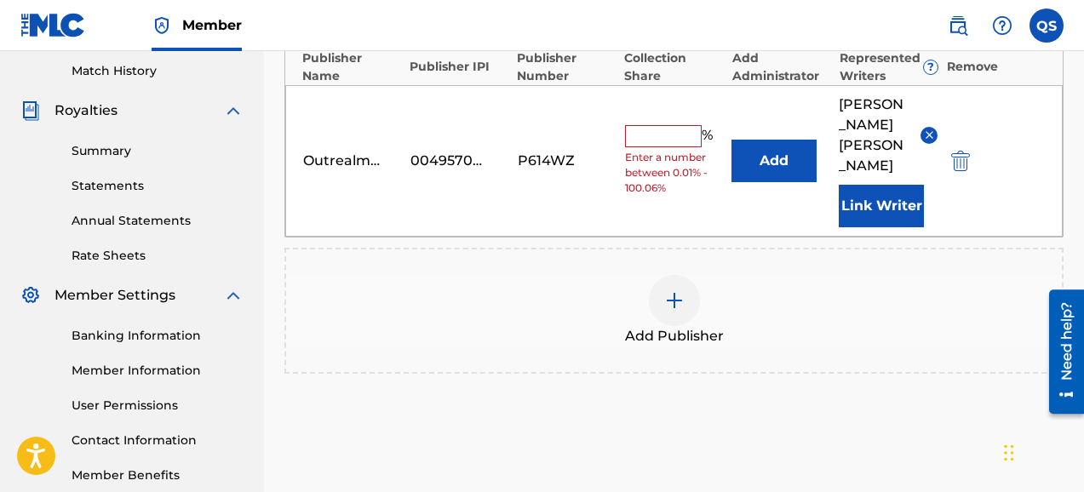
scroll to position [449, 0]
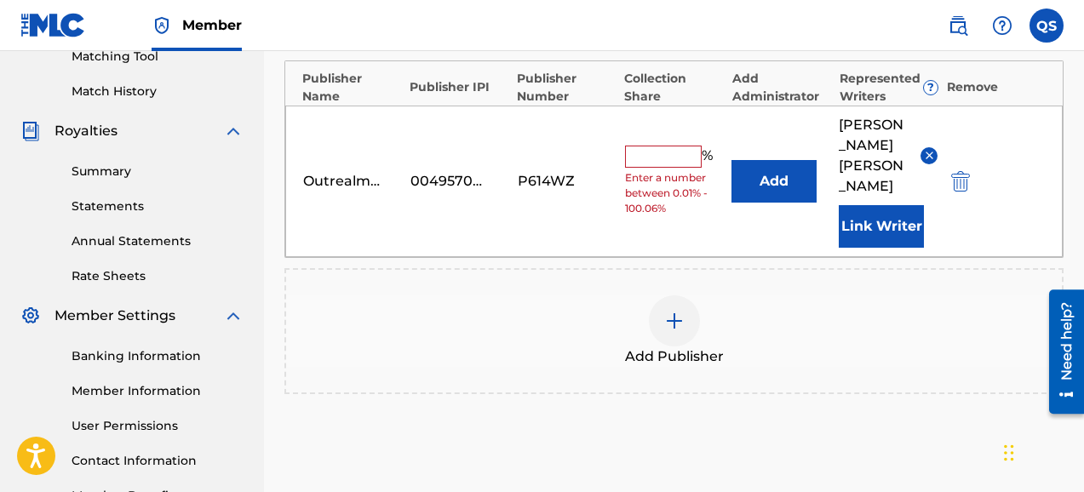
click at [677, 146] on input "text" at bounding box center [663, 157] width 77 height 22
type input "50"
click at [1076, 150] on div "Register Work Search Enter Work Details Add Writers Add Publishers & Shares Add…" at bounding box center [674, 116] width 820 height 942
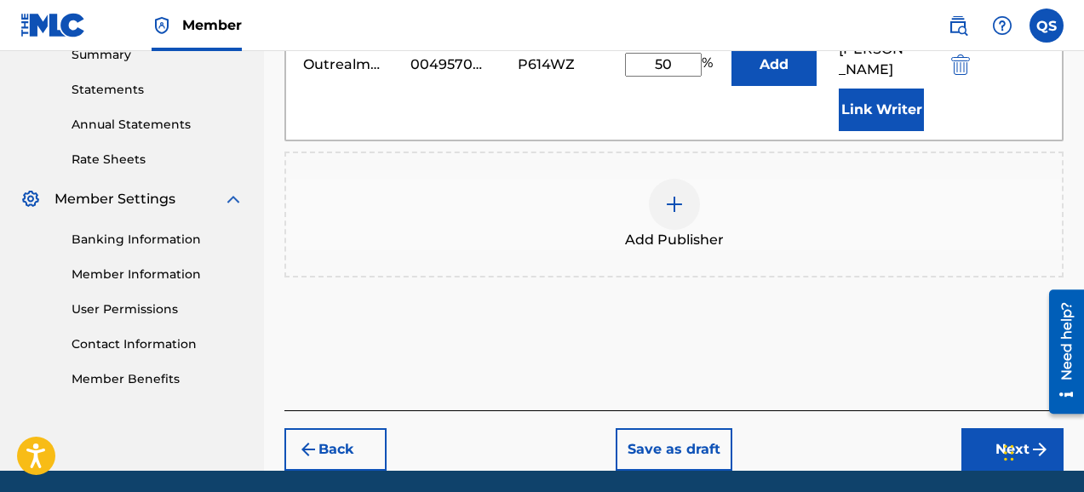
scroll to position [585, 0]
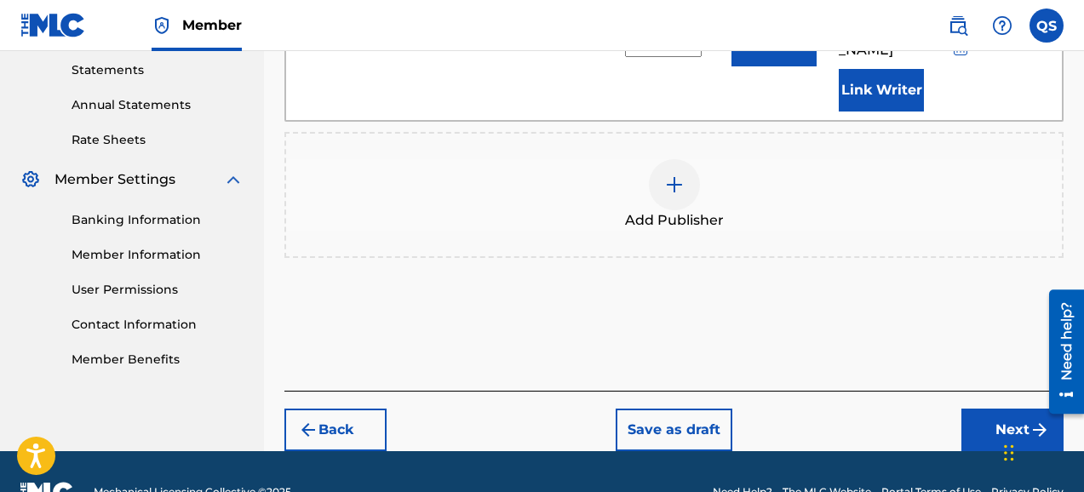
click at [1017, 409] on button "Next" at bounding box center [1012, 430] width 102 height 43
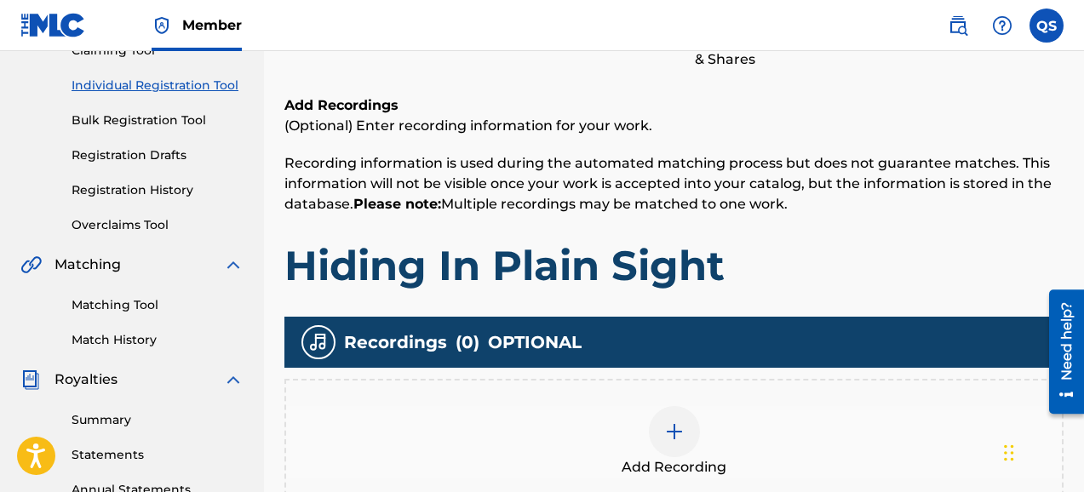
scroll to position [77, 0]
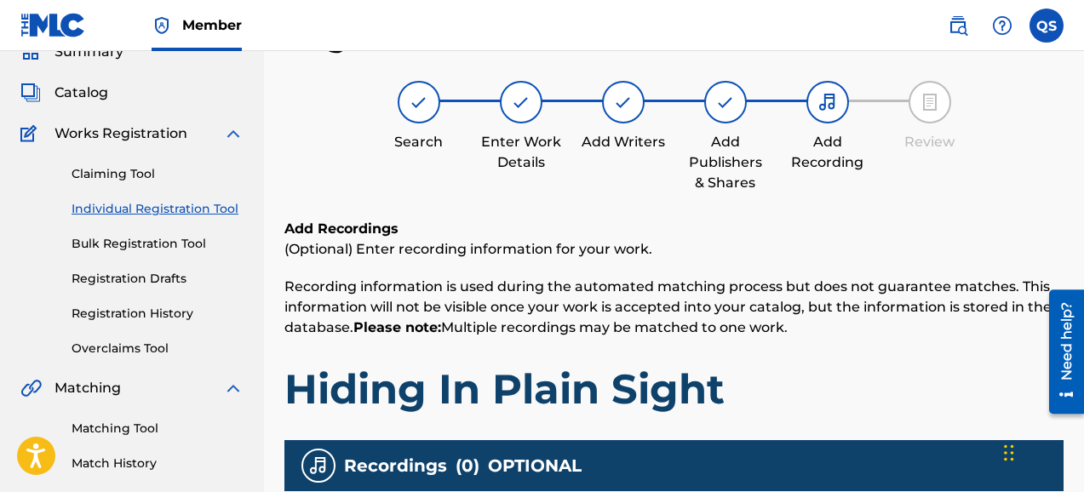
click at [1023, 187] on div "Search Enter Work Details Add Writers Add Publishers & Shares Add Recording Rev…" at bounding box center [673, 137] width 779 height 112
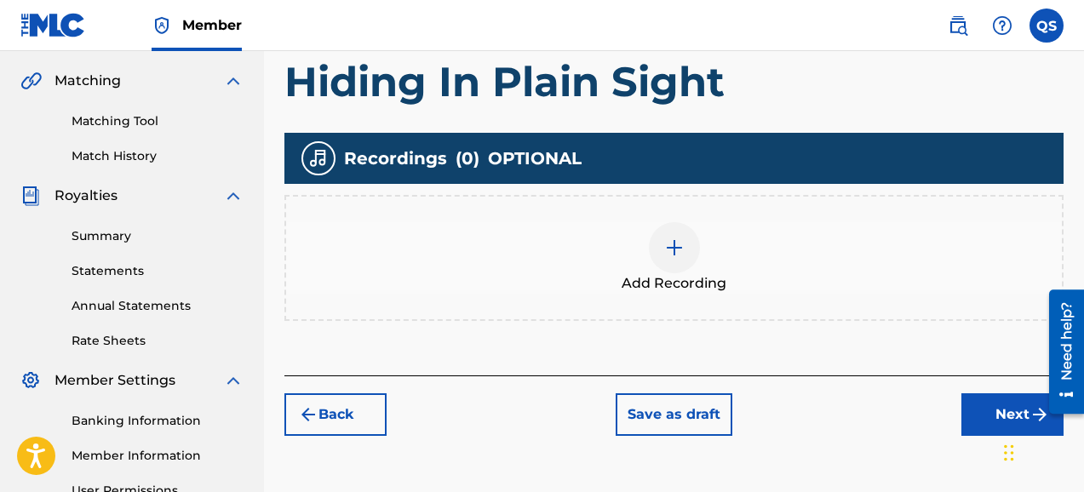
scroll to position [417, 0]
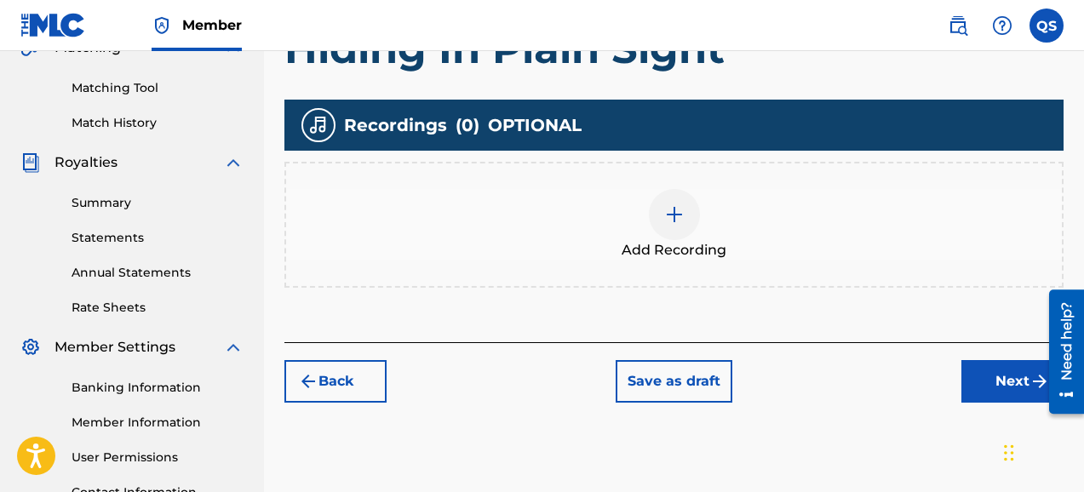
click at [678, 219] on img at bounding box center [674, 214] width 20 height 20
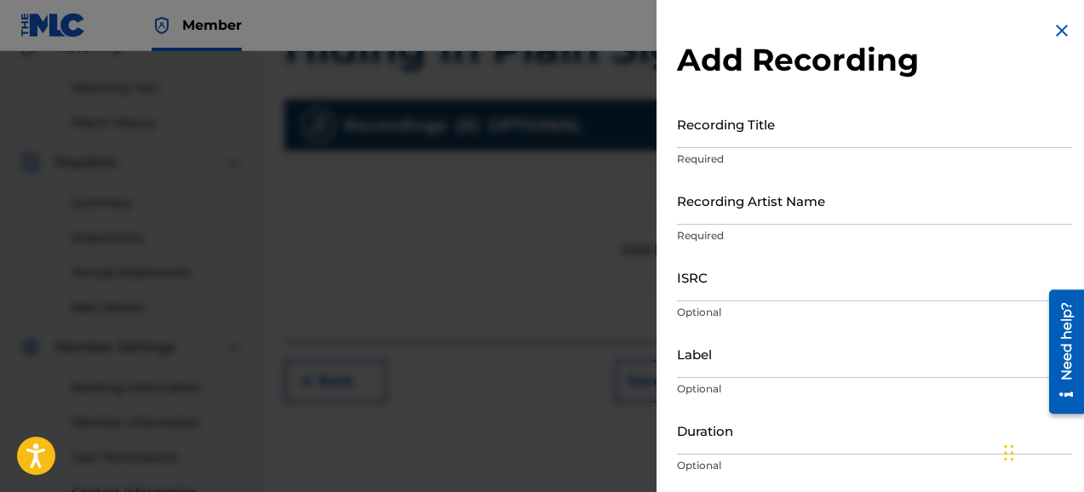
click at [724, 140] on input "Recording Title" at bounding box center [874, 124] width 395 height 49
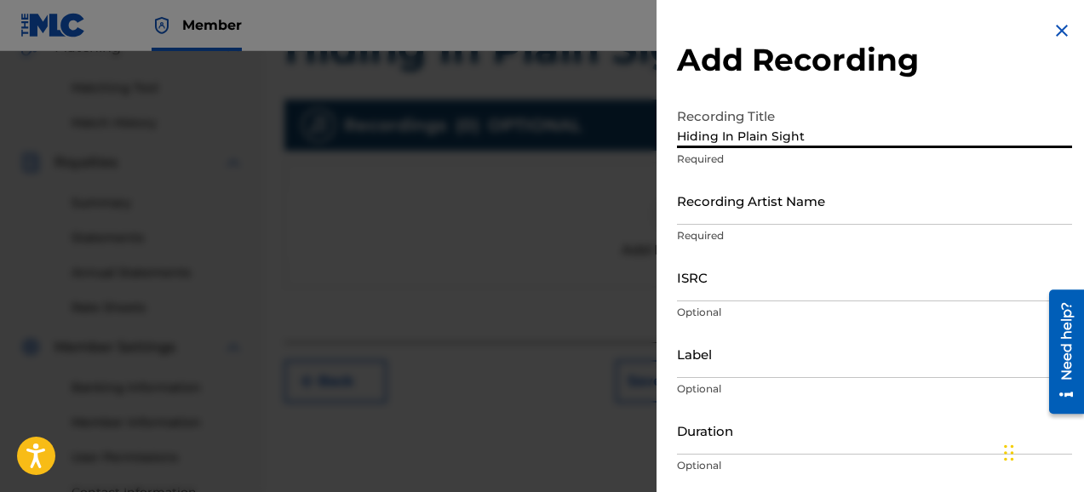
type input "Hiding In Plain Sight"
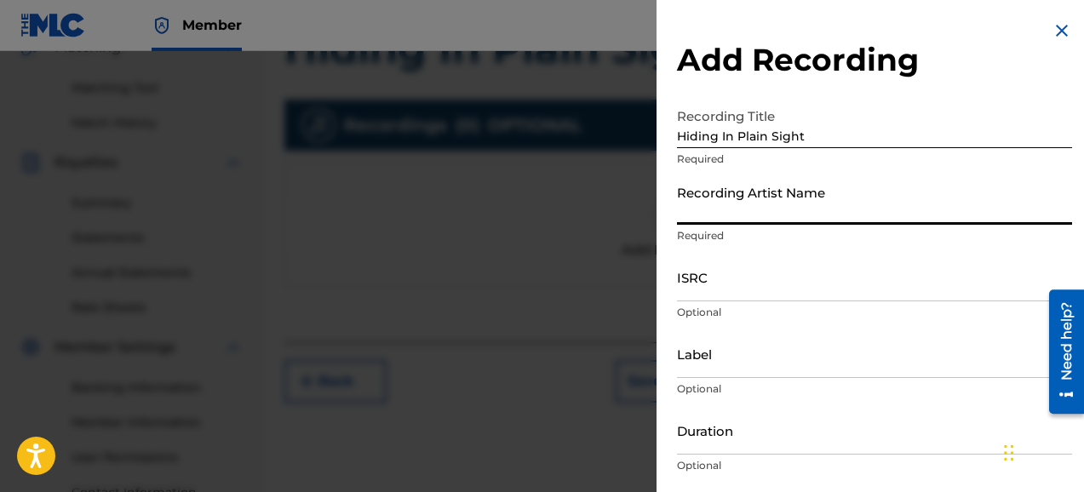
click at [696, 216] on input "Recording Artist Name" at bounding box center [874, 200] width 395 height 49
type input "QUEUEBEATS"
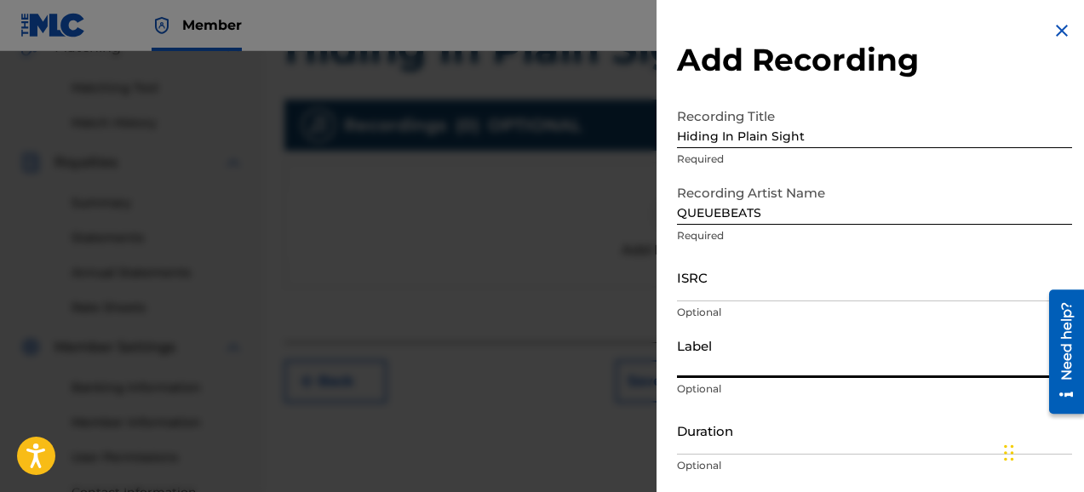
click at [746, 363] on input "Label" at bounding box center [874, 353] width 395 height 49
type input "QueuebeaTs"
click at [746, 451] on input "Duration" at bounding box center [874, 430] width 395 height 49
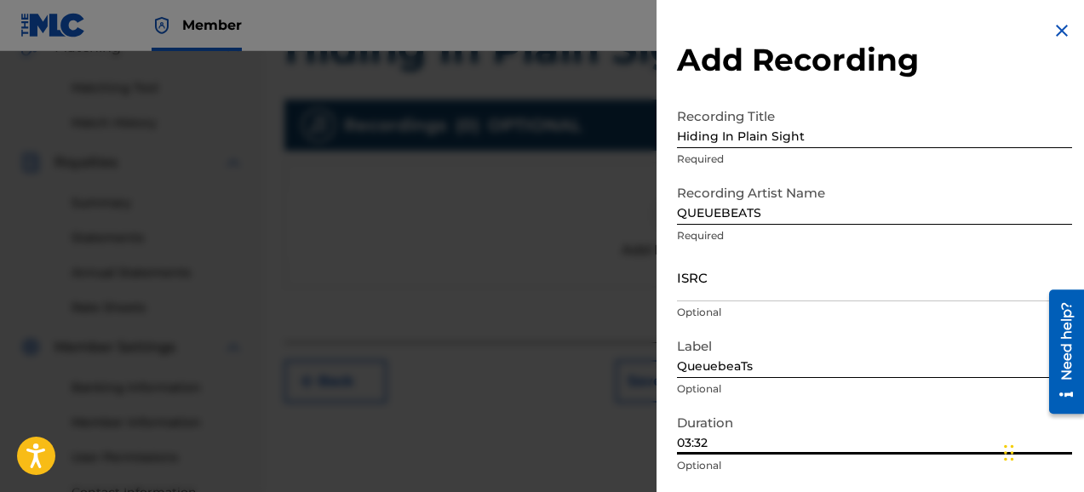
click at [920, 415] on input "03:32" at bounding box center [874, 430] width 395 height 49
type input "03:32"
click at [1072, 127] on div "Add Recording Recording Title Hiding In Plain Sight Required Recording Artist N…" at bounding box center [874, 311] width 436 height 622
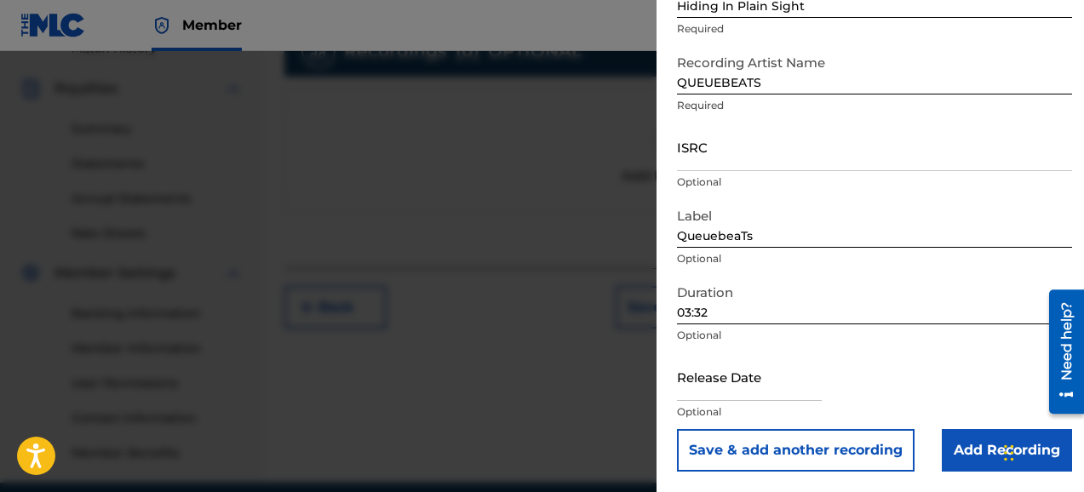
scroll to position [519, 0]
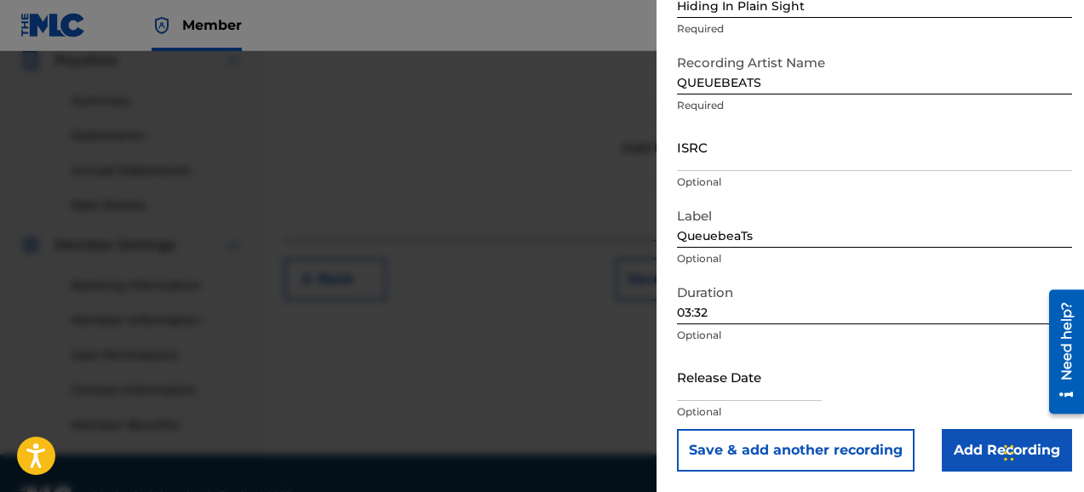
click at [730, 383] on input "text" at bounding box center [749, 376] width 145 height 49
select select "7"
select select "2025"
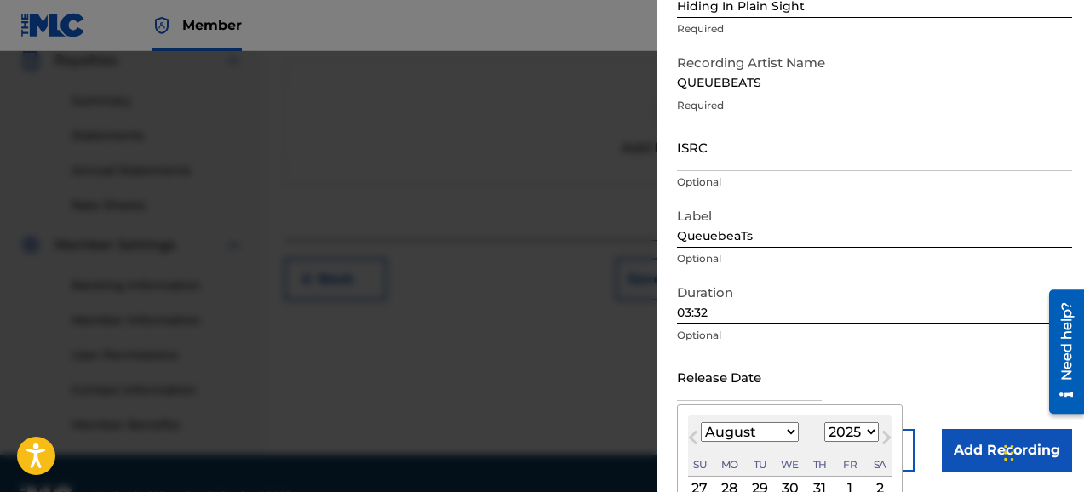
click at [789, 432] on select "January February March April May June July August September October November De…" at bounding box center [750, 432] width 98 height 20
select select "0"
click at [868, 432] on select "1899 1900 1901 1902 1903 1904 1905 1906 1907 1908 1909 1910 1911 1912 1913 1914…" at bounding box center [851, 432] width 54 height 20
select select "2024"
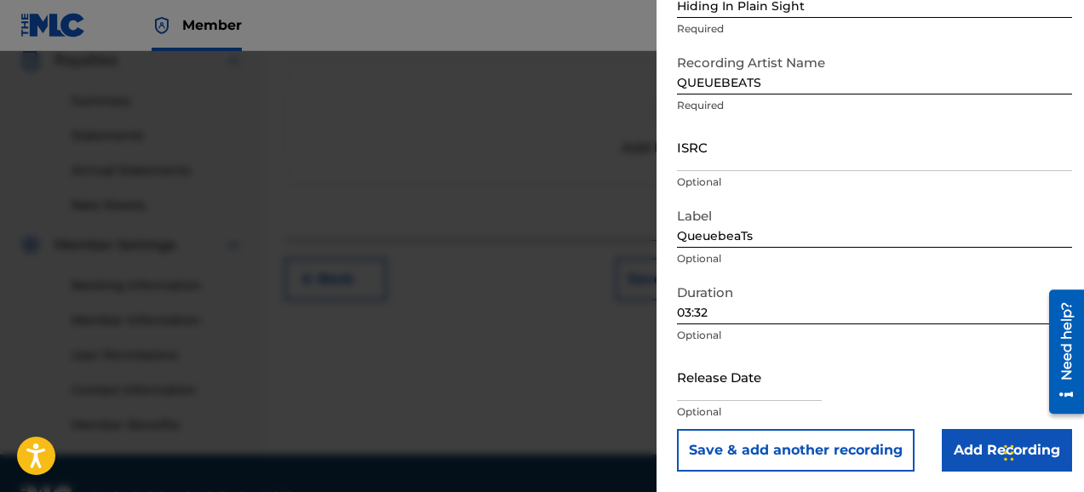
select select "7"
select select "2025"
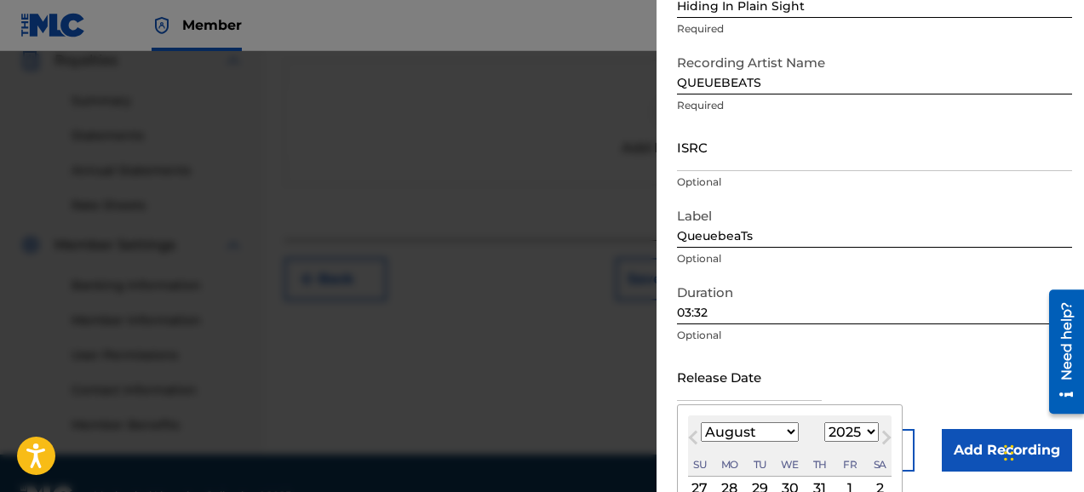
click at [800, 386] on input "text" at bounding box center [749, 376] width 145 height 49
click at [787, 431] on select "January February March April May June July August September October November De…" at bounding box center [750, 432] width 98 height 20
select select "0"
click at [869, 437] on select "1899 1900 1901 1902 1903 1904 1905 1906 1907 1908 1909 1910 1911 1912 1913 1914…" at bounding box center [851, 432] width 54 height 20
select select "2024"
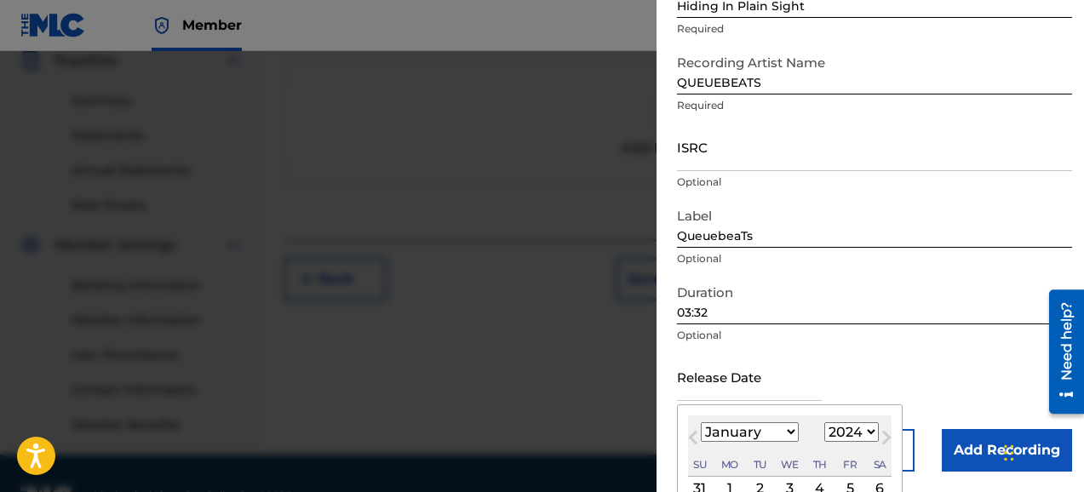
click at [799, 441] on div "January February March April May June July August September October November [D…" at bounding box center [789, 432] width 203 height 20
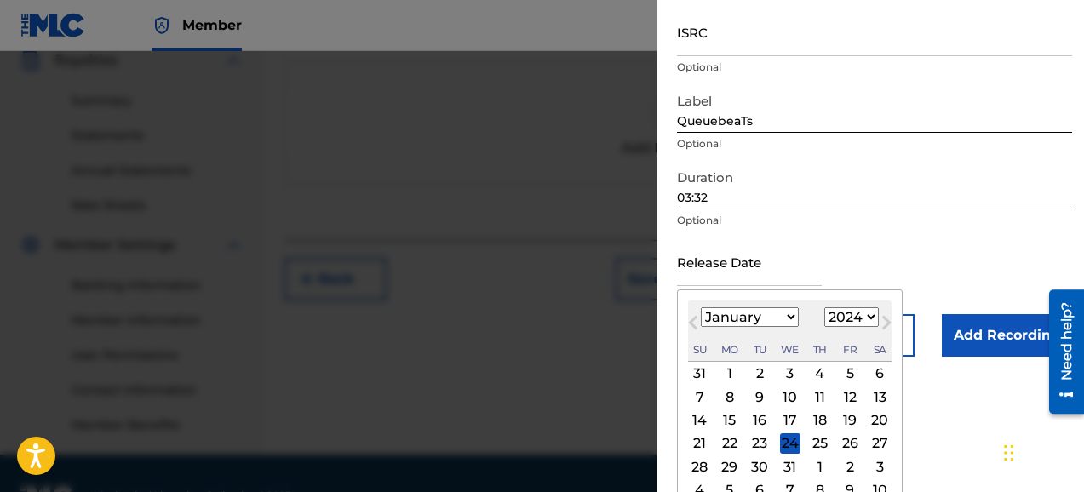
scroll to position [266, 0]
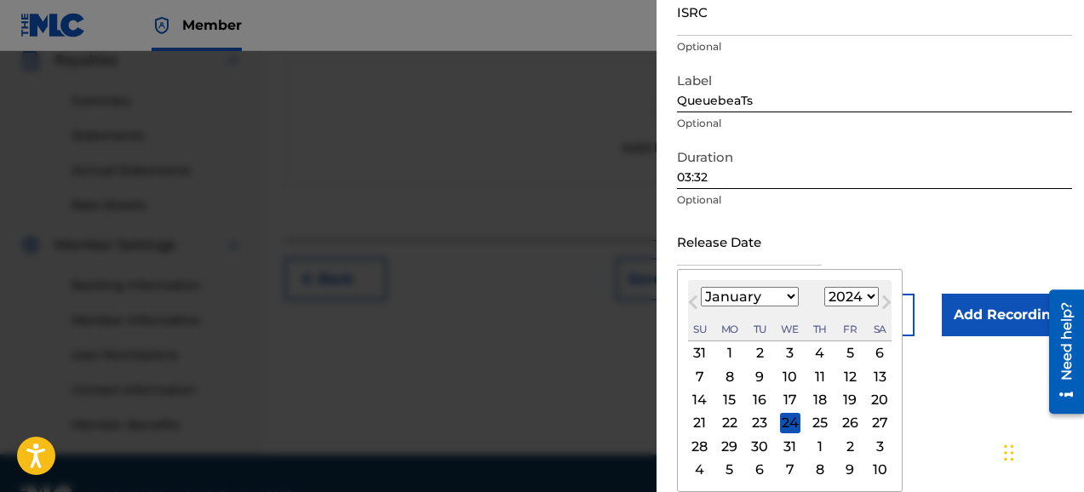
click at [790, 424] on div "24" at bounding box center [790, 423] width 20 height 20
type input "[DATE]"
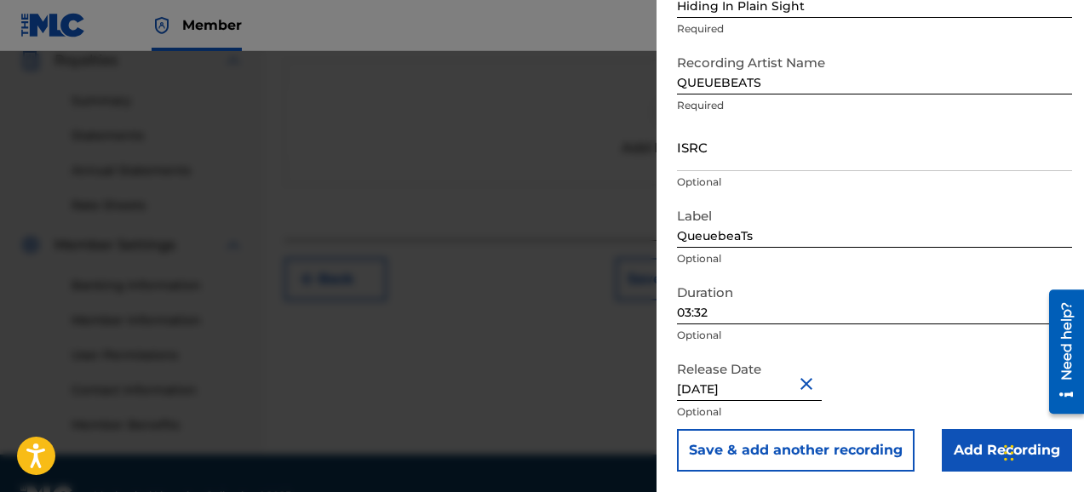
click at [971, 448] on input "Add Recording" at bounding box center [1006, 450] width 130 height 43
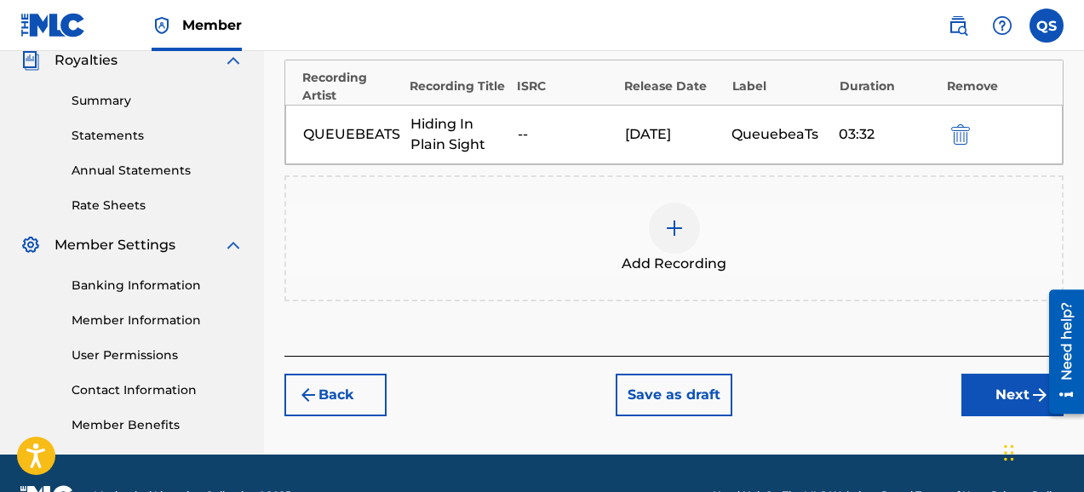
click at [994, 397] on button "Next" at bounding box center [1012, 395] width 102 height 43
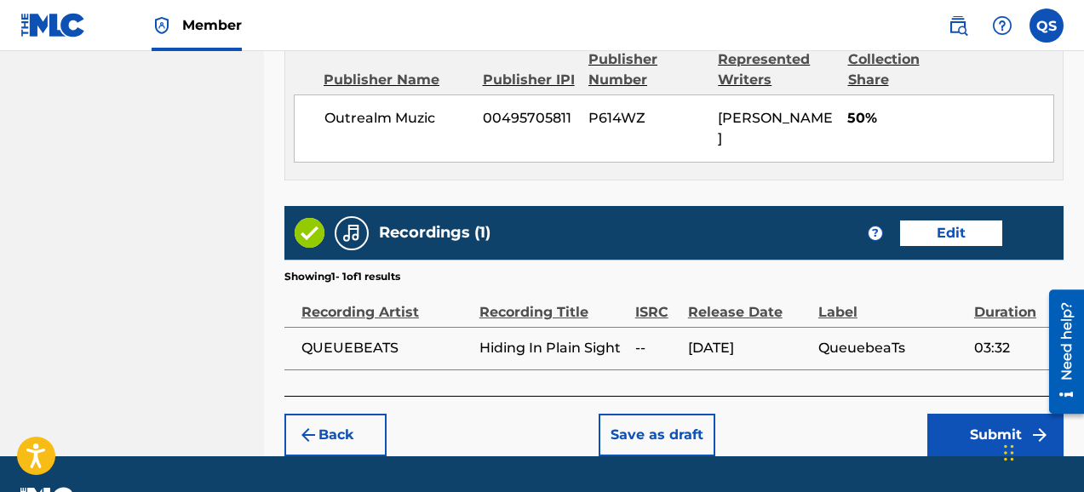
scroll to position [962, 0]
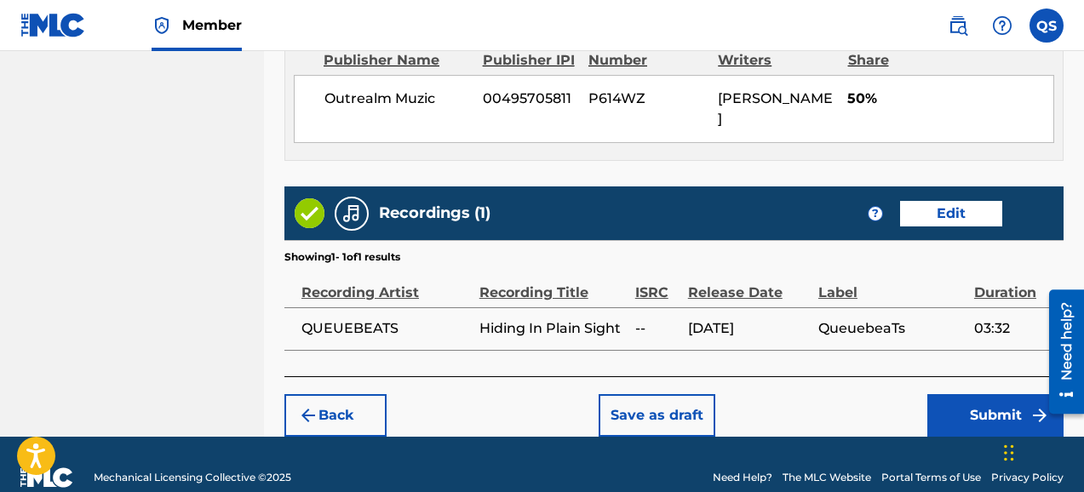
click at [987, 397] on button "Submit" at bounding box center [995, 415] width 136 height 43
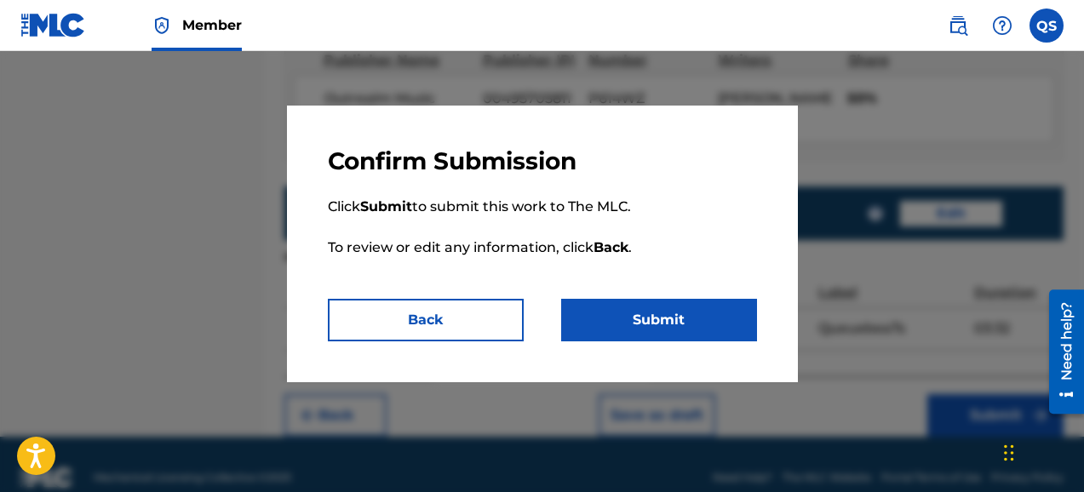
click at [659, 317] on button "Submit" at bounding box center [659, 320] width 196 height 43
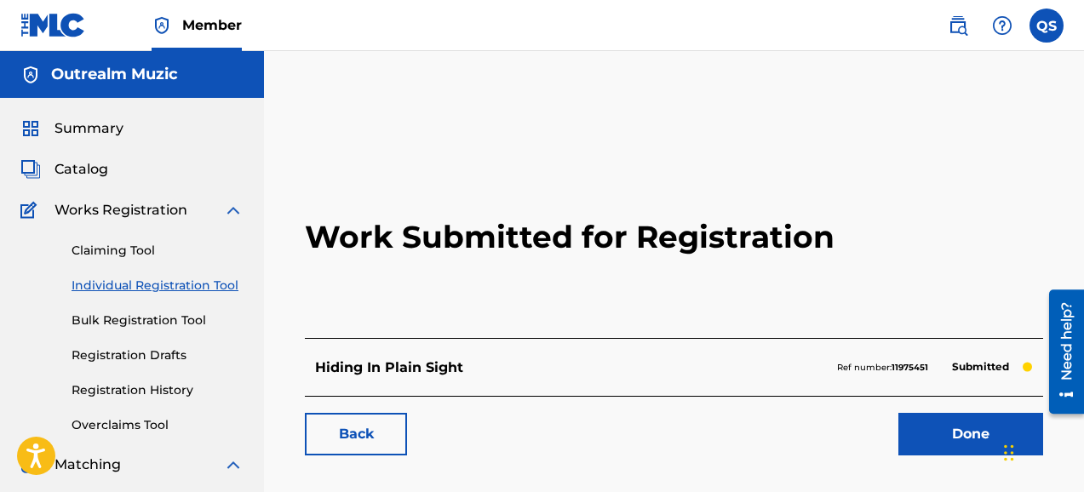
click at [964, 439] on link "Done" at bounding box center [970, 434] width 145 height 43
